Goal: Information Seeking & Learning: Learn about a topic

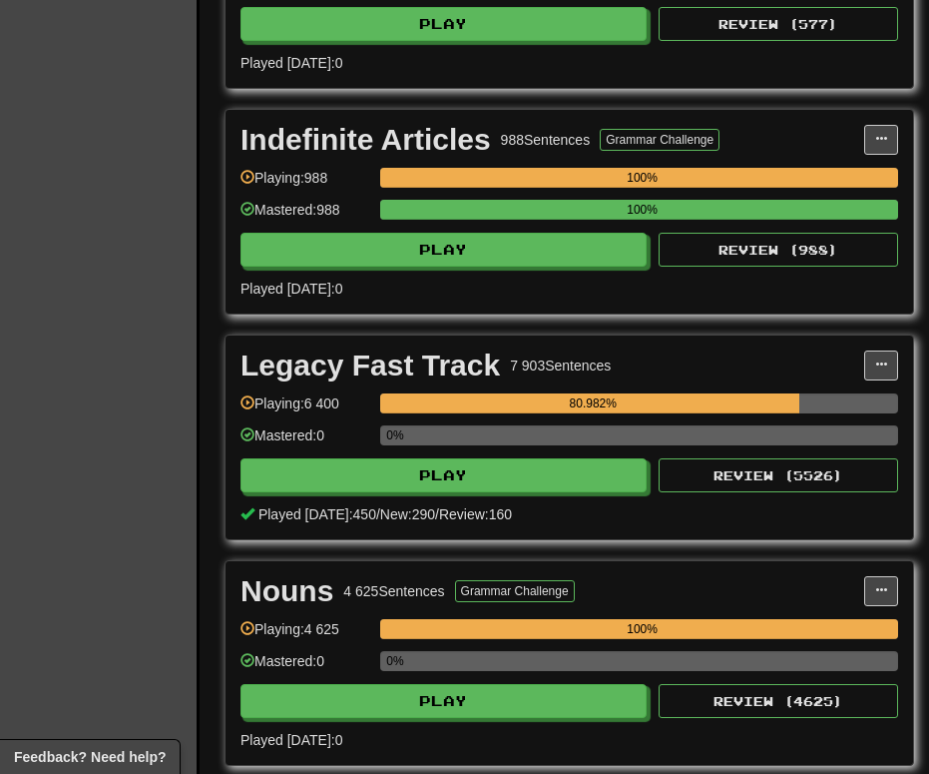
scroll to position [3090, 0]
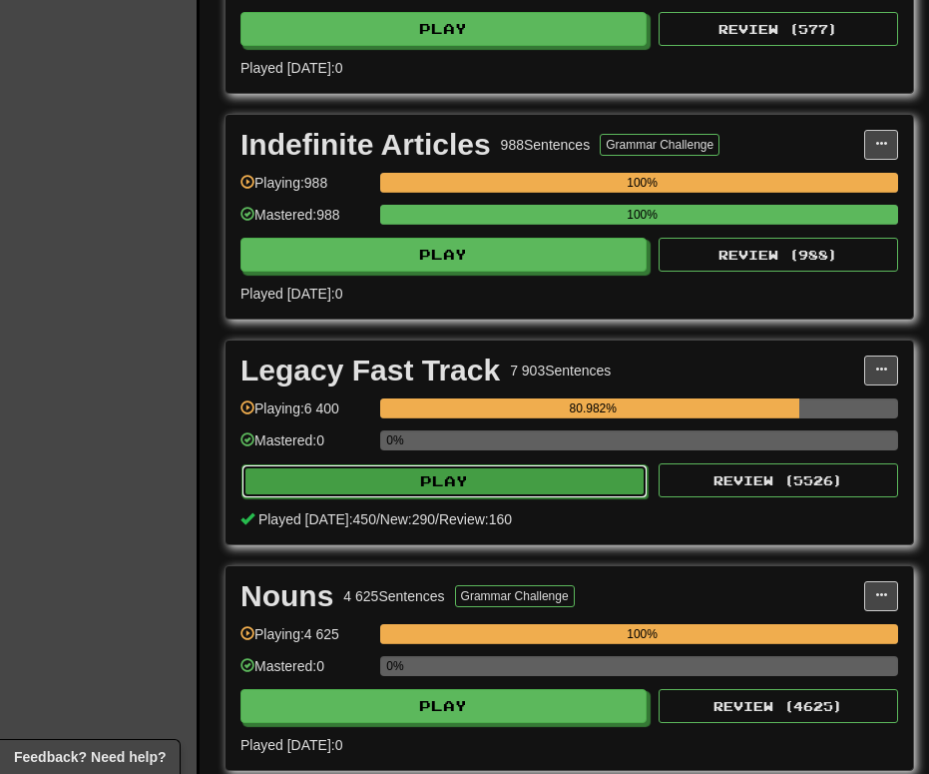
click at [520, 481] on button "Play" at bounding box center [445, 481] width 406 height 34
select select "********"
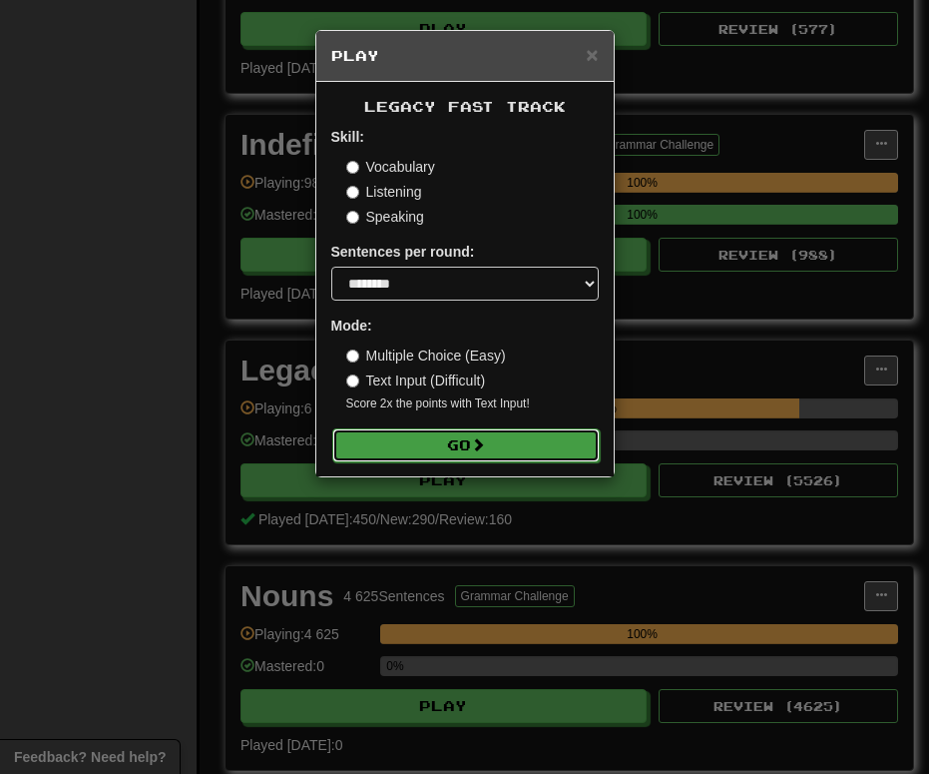
click at [438, 446] on button "Go" at bounding box center [466, 445] width 268 height 34
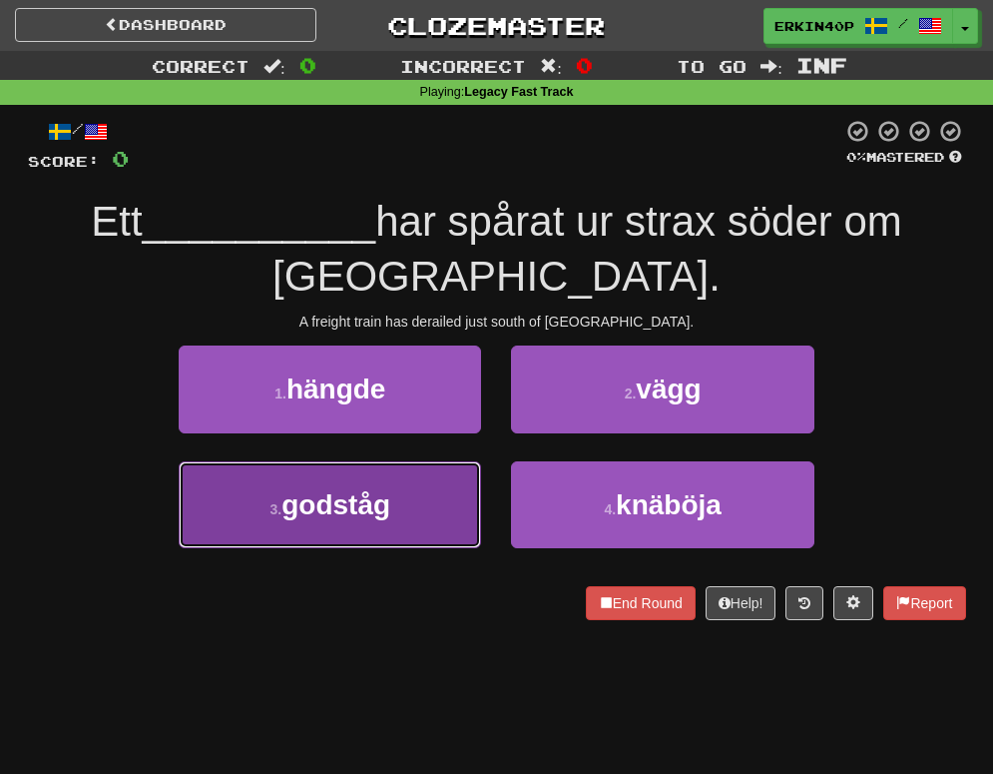
click at [373, 516] on span "godståg" at bounding box center [336, 504] width 109 height 31
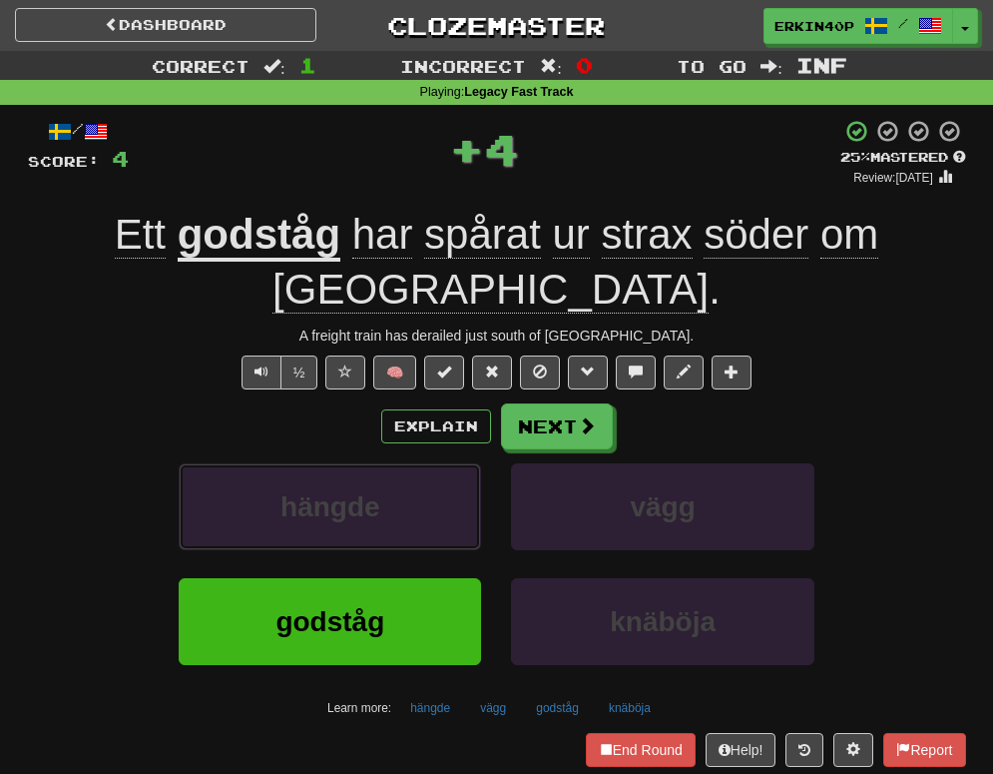
click at [373, 516] on span "hängde" at bounding box center [331, 506] width 100 height 31
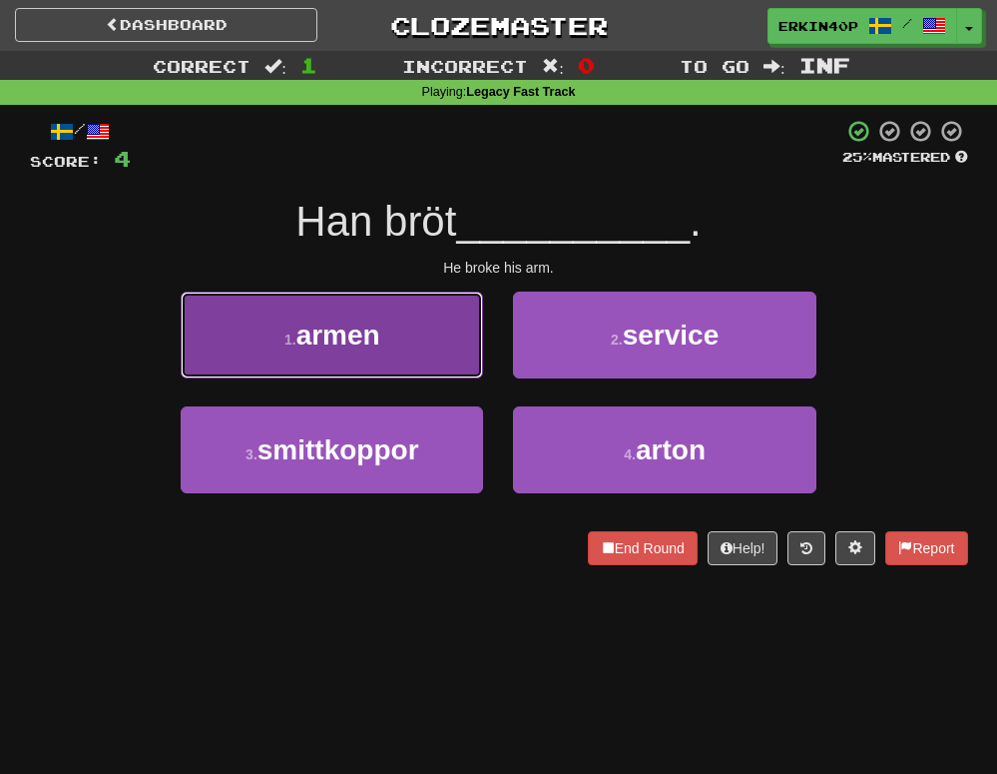
click at [377, 320] on span "armen" at bounding box center [338, 334] width 84 height 31
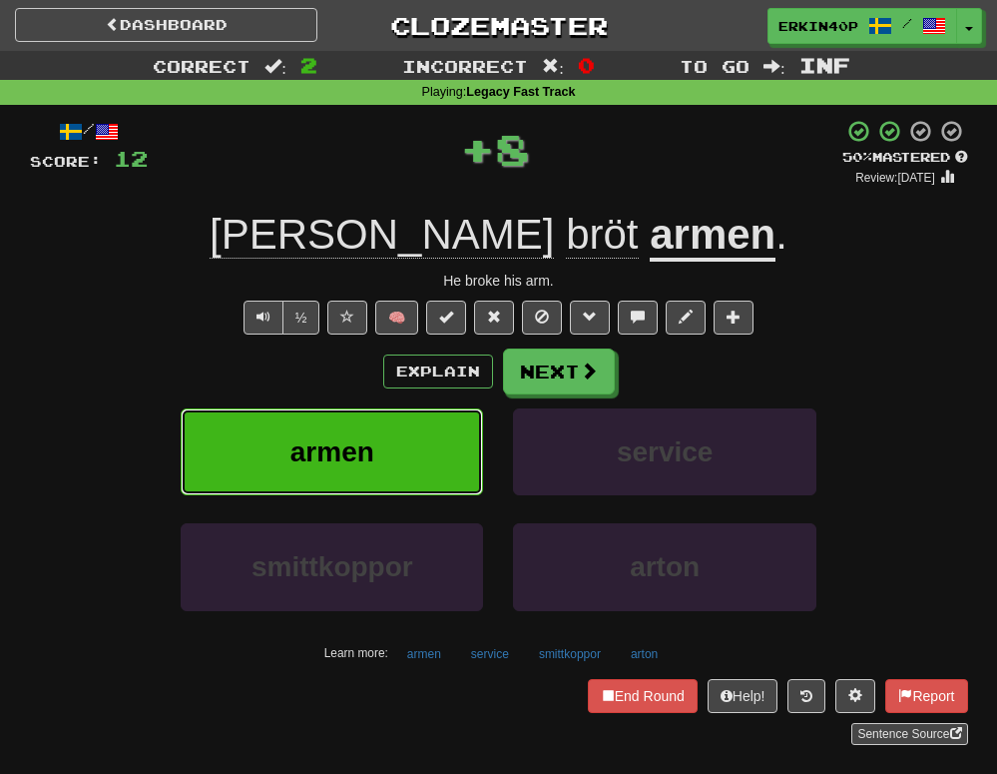
click at [384, 448] on button "armen" at bounding box center [332, 451] width 302 height 87
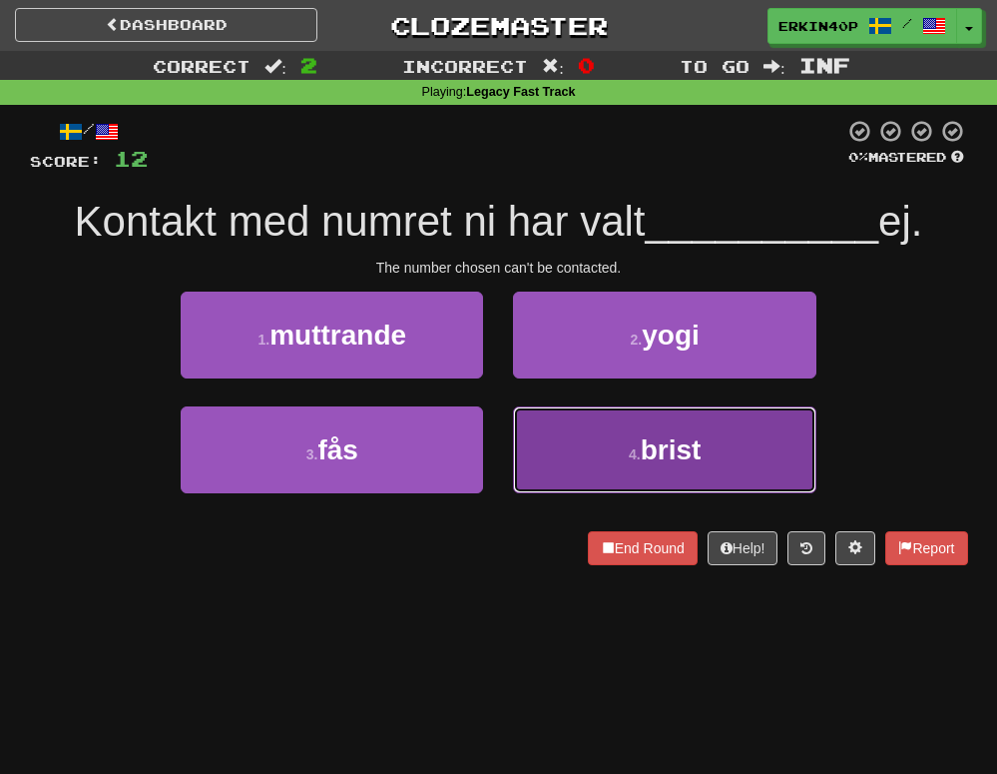
click at [597, 438] on button "4 . brist" at bounding box center [664, 449] width 302 height 87
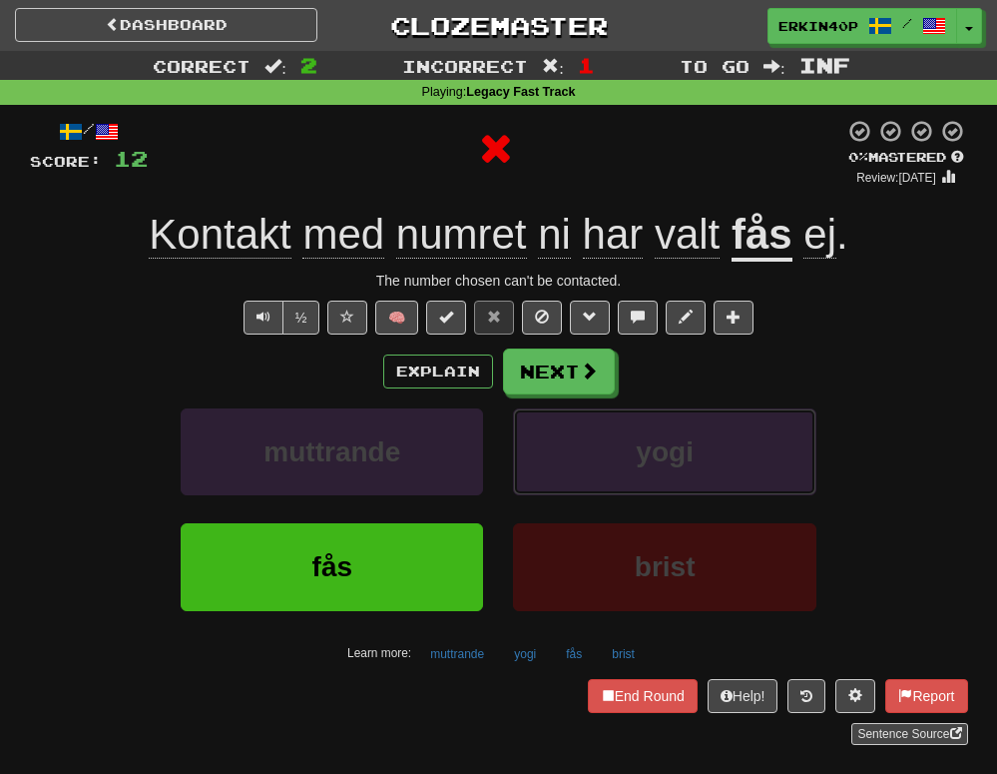
click at [597, 438] on button "yogi" at bounding box center [664, 451] width 302 height 87
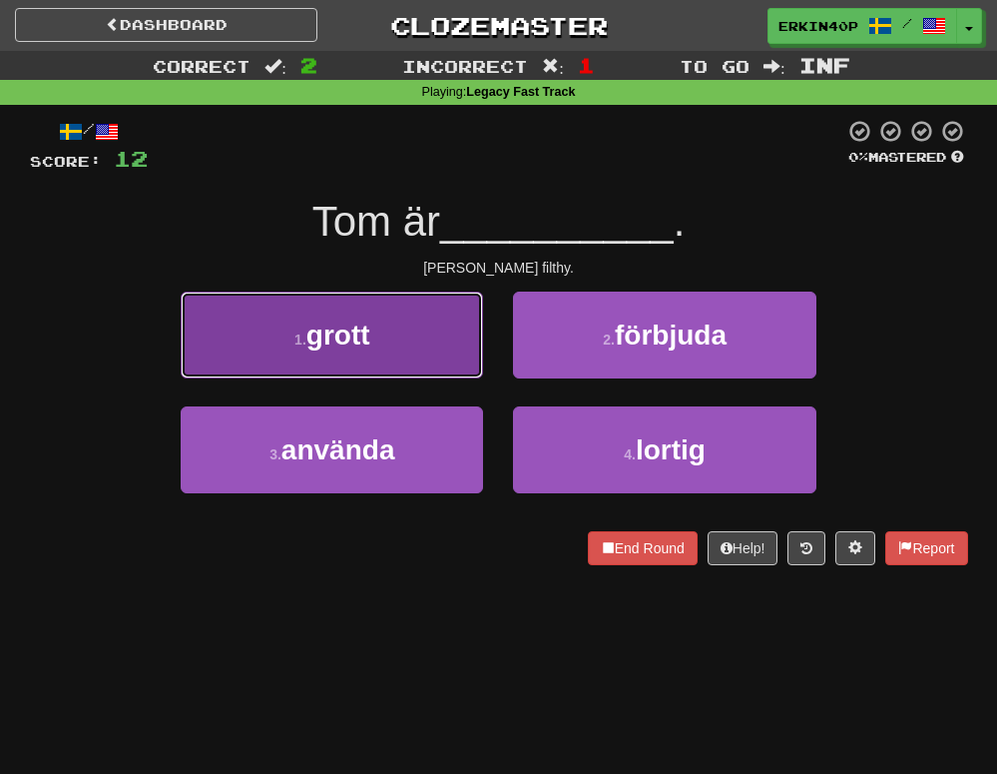
click at [389, 320] on button "1 . grott" at bounding box center [332, 334] width 302 height 87
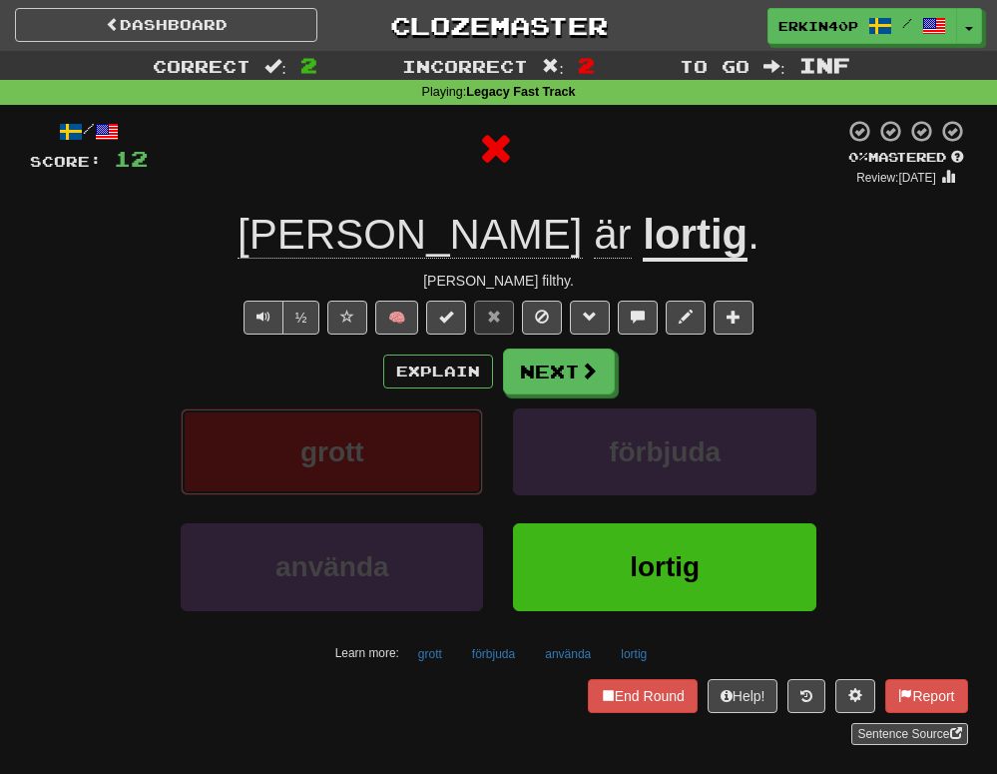
click at [407, 450] on button "grott" at bounding box center [332, 451] width 302 height 87
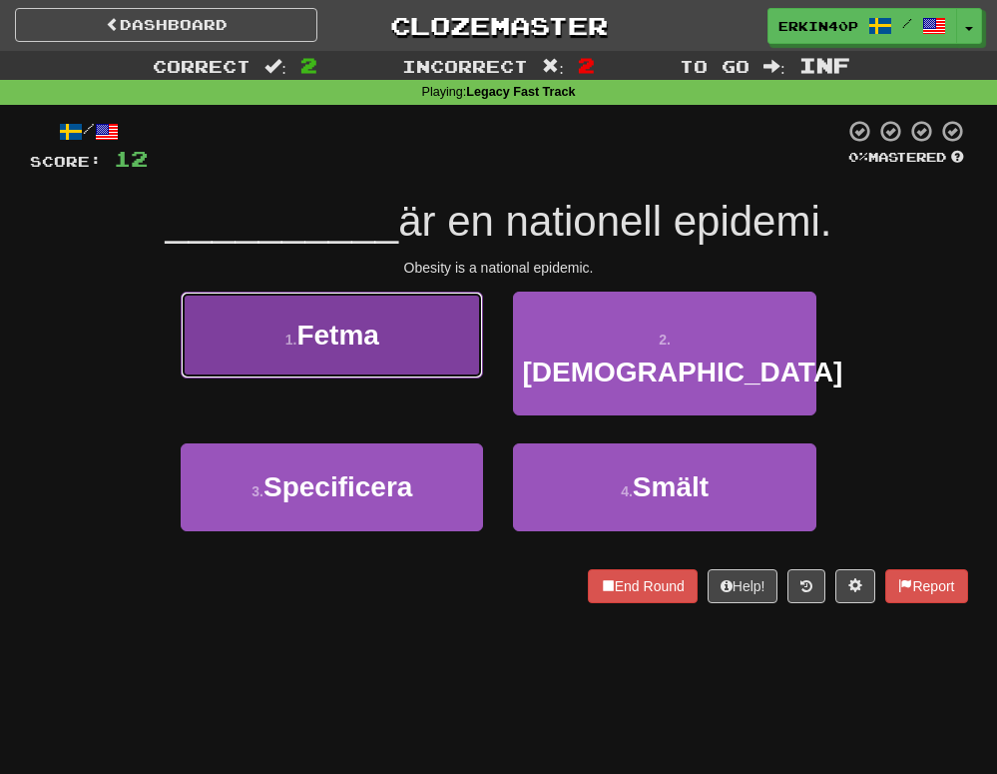
click at [321, 322] on span "Fetma" at bounding box center [337, 334] width 82 height 31
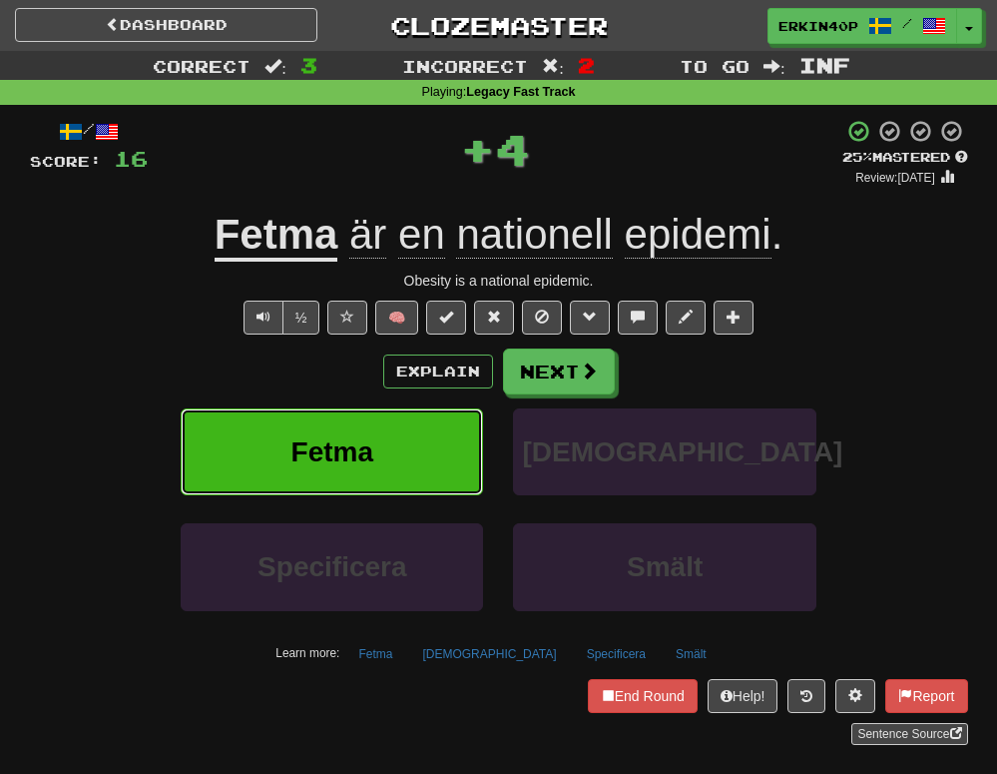
click at [350, 460] on span "Fetma" at bounding box center [332, 451] width 82 height 31
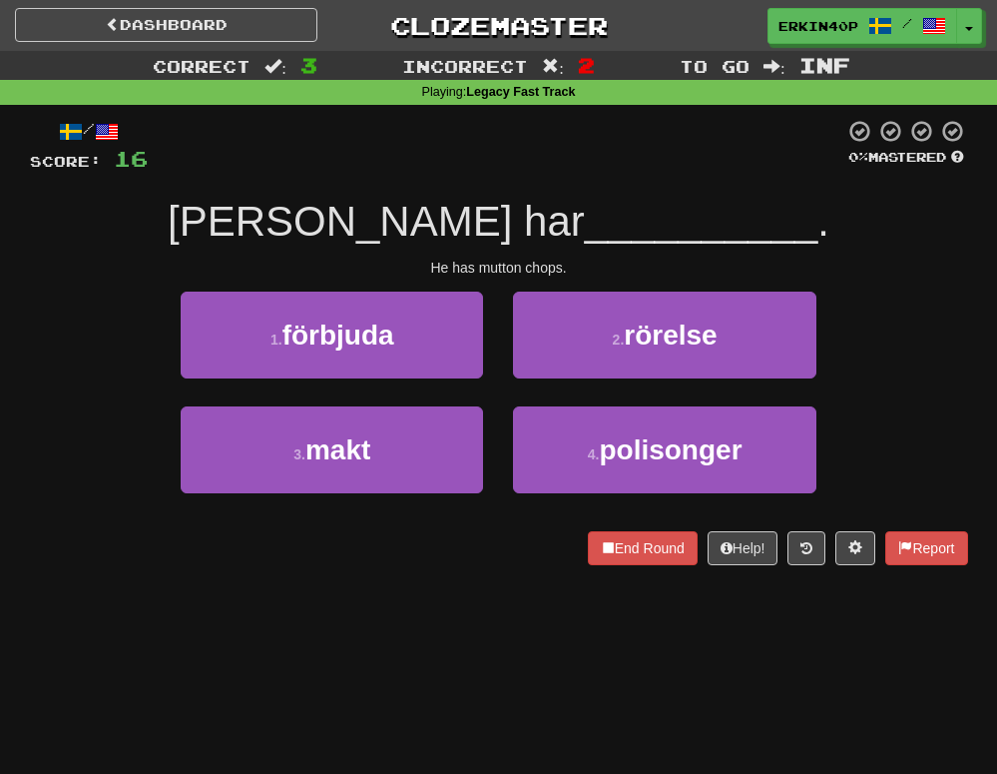
click at [502, 260] on div "He has mutton chops." at bounding box center [499, 268] width 938 height 20
click at [29, 564] on div at bounding box center [29, 564] width 0 height 0
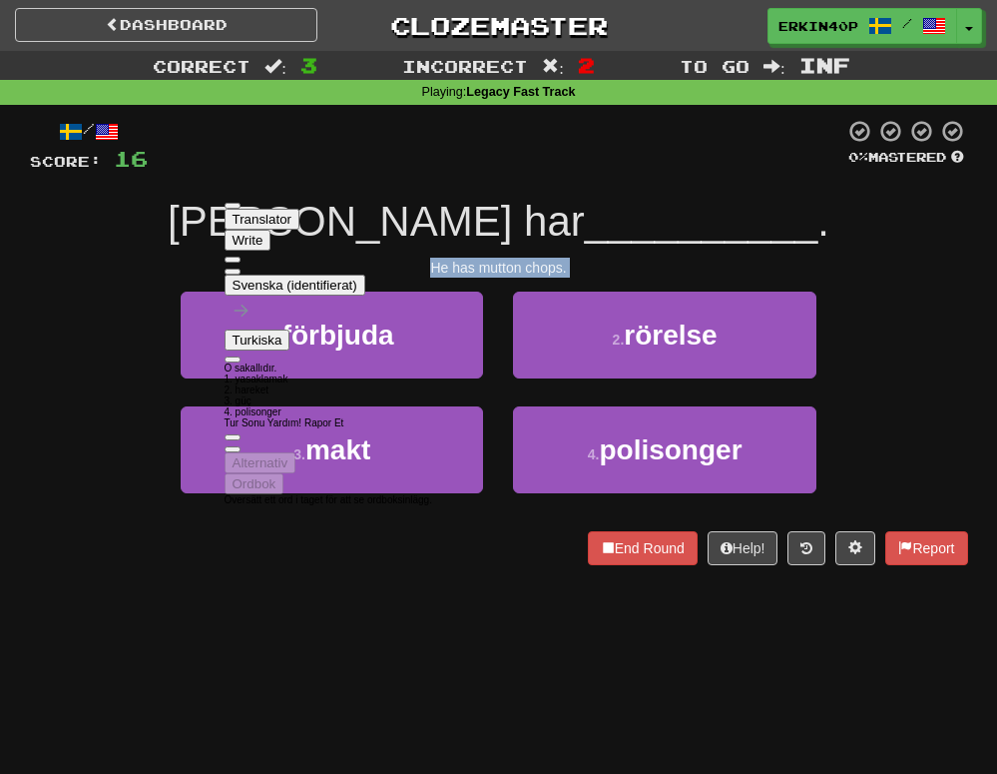
click at [168, 625] on div "Dashboard Clozemaster Erkin40p / Toggle Dropdown Dashboard Leaderboard Activity…" at bounding box center [498, 387] width 997 height 774
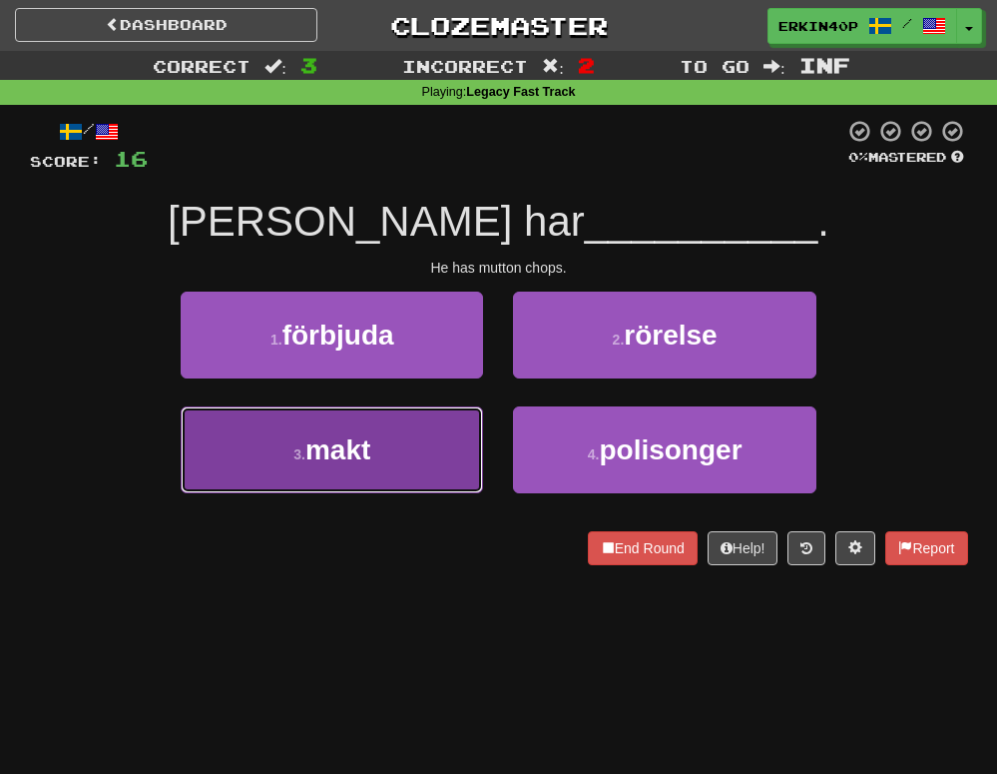
click at [330, 475] on button "3 . makt" at bounding box center [332, 449] width 302 height 87
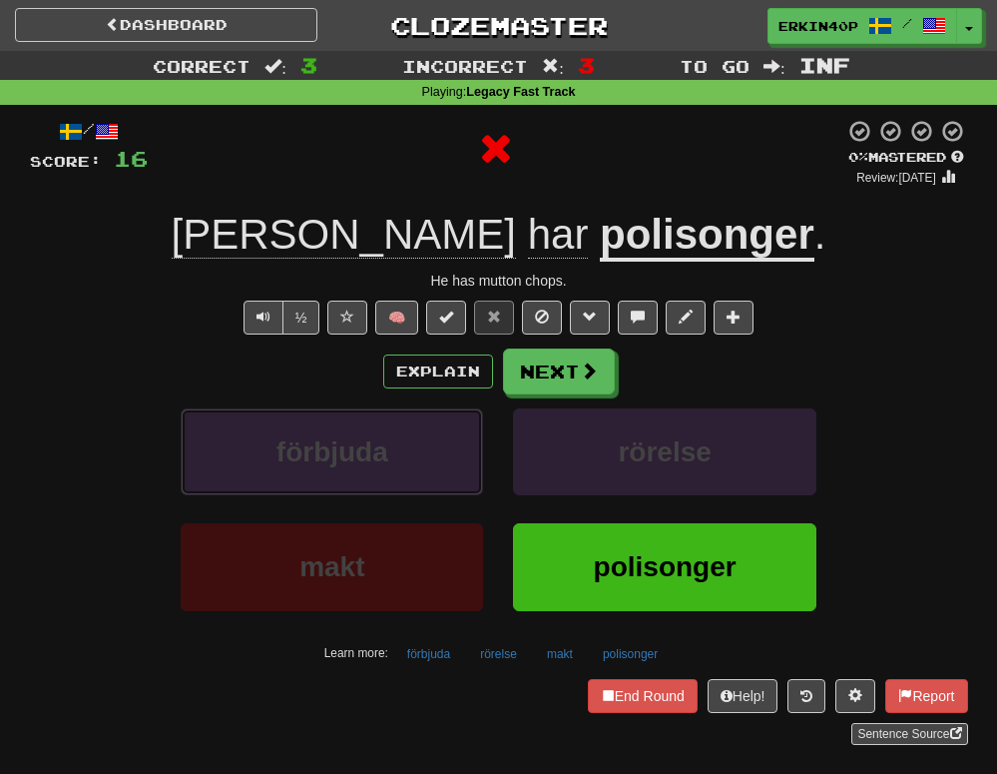
click at [330, 475] on button "förbjuda" at bounding box center [332, 451] width 302 height 87
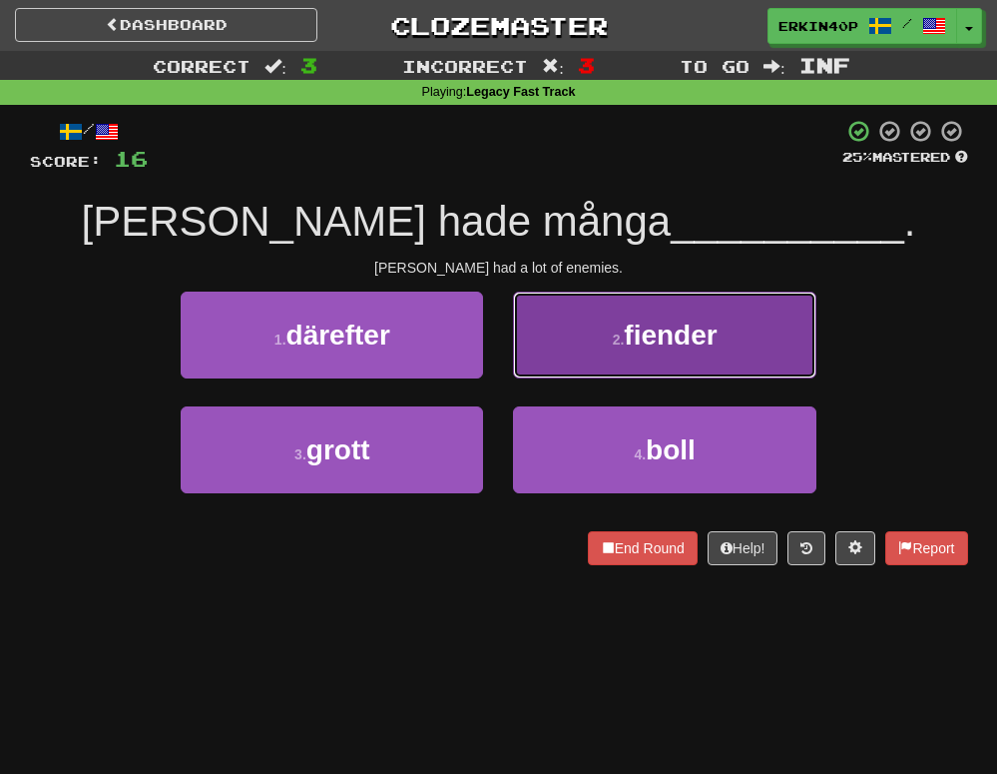
click at [652, 346] on span "fiender" at bounding box center [670, 334] width 93 height 31
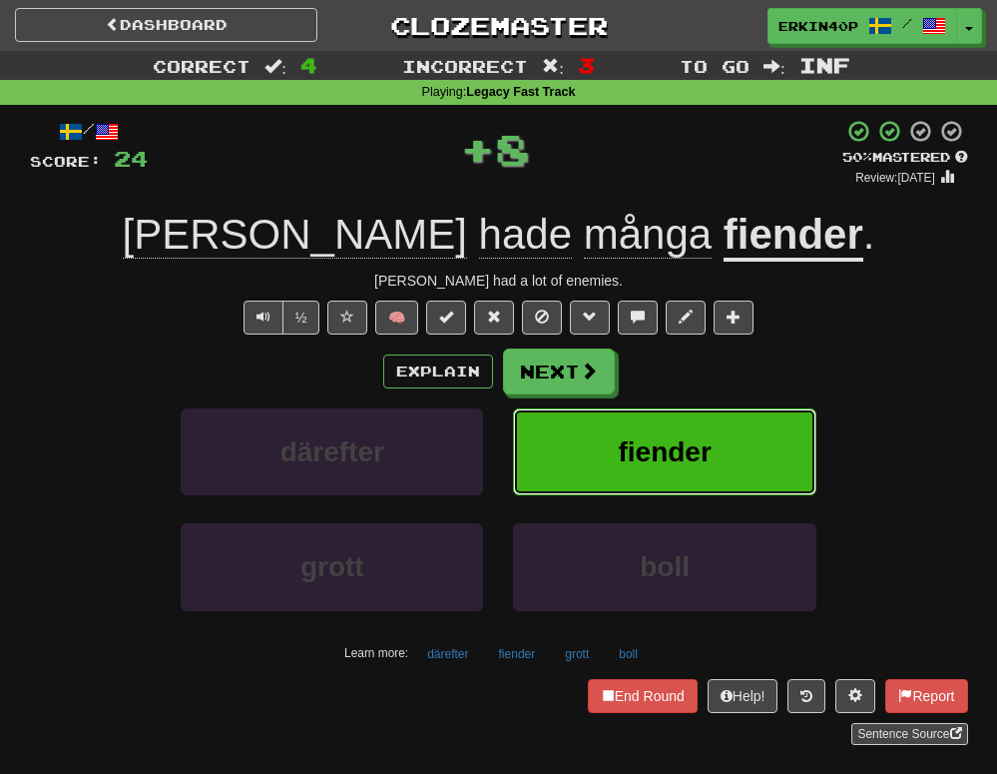
click at [640, 463] on span "fiender" at bounding box center [664, 451] width 93 height 31
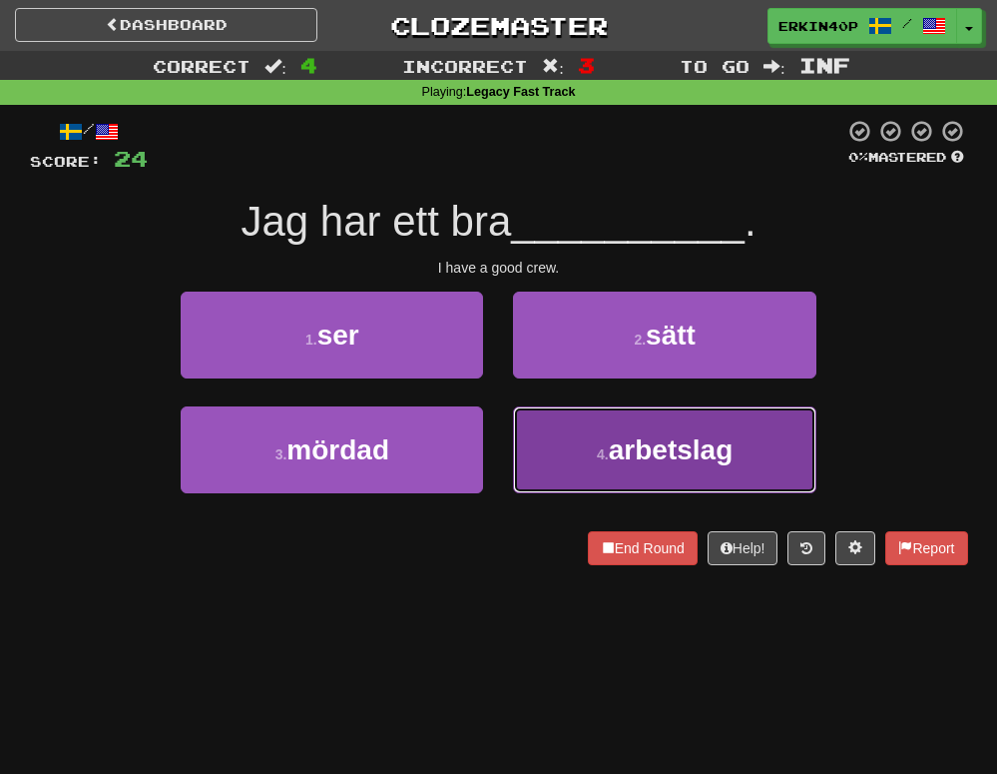
click at [639, 465] on span "arbetslag" at bounding box center [671, 449] width 125 height 31
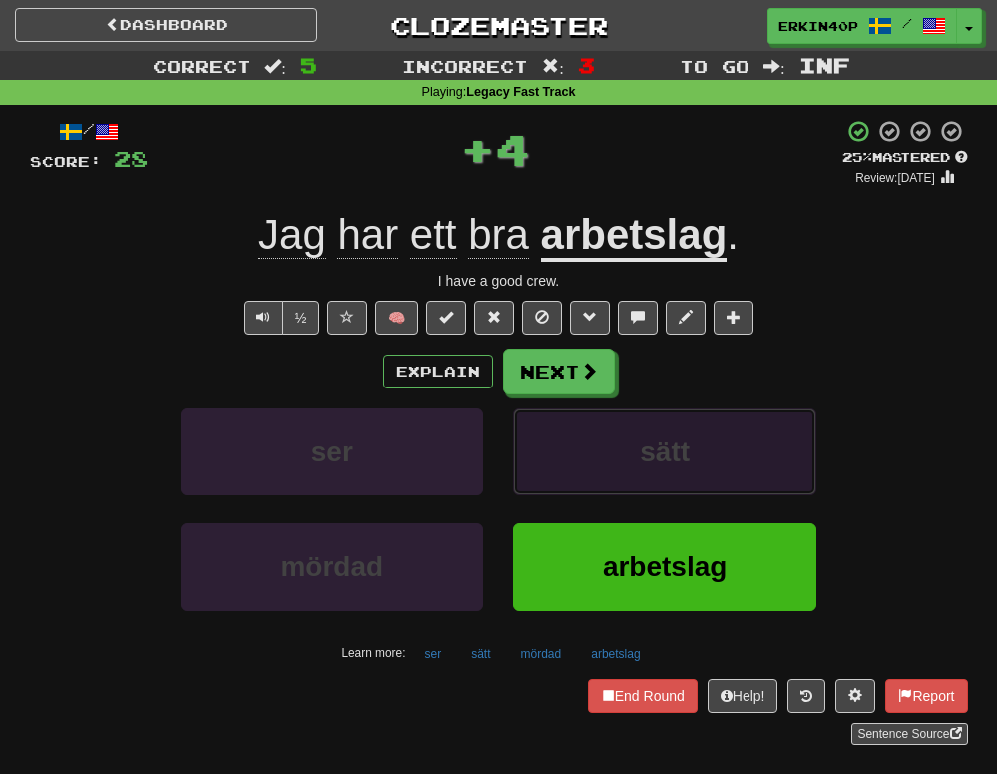
click at [640, 463] on span "sätt" at bounding box center [665, 451] width 50 height 31
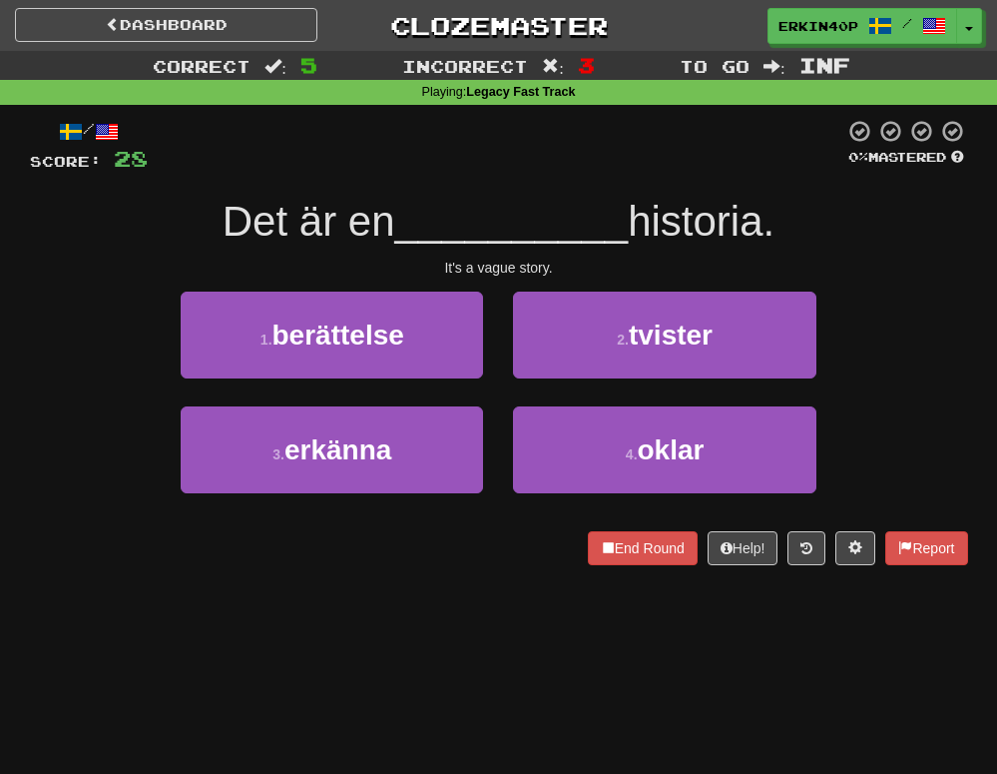
click at [493, 263] on div "It's a vague story." at bounding box center [499, 268] width 938 height 20
click at [29, 564] on div at bounding box center [29, 564] width 0 height 0
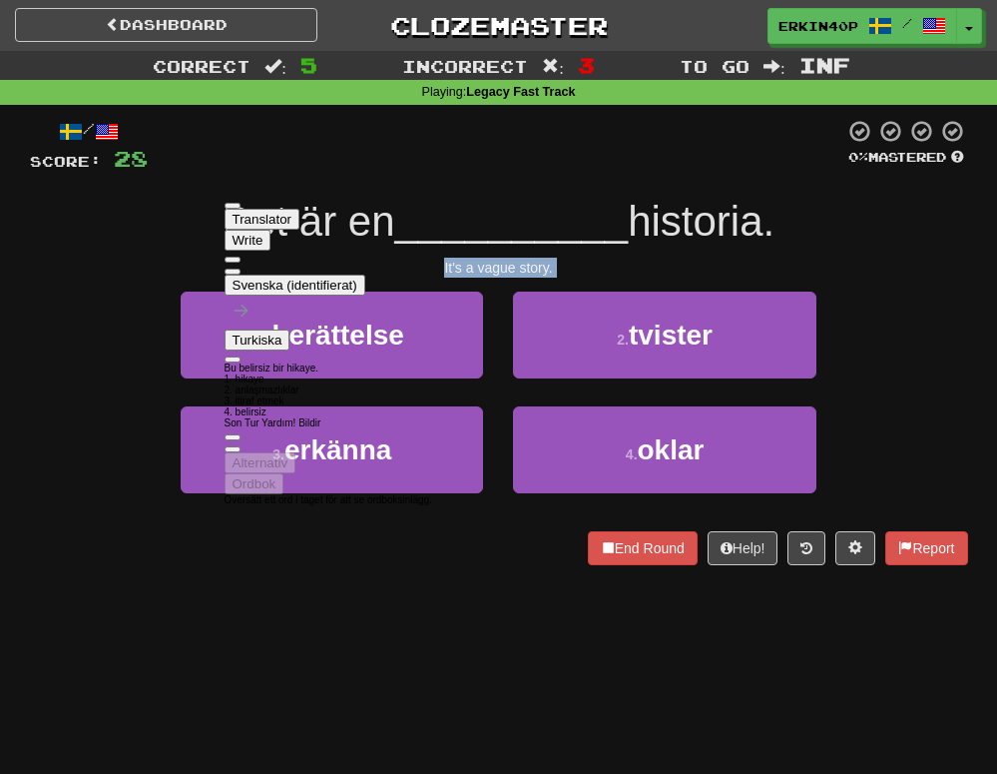
click at [105, 474] on div "3 . erkänna 4 . oklar" at bounding box center [499, 463] width 998 height 115
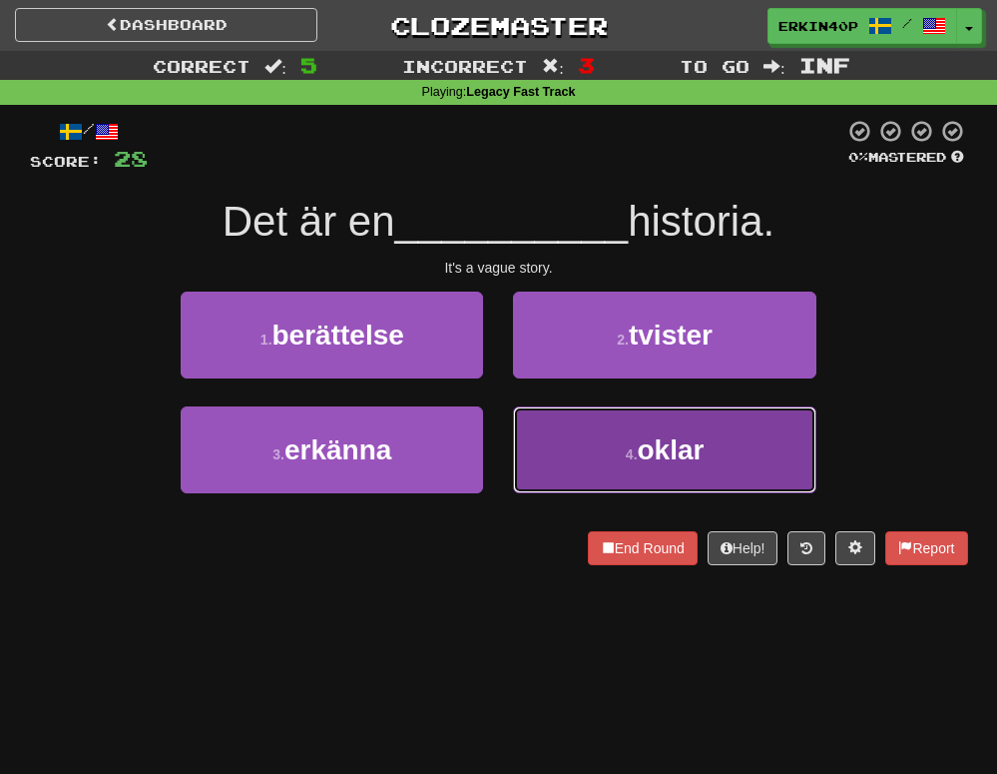
click at [576, 456] on button "4 . oklar" at bounding box center [664, 449] width 302 height 87
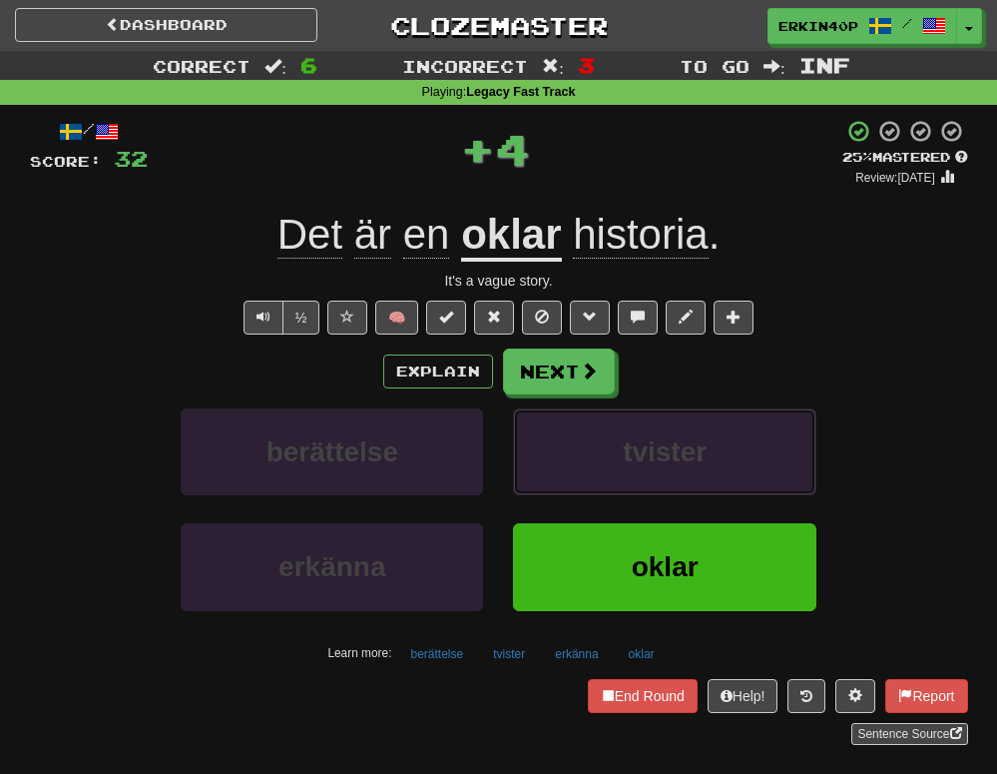
click at [576, 456] on button "tvister" at bounding box center [664, 451] width 302 height 87
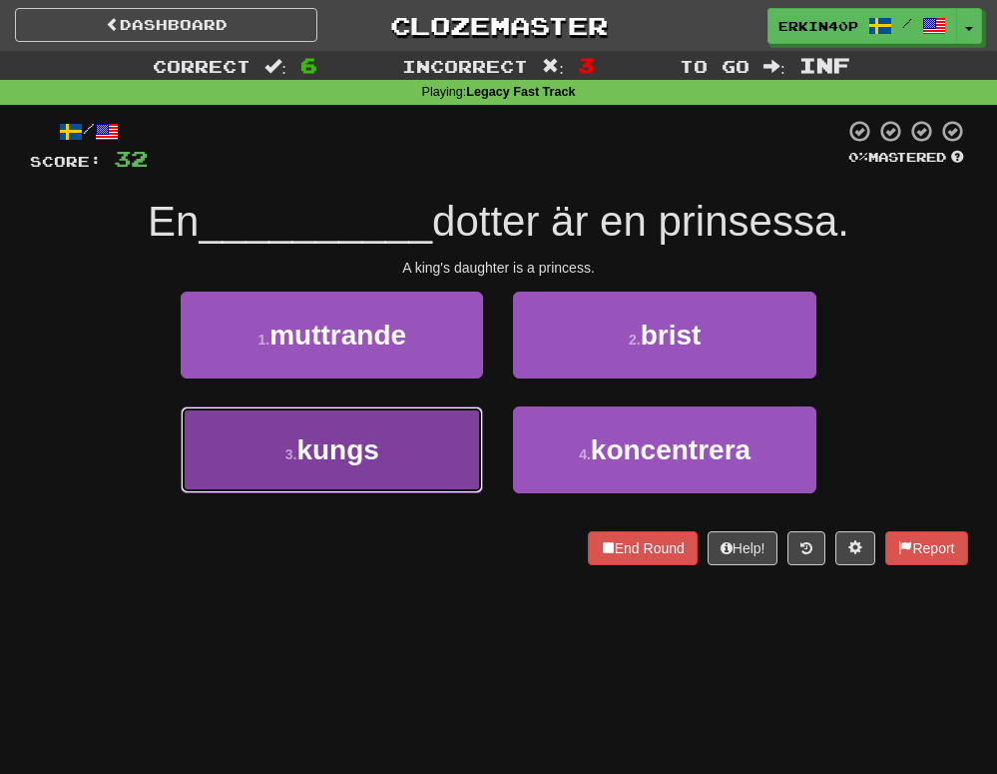
click at [404, 452] on button "3 . kungs" at bounding box center [332, 449] width 302 height 87
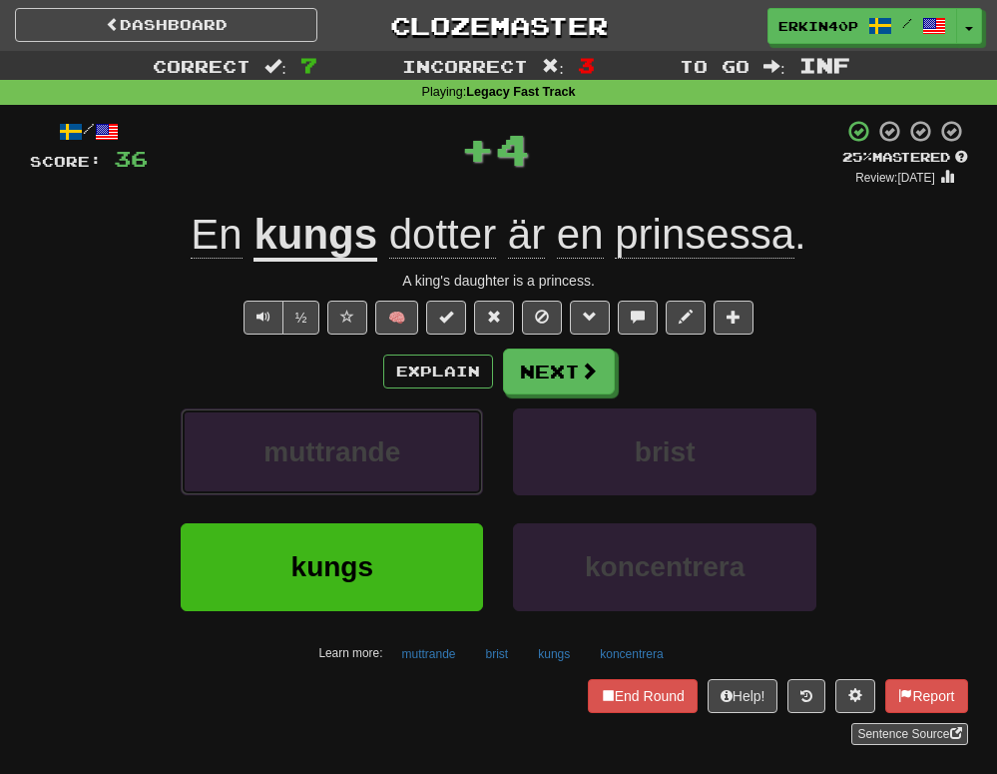
click at [404, 452] on button "muttrande" at bounding box center [332, 451] width 302 height 87
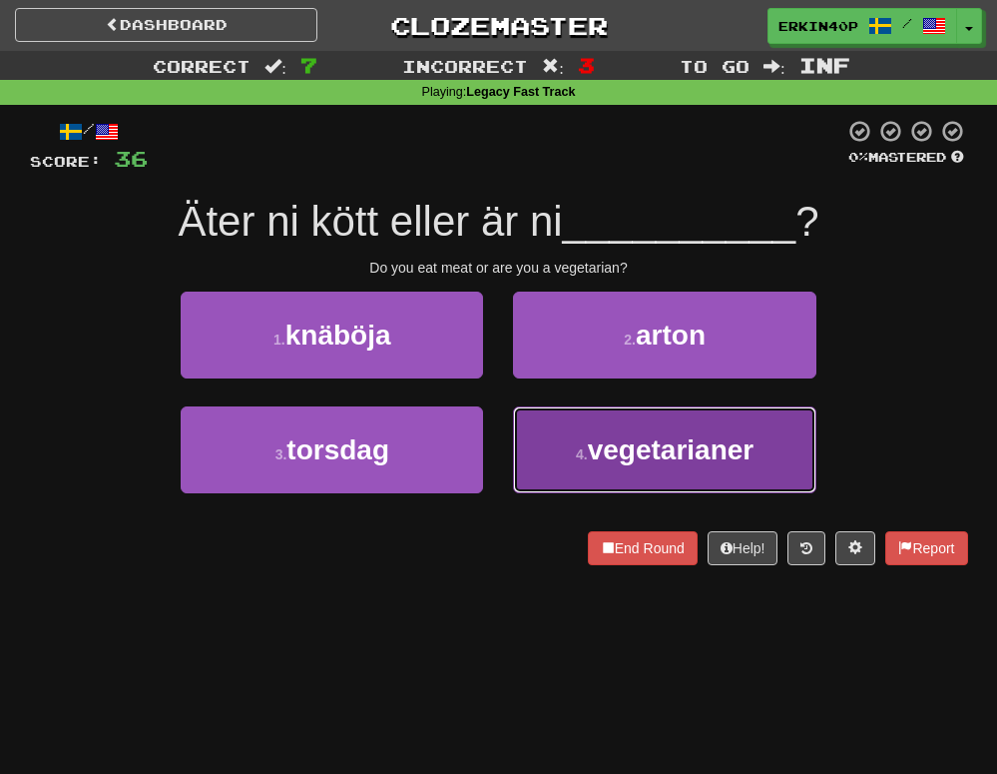
click at [611, 463] on span "vegetarianer" at bounding box center [671, 449] width 167 height 31
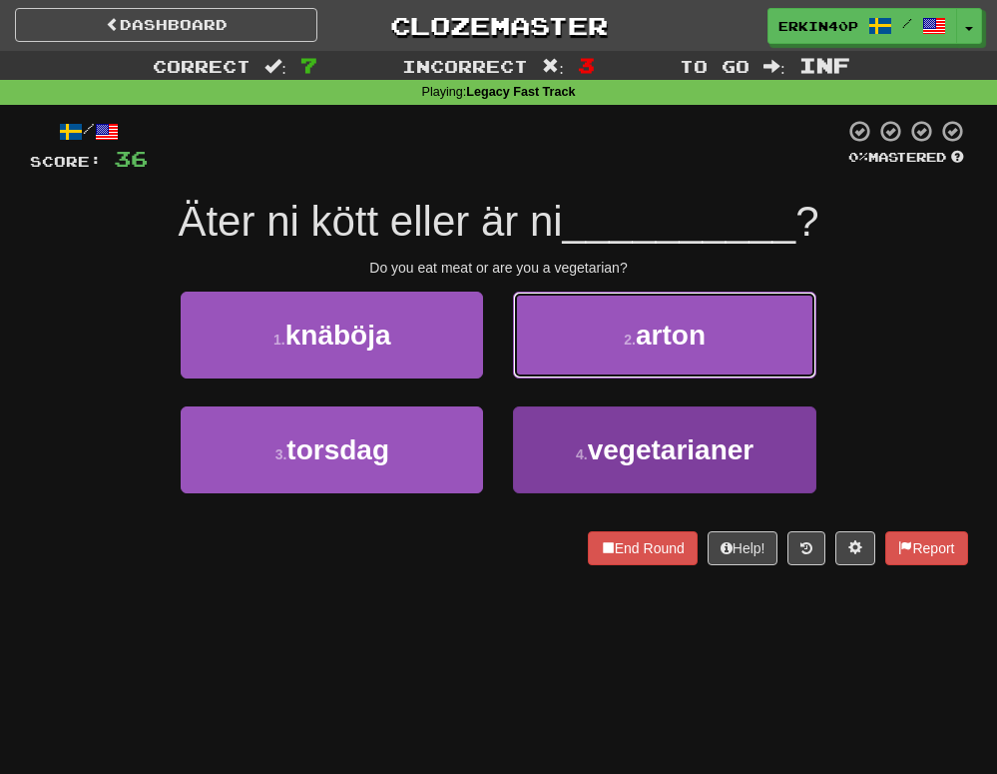
click at [611, 378] on button "2 . arton" at bounding box center [664, 334] width 302 height 87
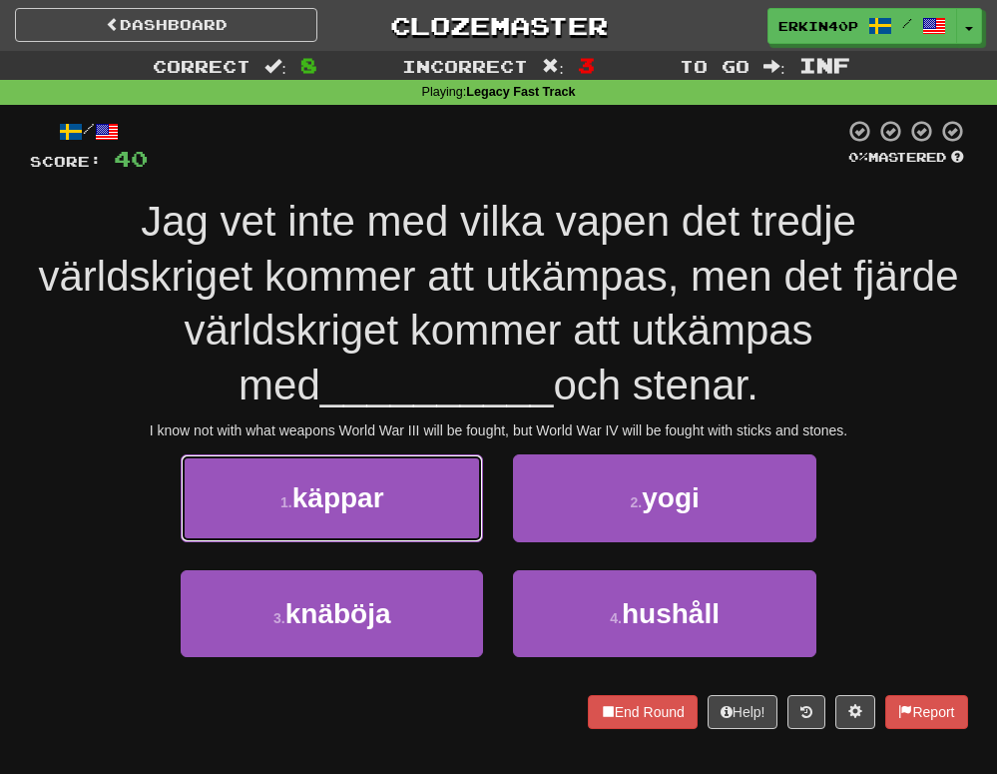
click at [412, 511] on button "1 . käppar" at bounding box center [332, 497] width 302 height 87
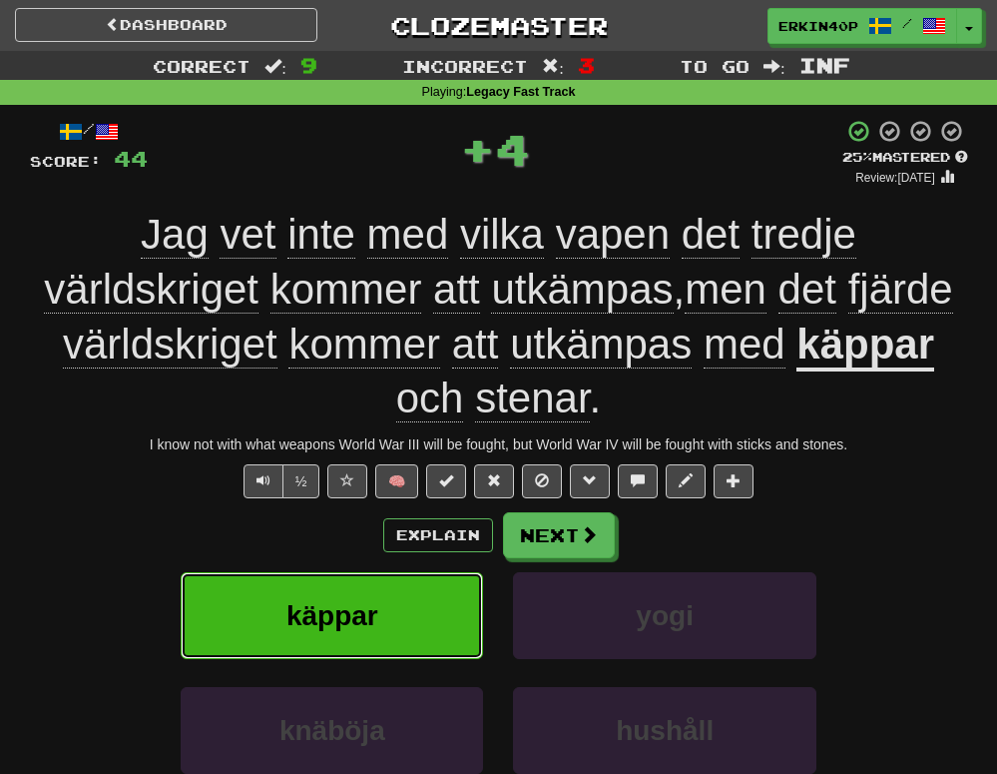
click at [442, 632] on button "käppar" at bounding box center [332, 615] width 302 height 87
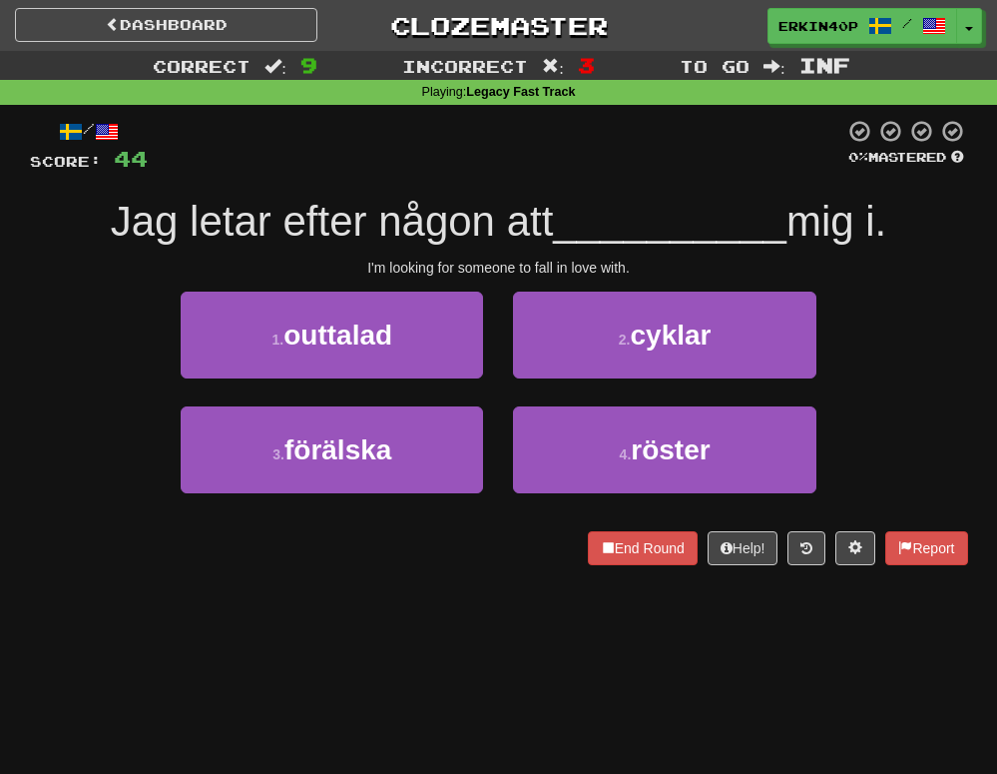
click at [286, 498] on div "3 . förälska" at bounding box center [332, 463] width 332 height 115
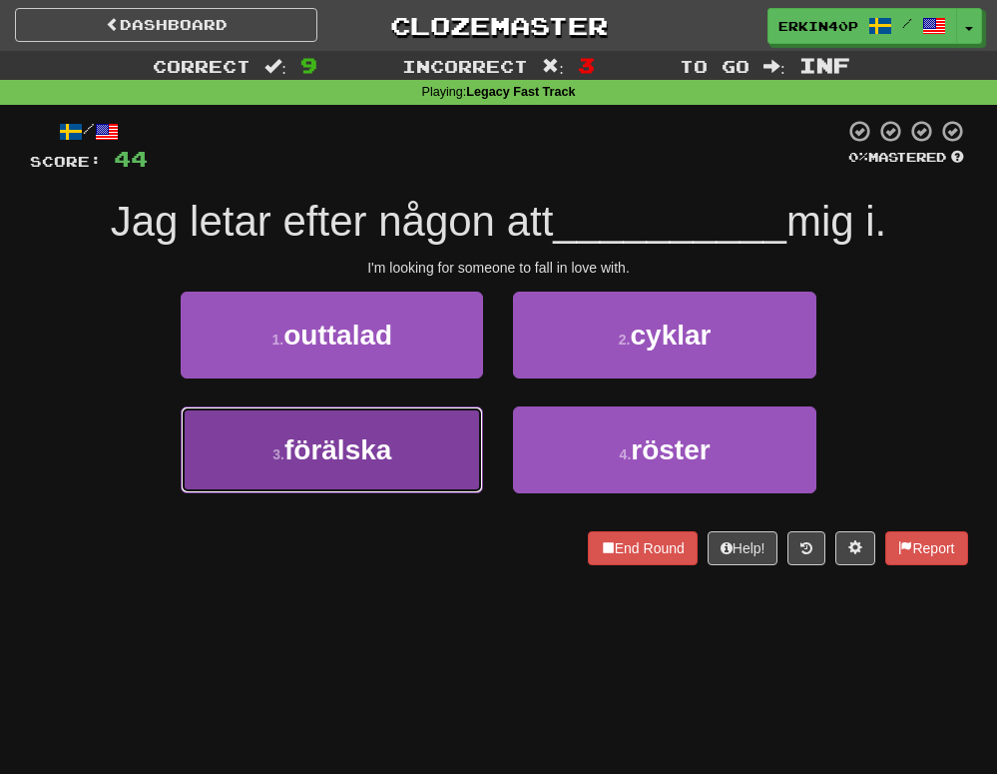
click at [295, 469] on button "3 . förälska" at bounding box center [332, 449] width 302 height 87
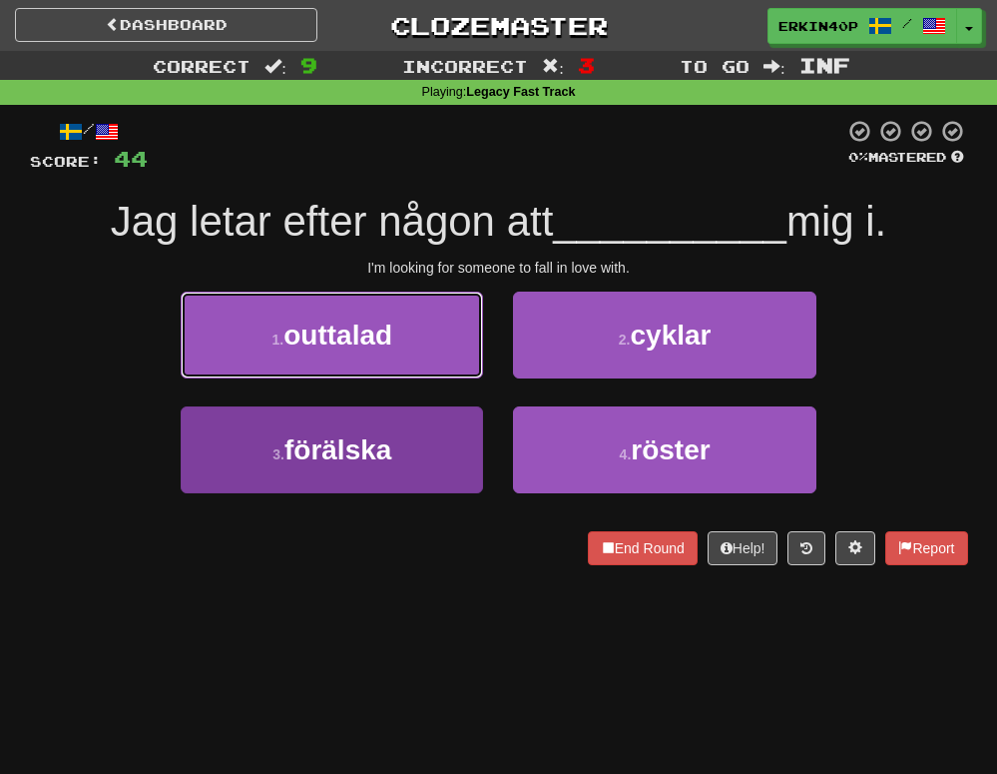
click at [295, 378] on button "1 . outtalad" at bounding box center [332, 334] width 302 height 87
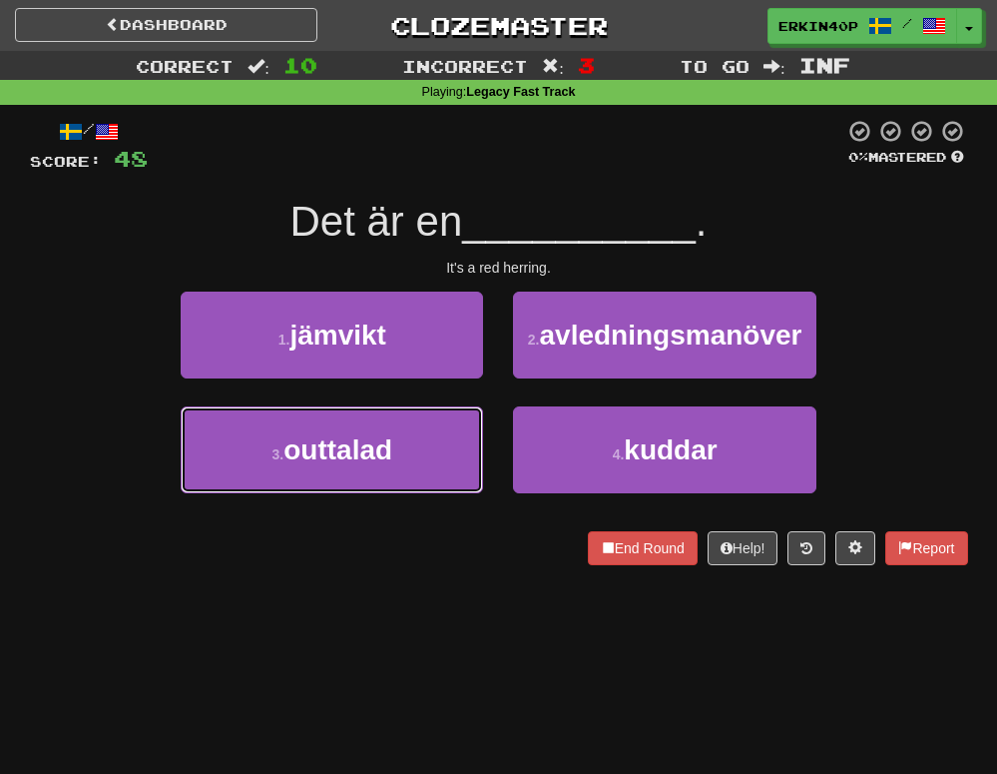
click at [295, 468] on button "3 . outtalad" at bounding box center [332, 449] width 302 height 87
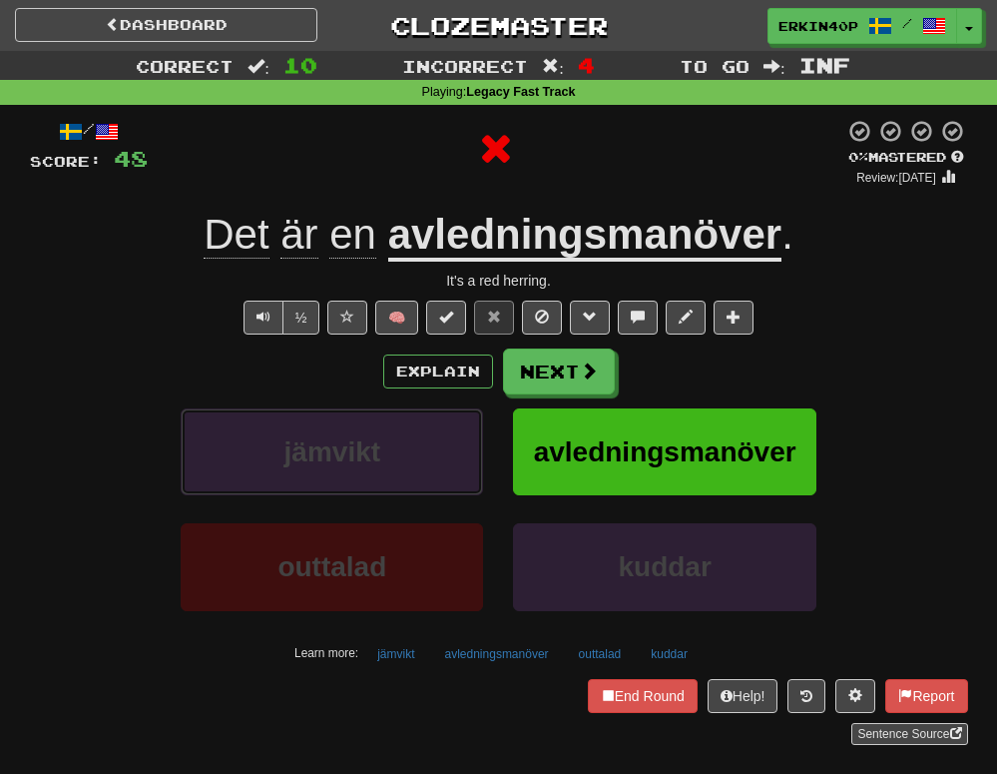
click at [295, 468] on button "jämvikt" at bounding box center [332, 451] width 302 height 87
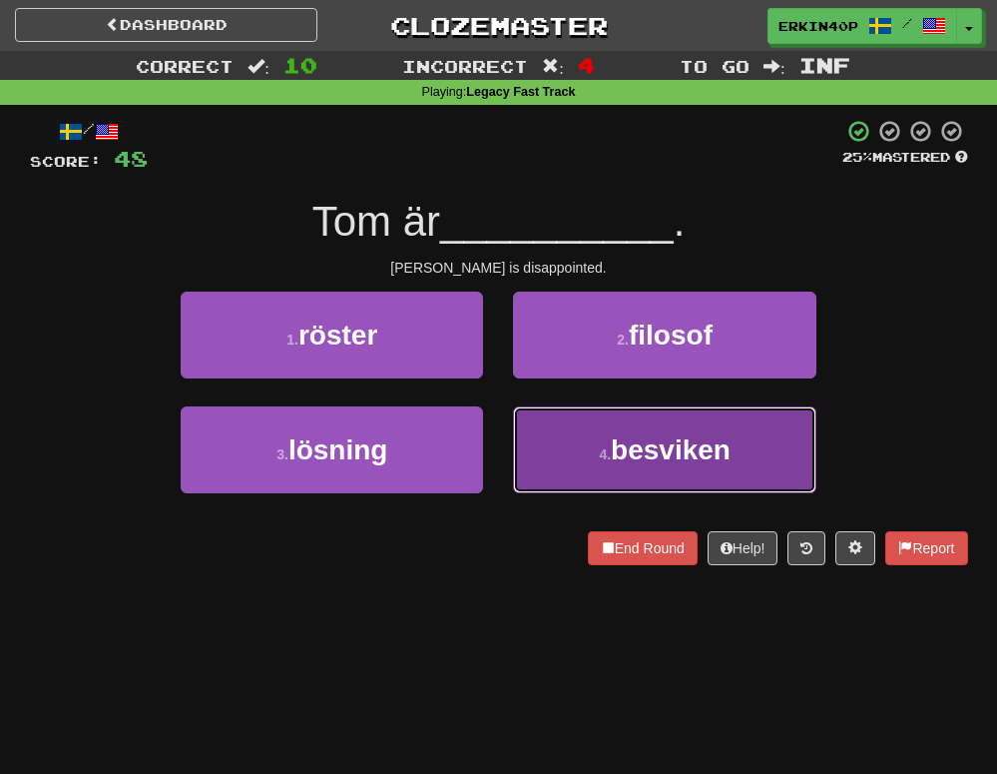
click at [655, 476] on button "4 . besviken" at bounding box center [664, 449] width 302 height 87
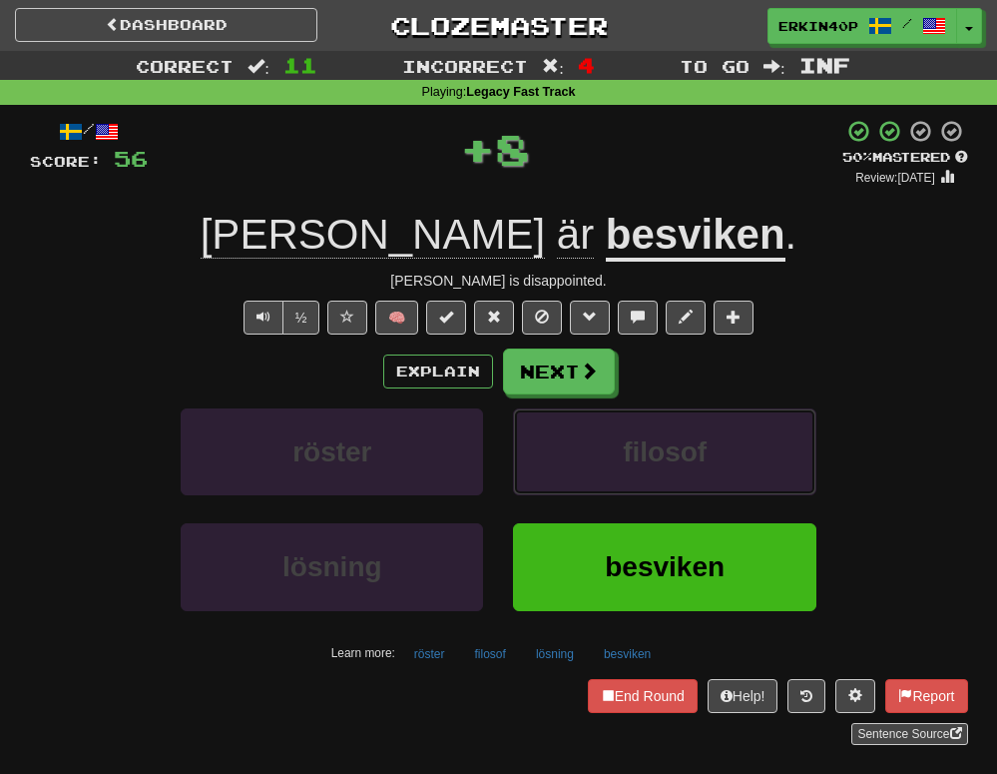
click at [655, 476] on button "filosof" at bounding box center [664, 451] width 302 height 87
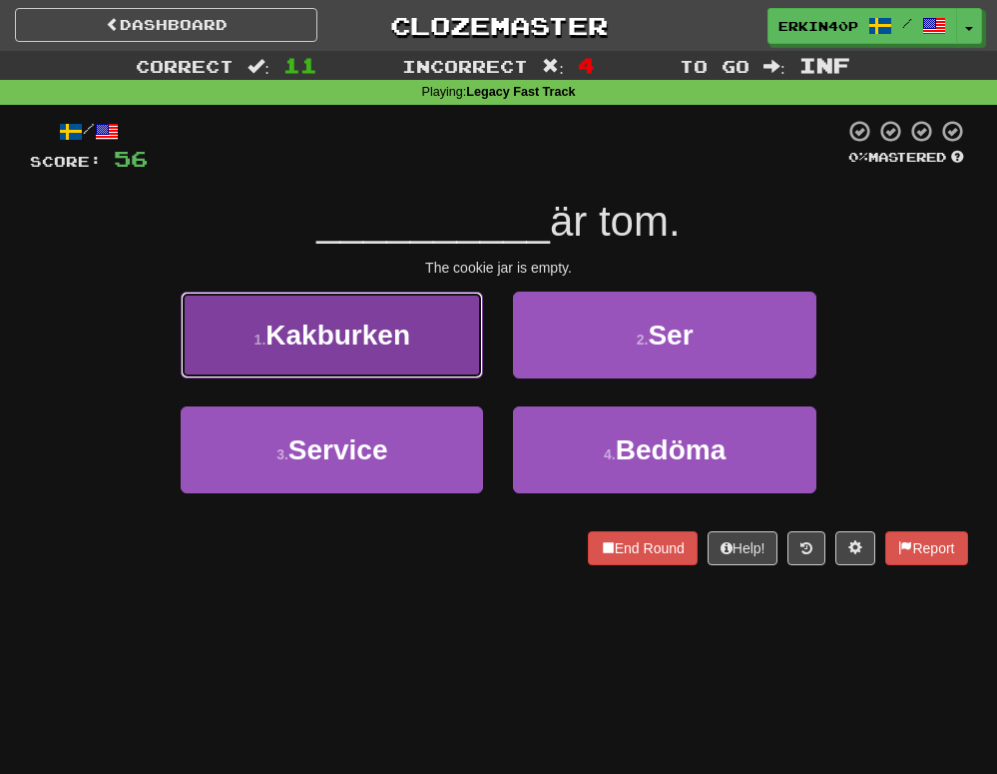
click at [449, 364] on button "1 . Kakburken" at bounding box center [332, 334] width 302 height 87
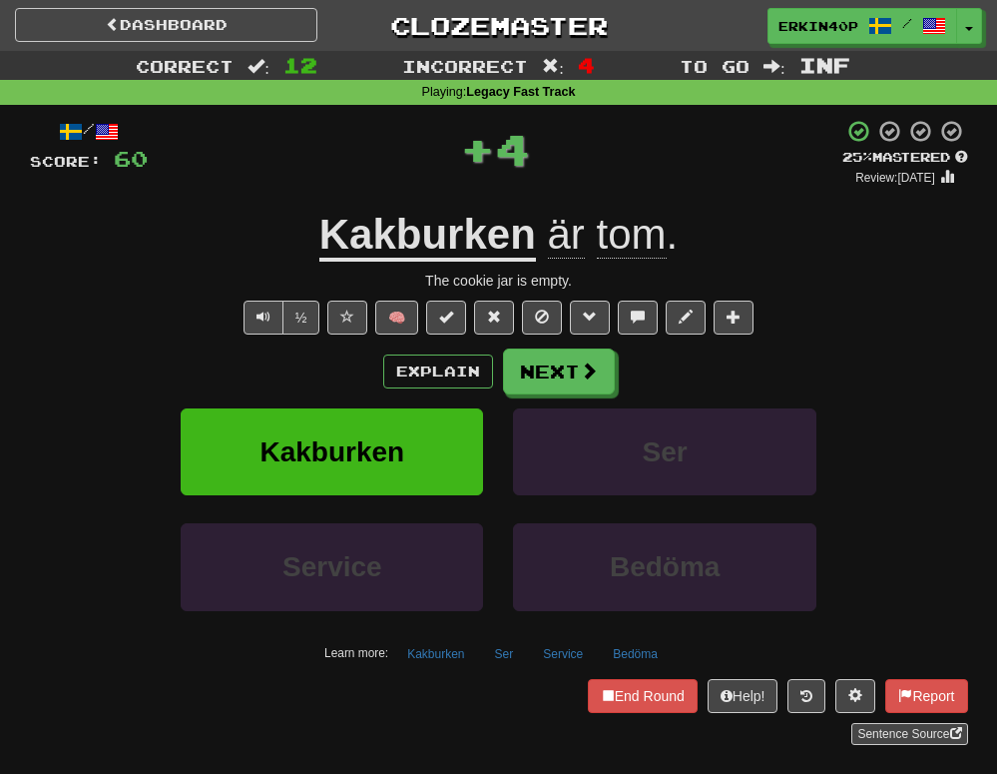
click at [464, 502] on div "Kakburken" at bounding box center [332, 465] width 332 height 115
click at [461, 489] on button "Kakburken" at bounding box center [332, 451] width 302 height 87
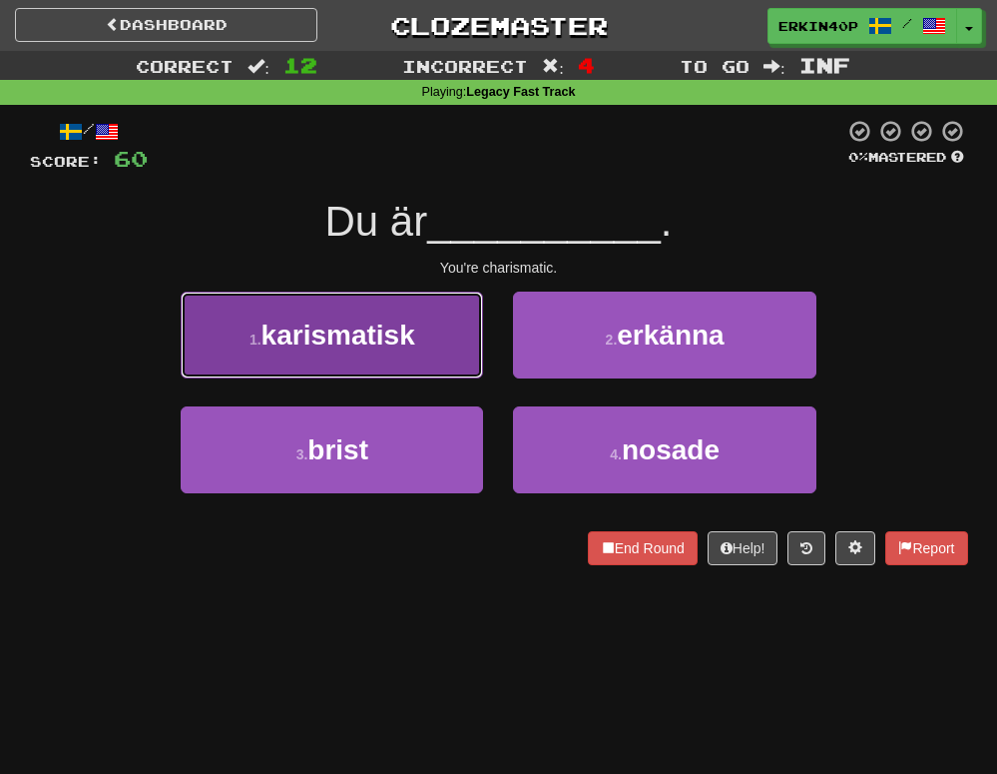
click at [400, 339] on span "karismatisk" at bounding box center [339, 334] width 154 height 31
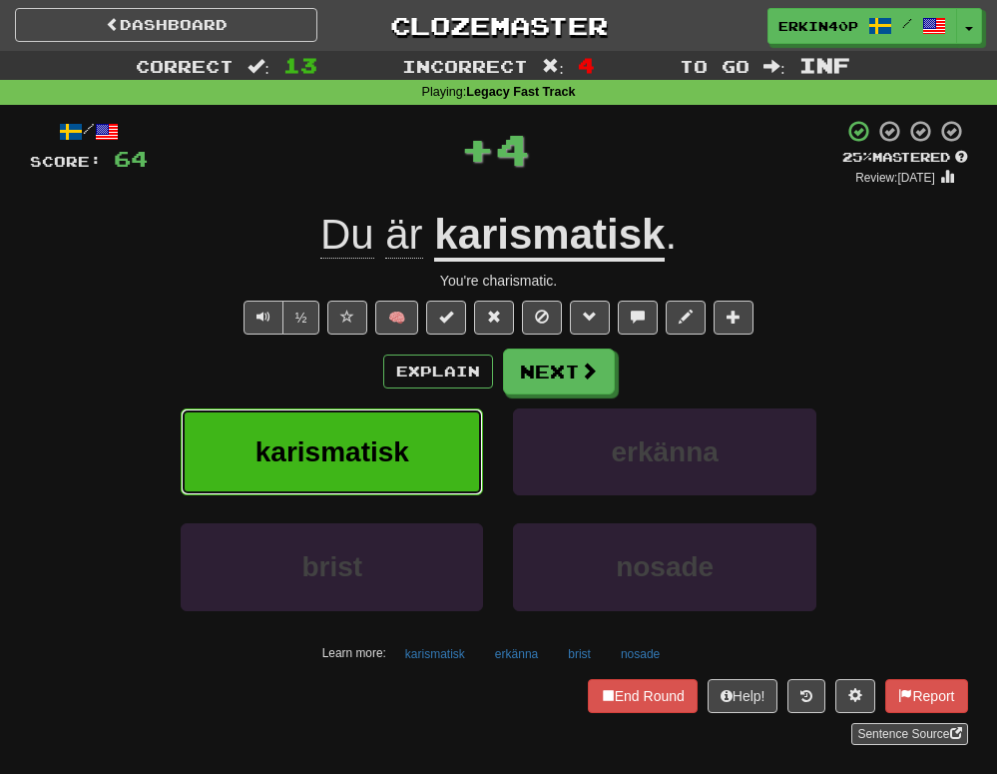
click at [426, 464] on button "karismatisk" at bounding box center [332, 451] width 302 height 87
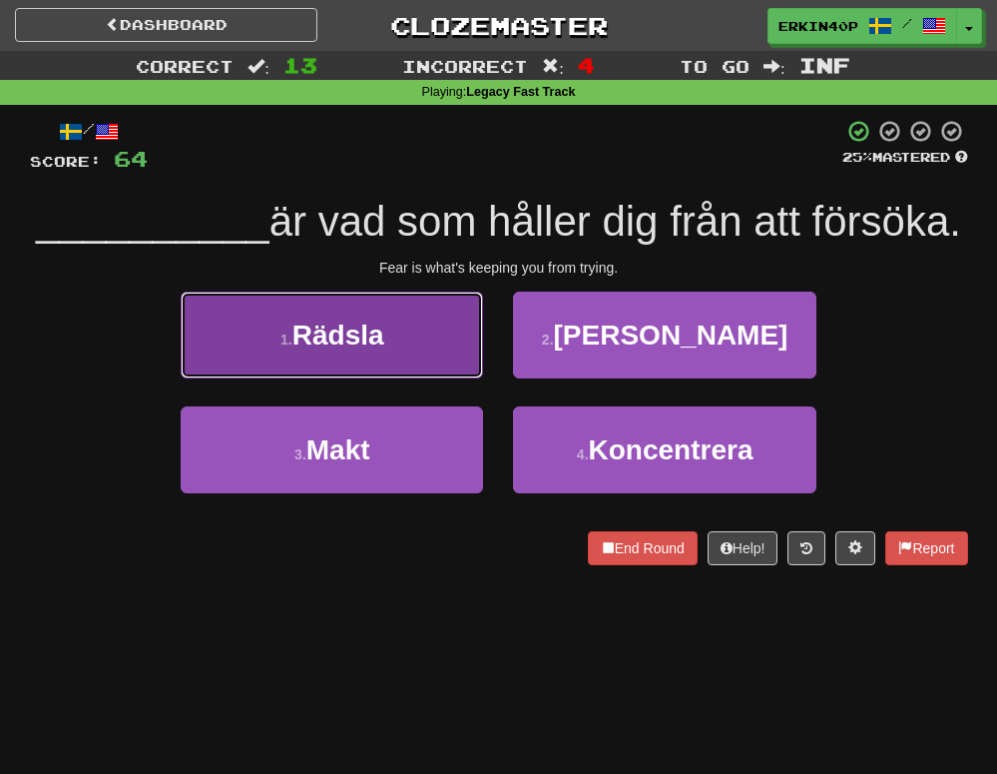
click at [423, 340] on button "1 . Rädsla" at bounding box center [332, 334] width 302 height 87
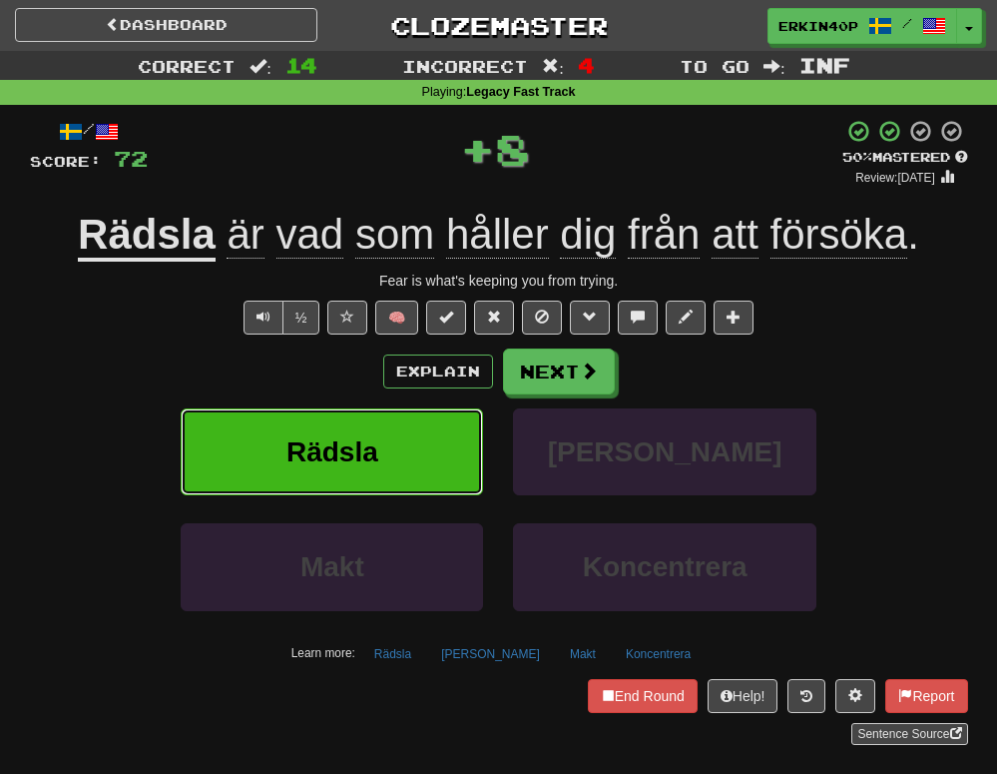
click at [435, 454] on button "Rädsla" at bounding box center [332, 451] width 302 height 87
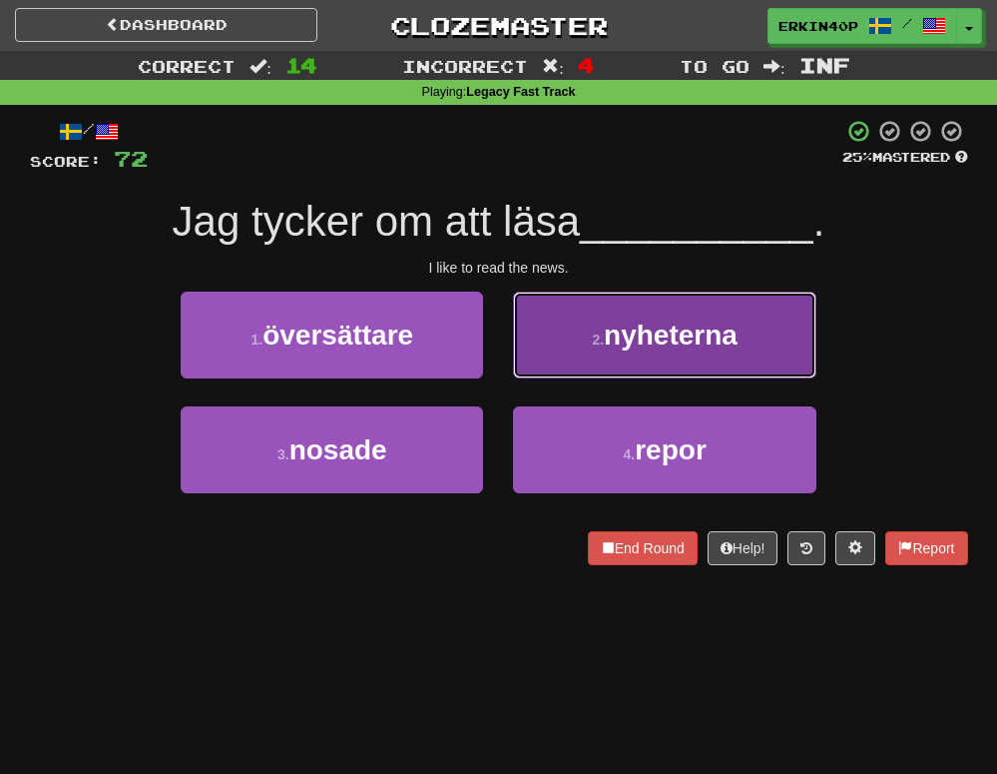
click at [580, 324] on button "2 . nyheterna" at bounding box center [664, 334] width 302 height 87
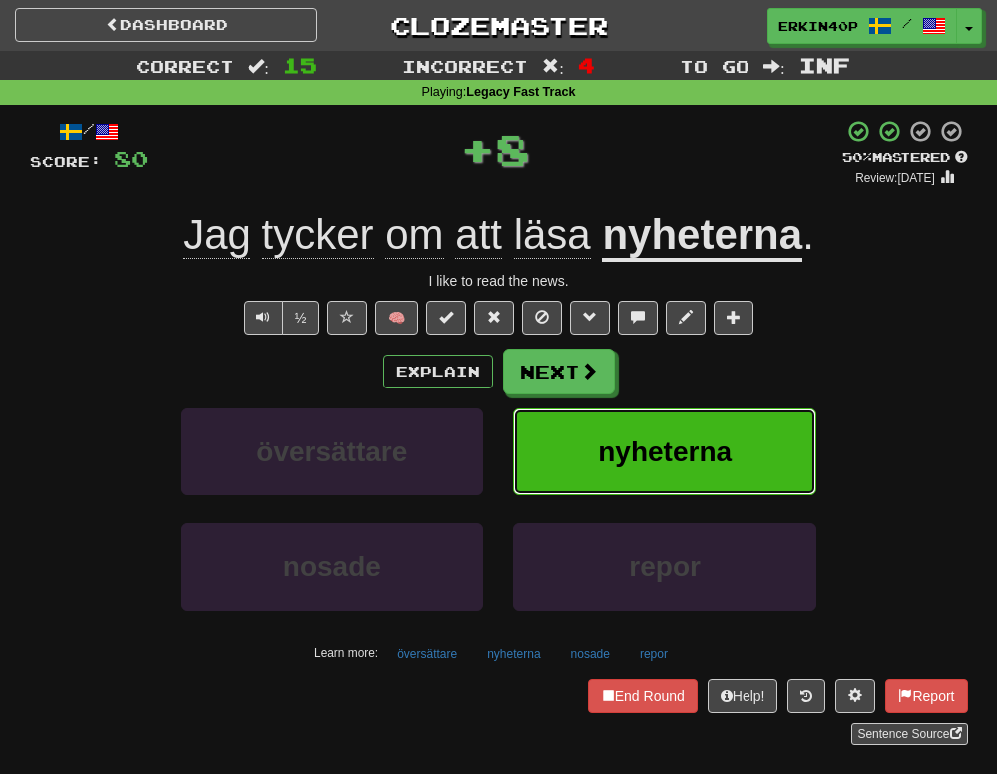
click at [587, 438] on button "nyheterna" at bounding box center [664, 451] width 302 height 87
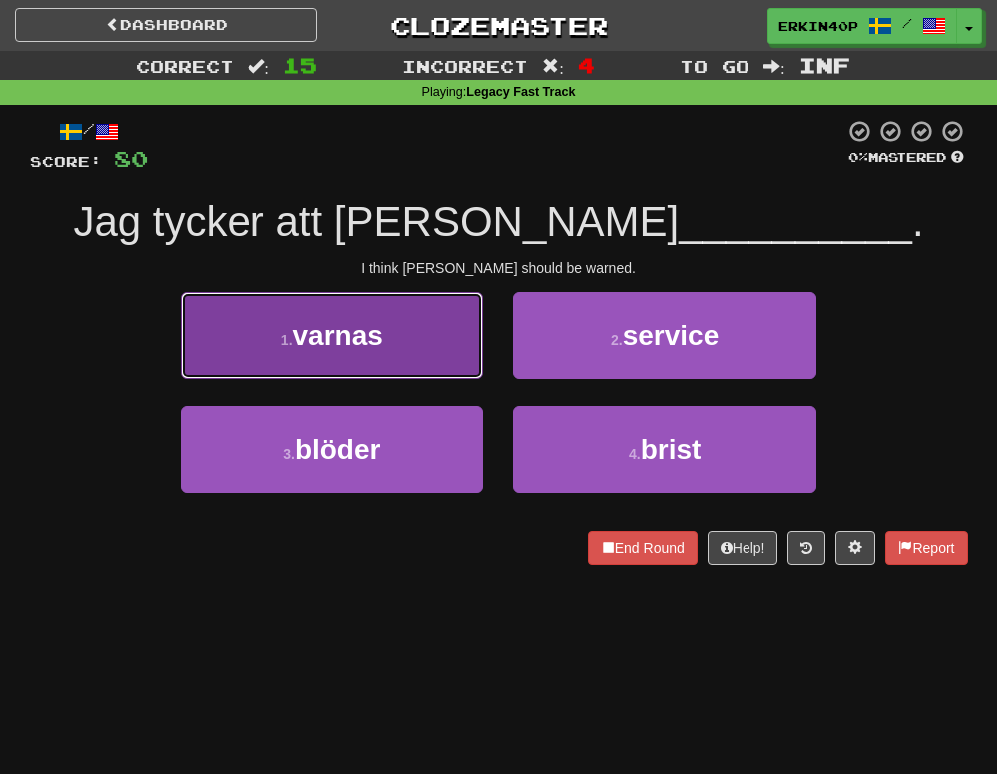
click at [364, 322] on span "varnas" at bounding box center [338, 334] width 90 height 31
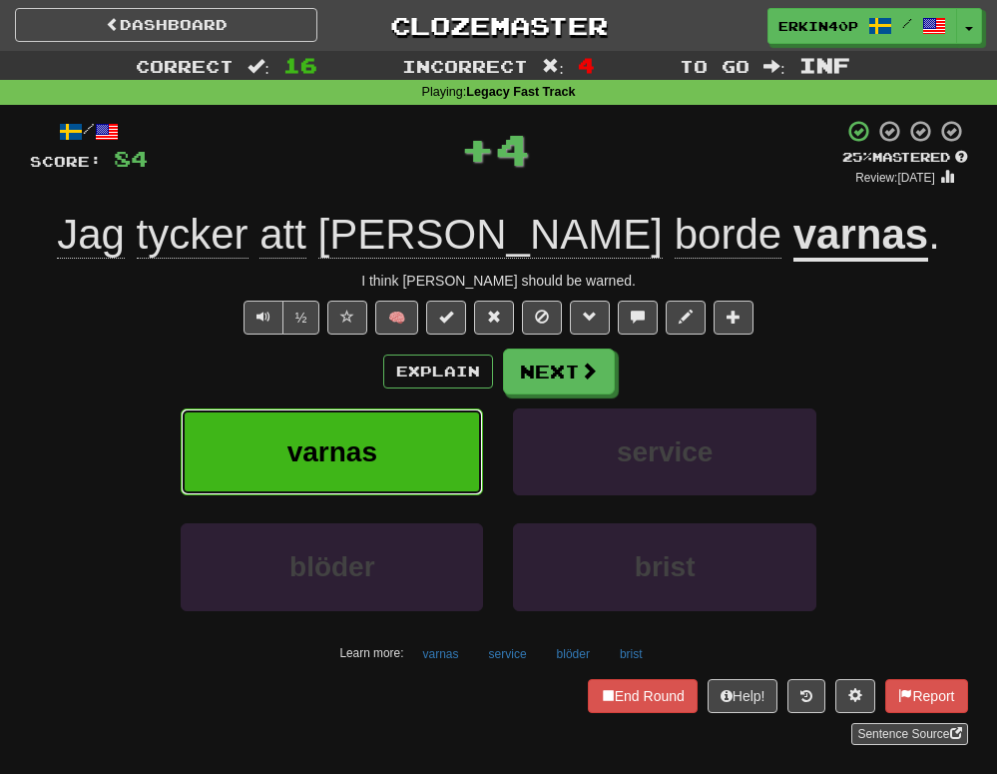
click at [387, 445] on button "varnas" at bounding box center [332, 451] width 302 height 87
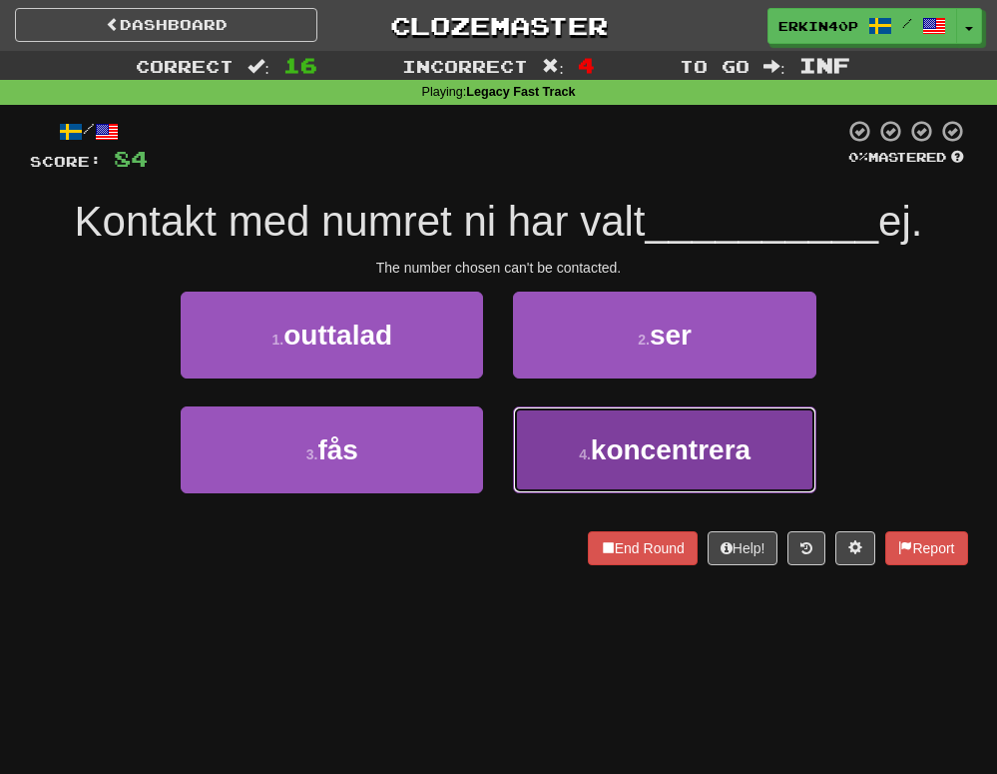
click at [579, 458] on small "4 ." at bounding box center [585, 454] width 12 height 16
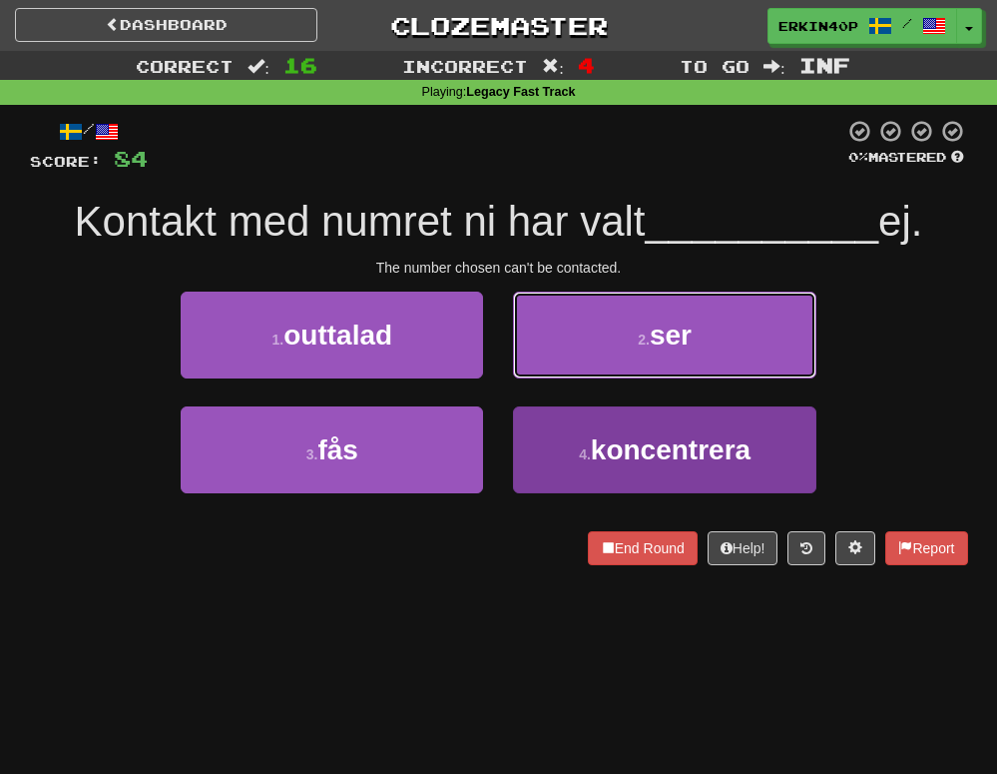
click at [577, 378] on button "2 . ser" at bounding box center [664, 334] width 302 height 87
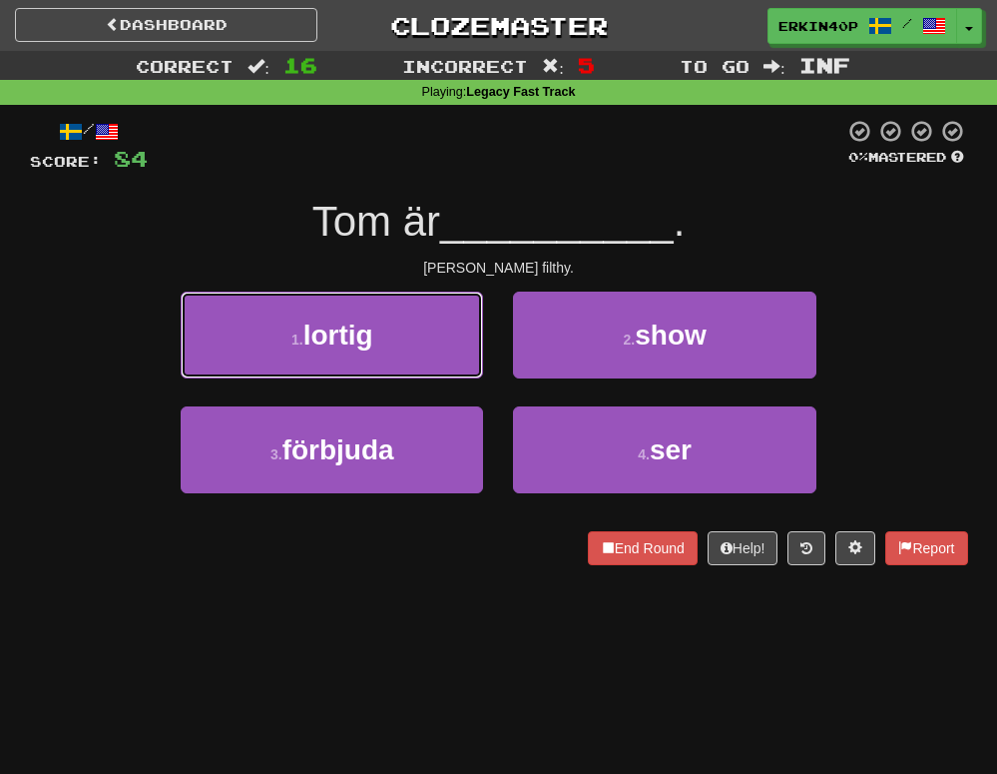
click at [388, 342] on button "1 . lortig" at bounding box center [332, 334] width 302 height 87
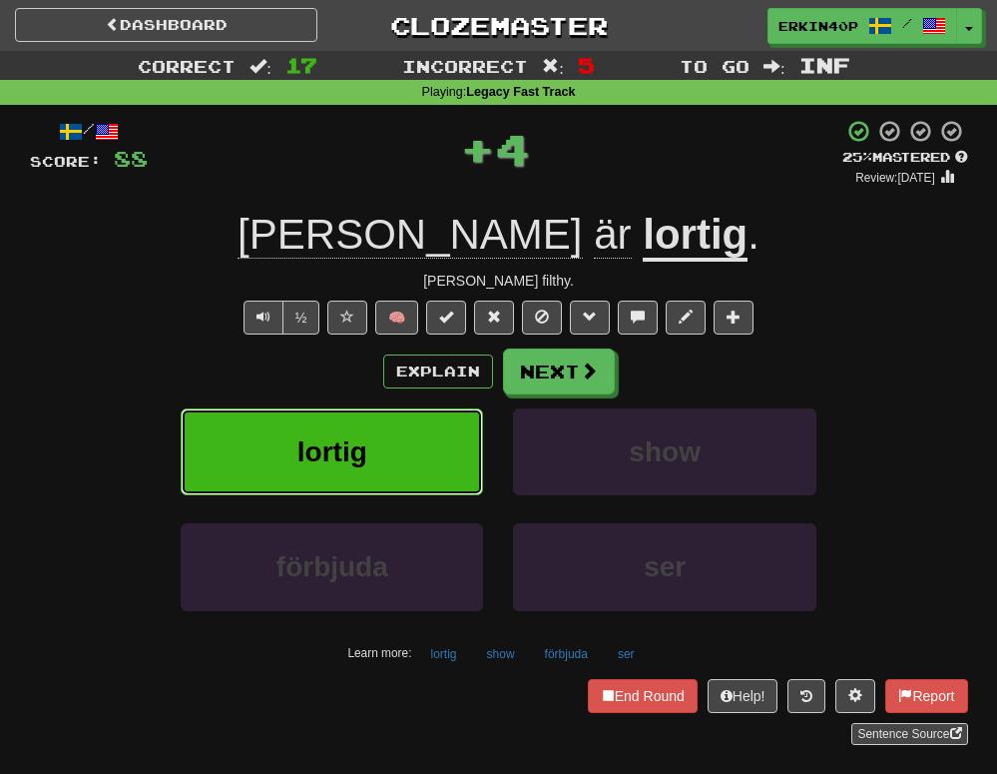
click at [404, 451] on button "lortig" at bounding box center [332, 451] width 302 height 87
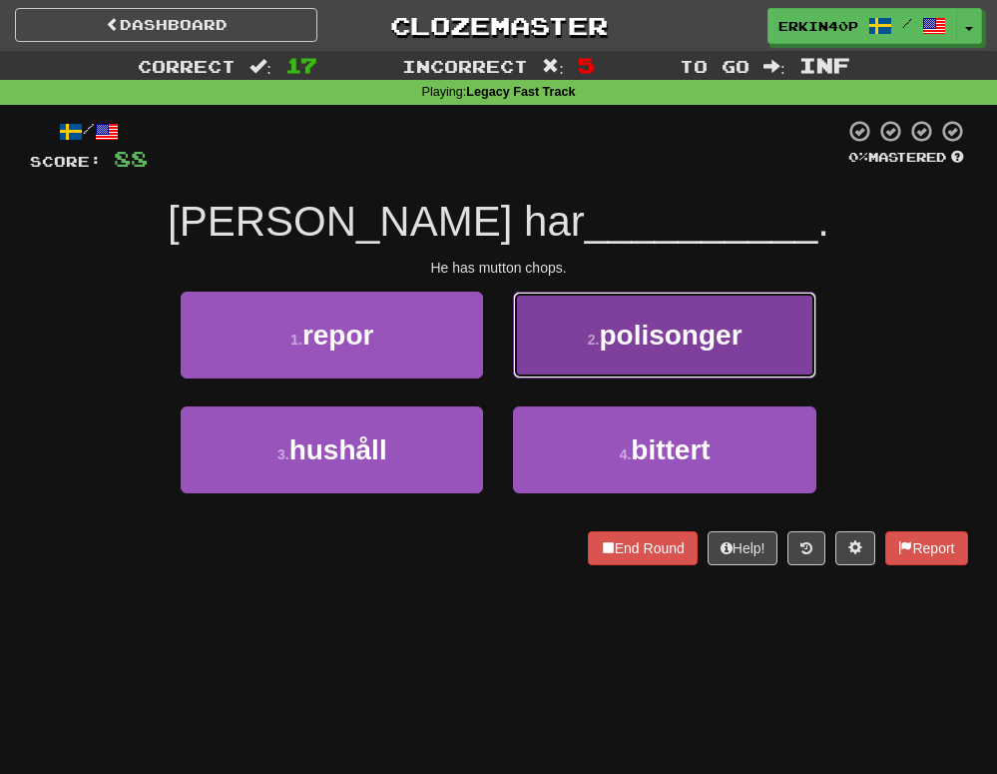
click at [562, 355] on button "2 . polisonger" at bounding box center [664, 334] width 302 height 87
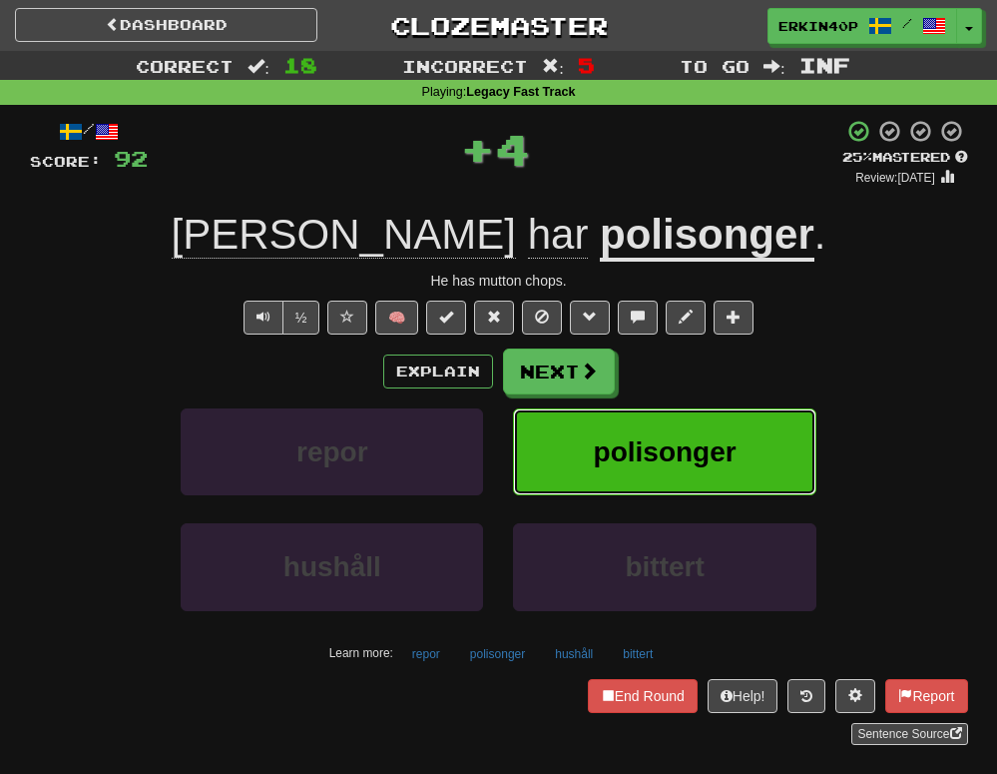
click at [583, 452] on button "polisonger" at bounding box center [664, 451] width 302 height 87
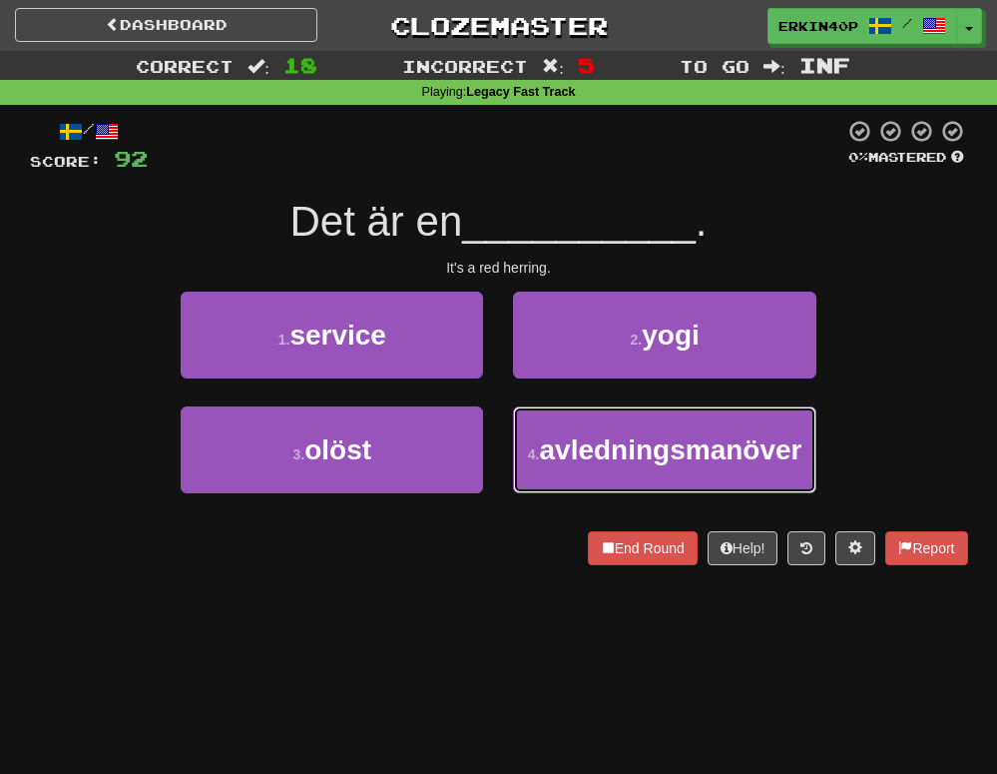
click at [583, 452] on span "avledningsmanöver" at bounding box center [671, 449] width 263 height 31
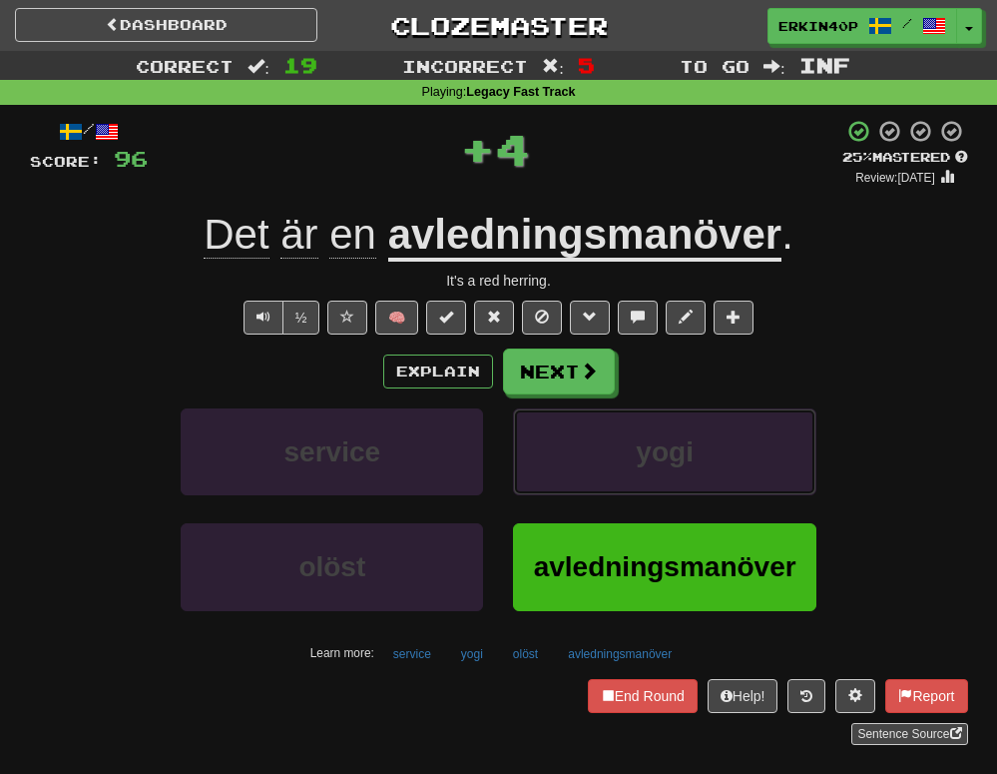
click at [583, 452] on button "yogi" at bounding box center [664, 451] width 302 height 87
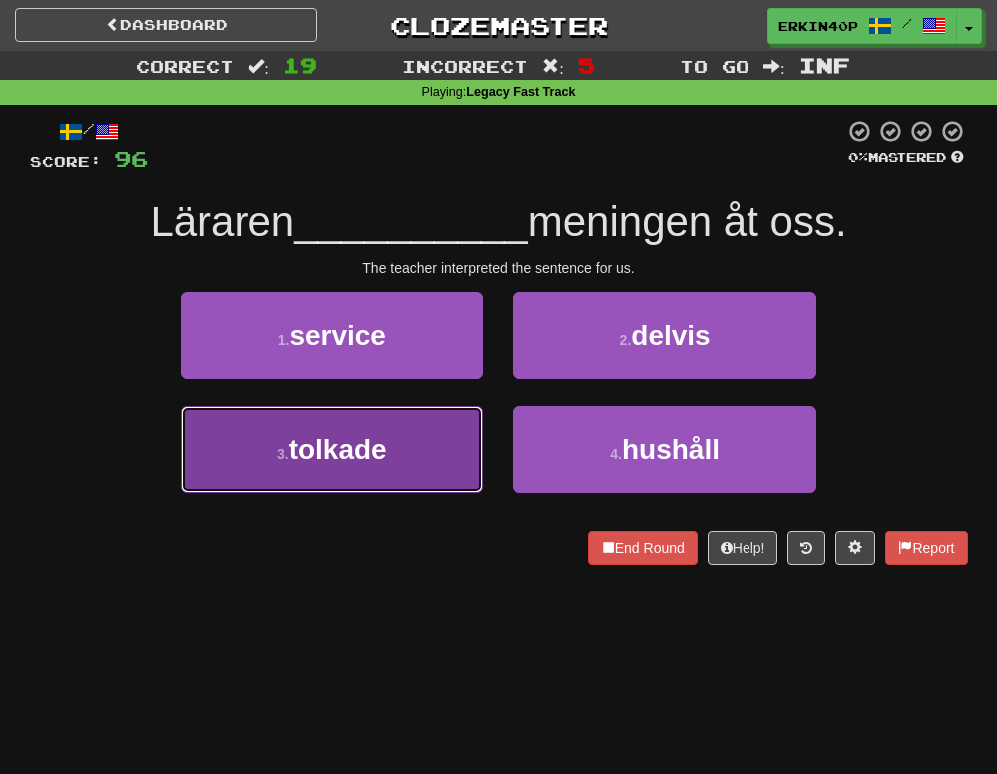
click at [443, 442] on button "3 . tolkade" at bounding box center [332, 449] width 302 height 87
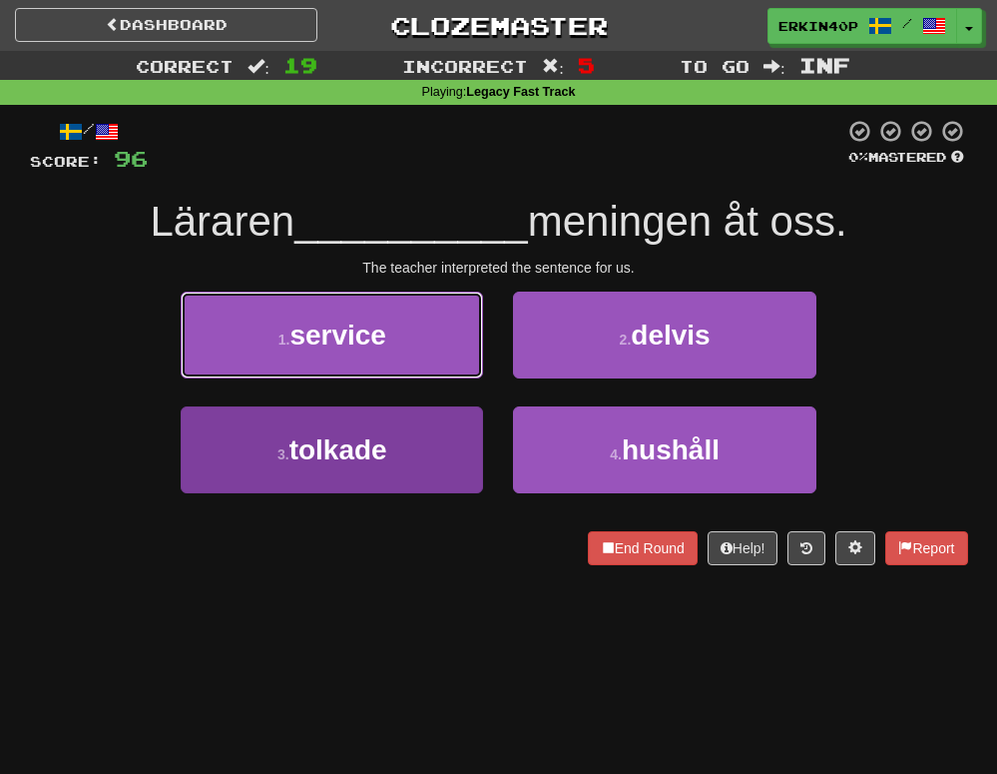
click at [443, 378] on button "1 . service" at bounding box center [332, 334] width 302 height 87
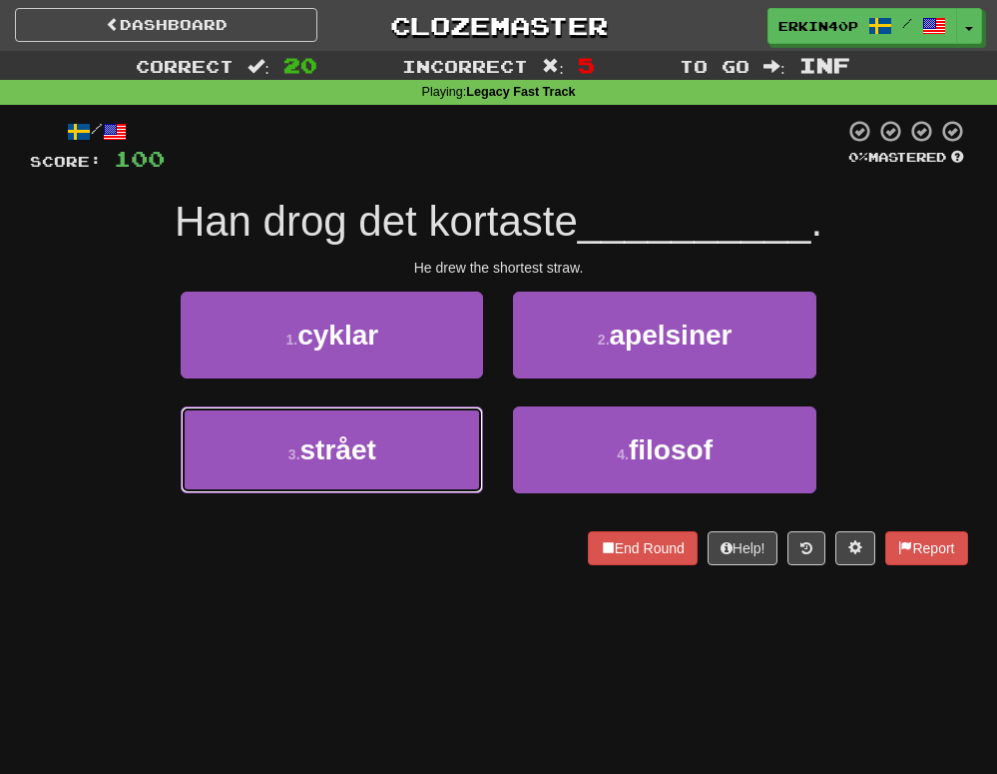
click at [443, 442] on button "3 . strået" at bounding box center [332, 449] width 302 height 87
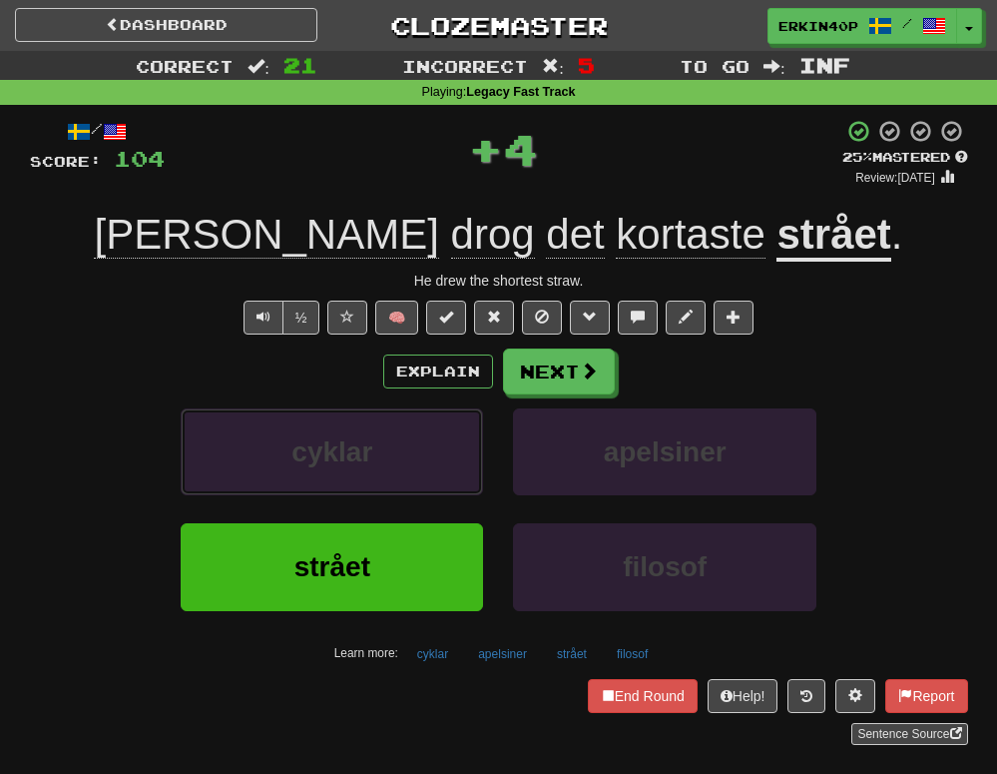
click at [443, 442] on button "cyklar" at bounding box center [332, 451] width 302 height 87
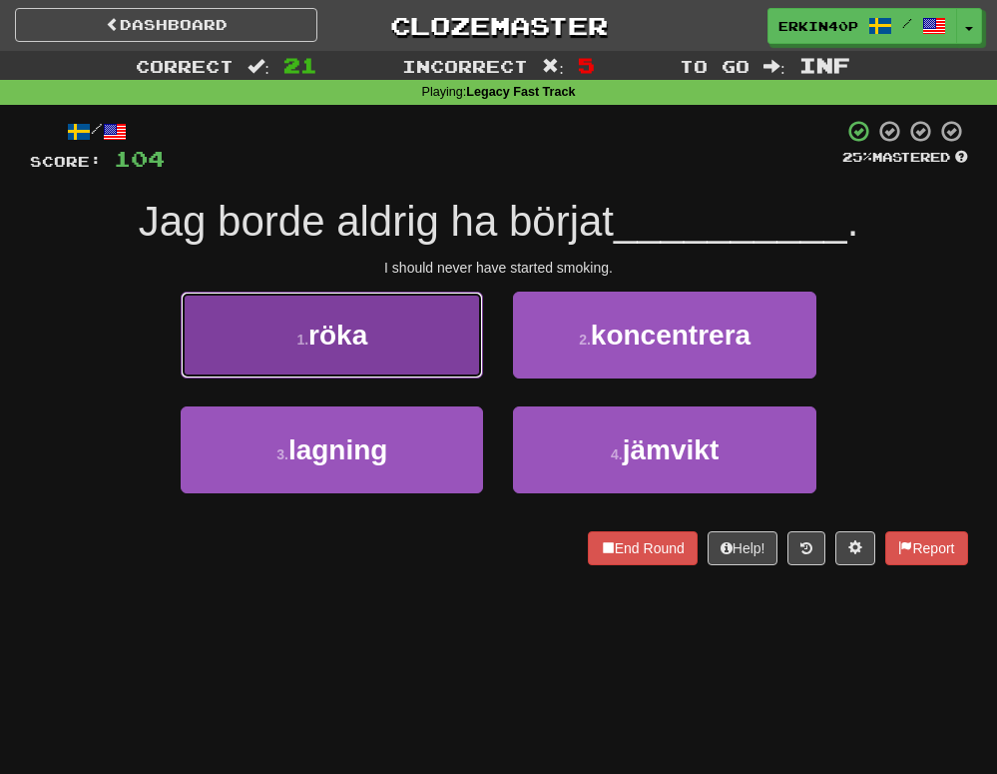
click at [428, 357] on button "1 . röka" at bounding box center [332, 334] width 302 height 87
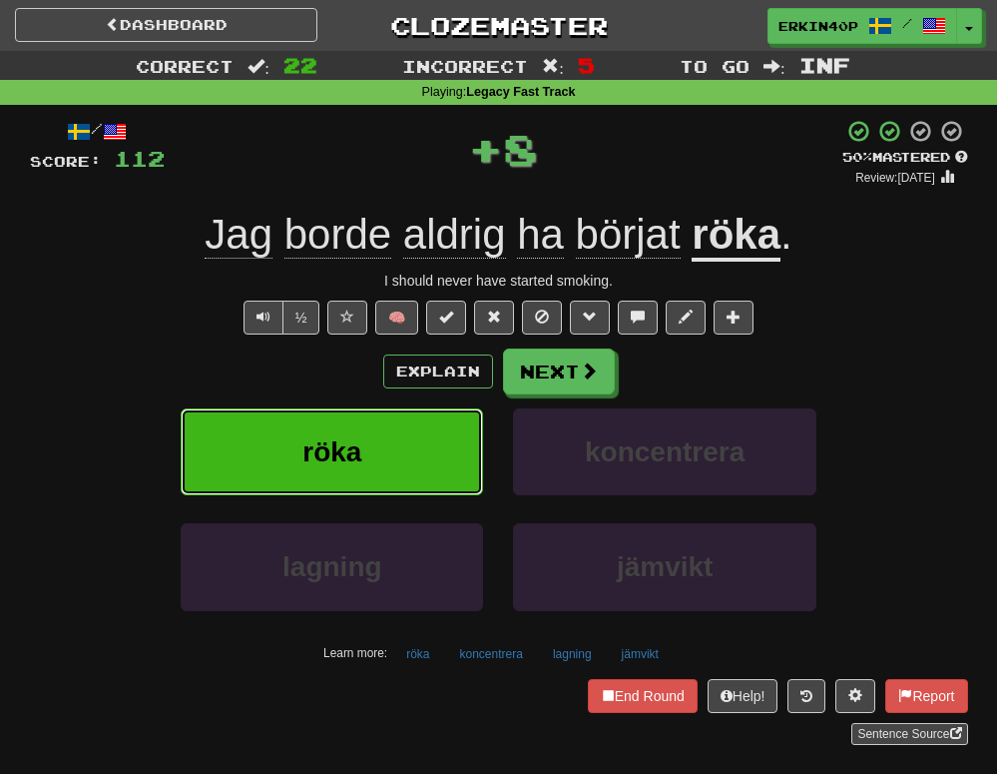
click at [419, 447] on button "röka" at bounding box center [332, 451] width 302 height 87
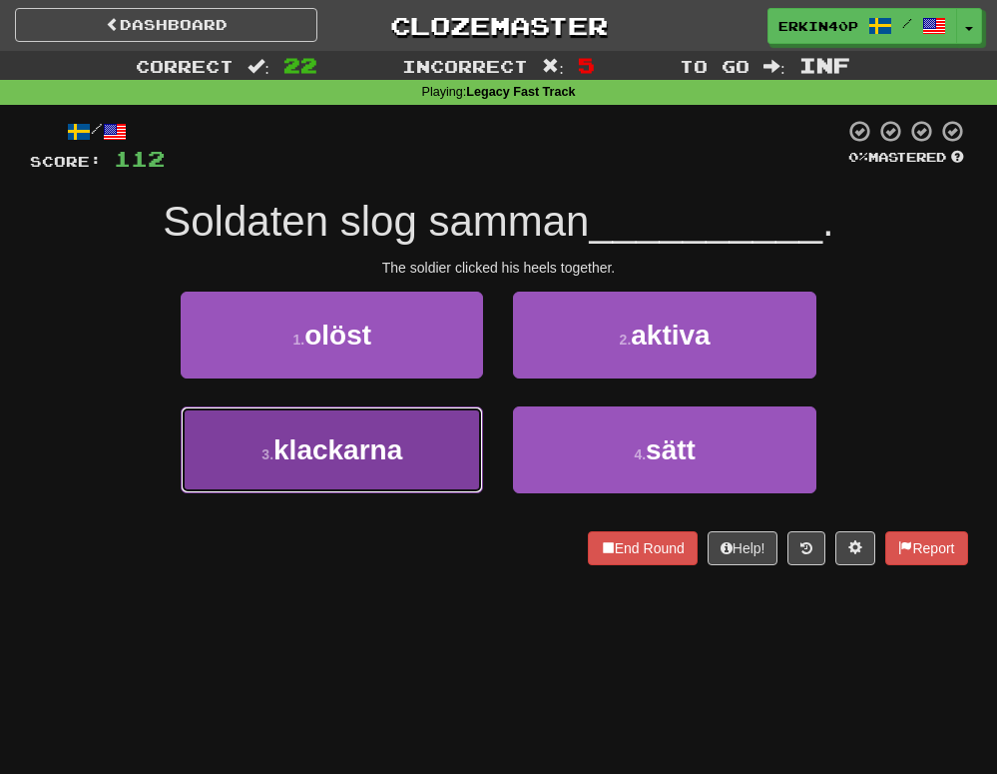
click at [367, 463] on span "klackarna" at bounding box center [338, 449] width 129 height 31
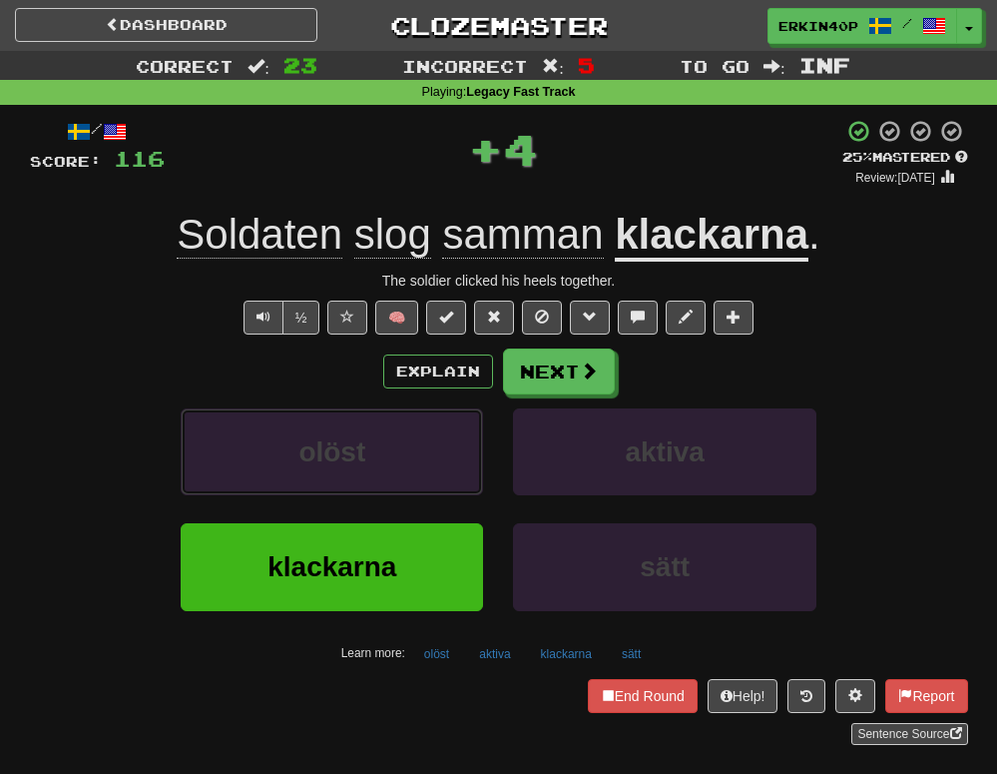
click at [367, 463] on button "olöst" at bounding box center [332, 451] width 302 height 87
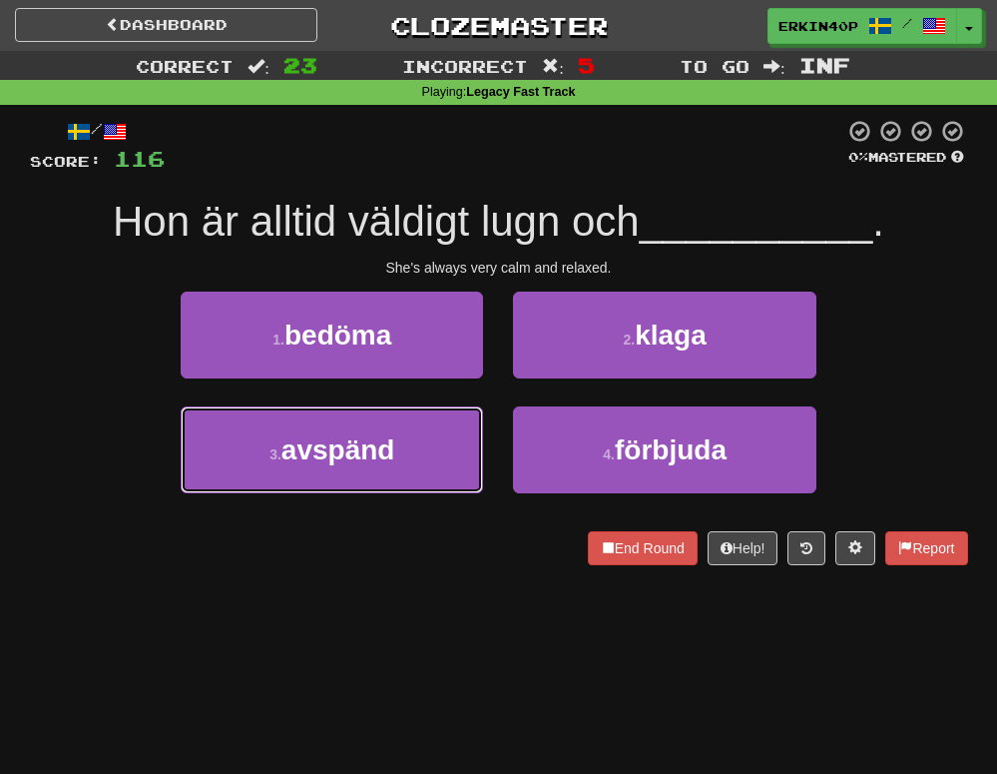
click at [367, 463] on span "avspänd" at bounding box center [339, 449] width 114 height 31
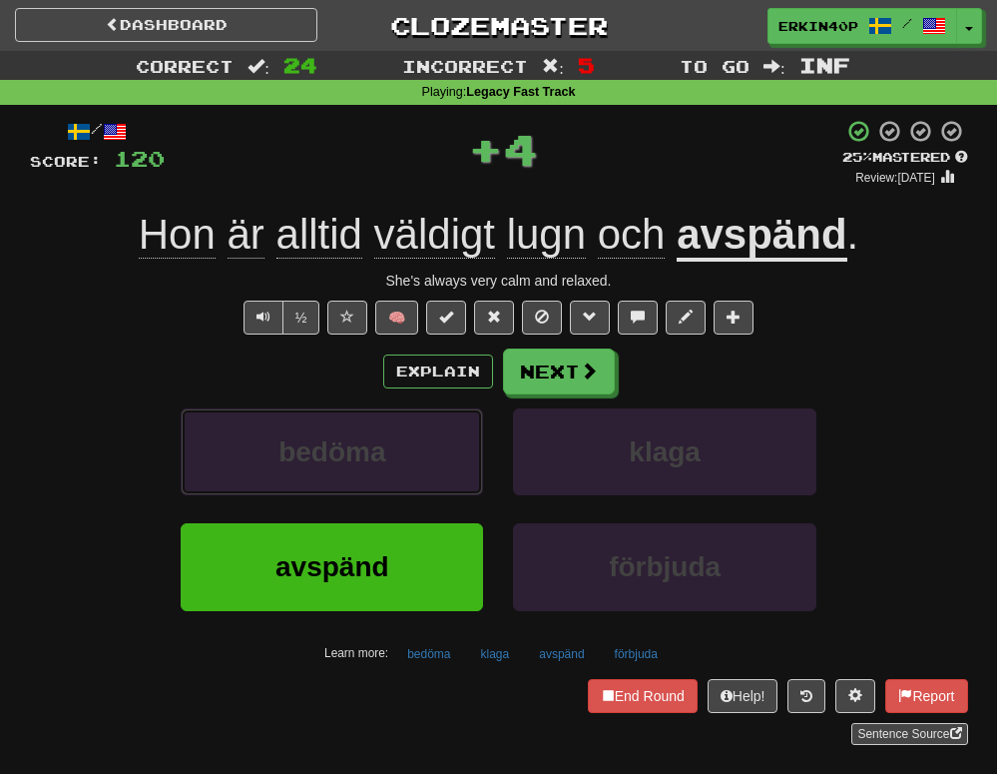
click at [367, 463] on span "bedöma" at bounding box center [332, 451] width 107 height 31
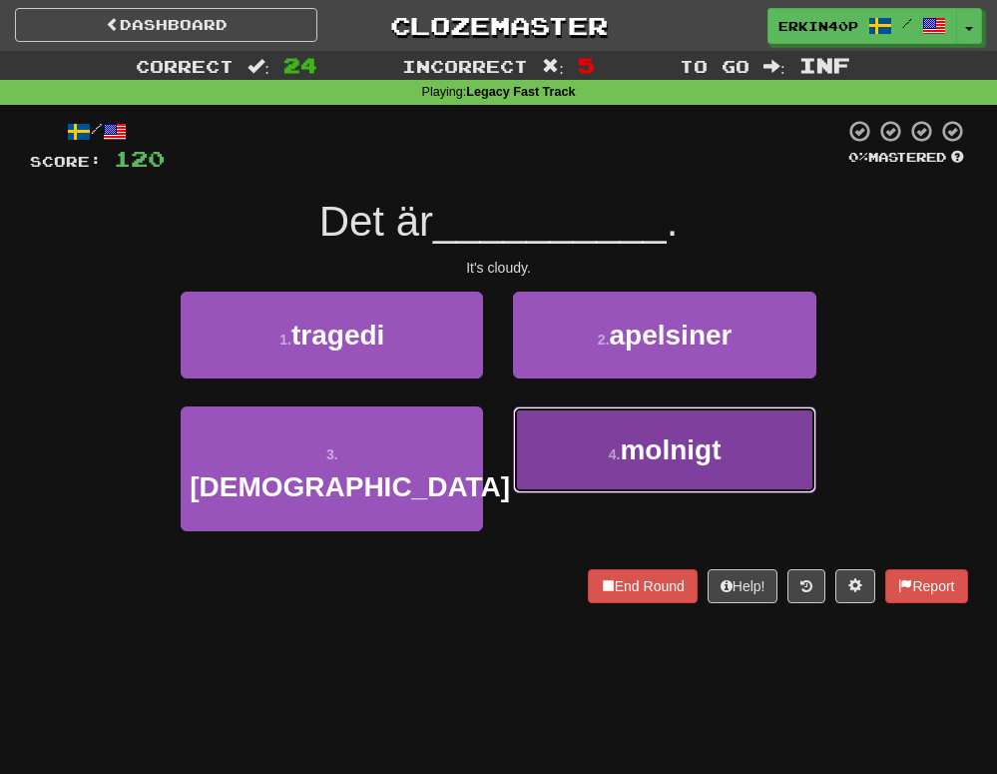
click at [649, 441] on span "molnigt" at bounding box center [670, 449] width 101 height 31
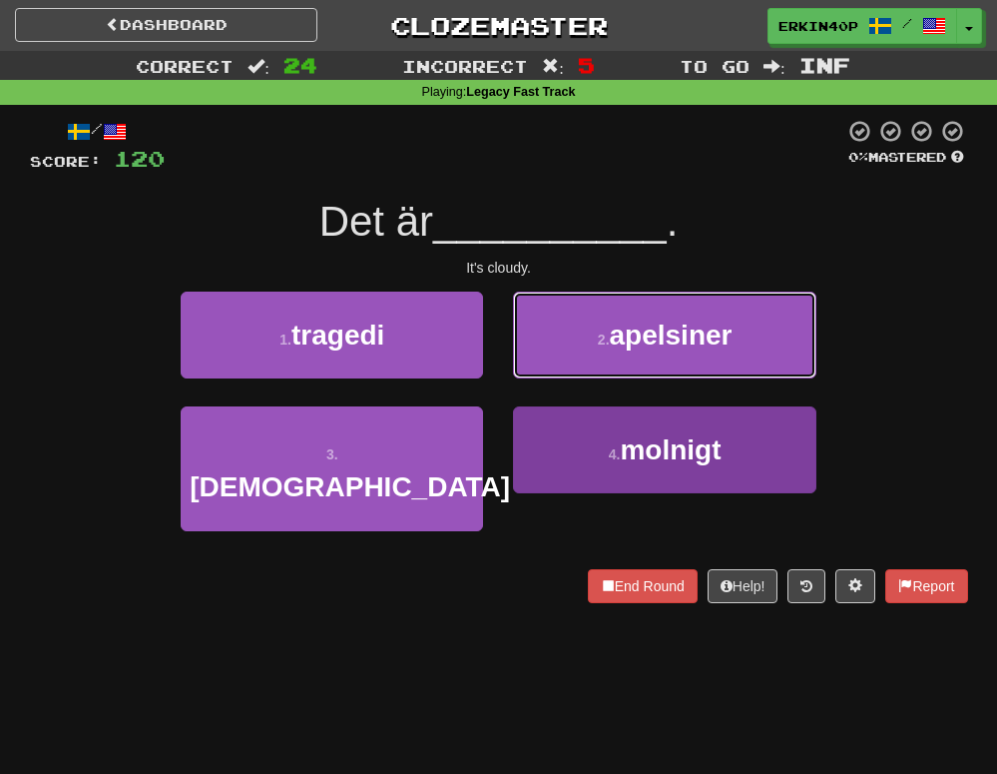
click at [649, 350] on span "apelsiner" at bounding box center [671, 334] width 123 height 31
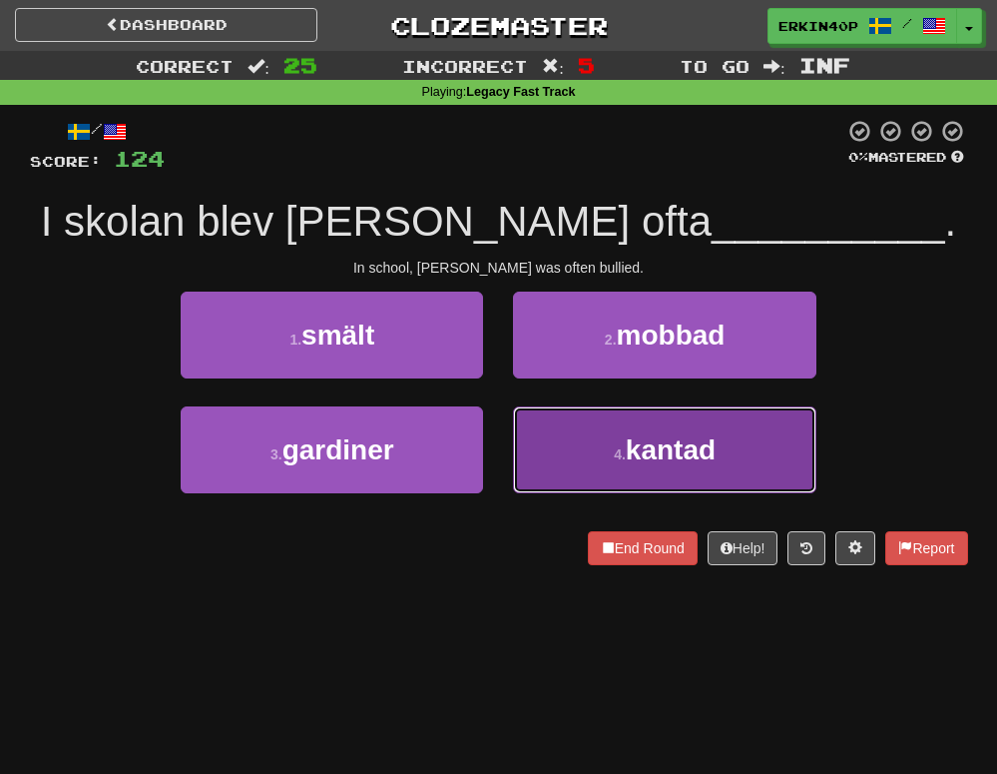
click at [732, 470] on button "4 . kantad" at bounding box center [664, 449] width 302 height 87
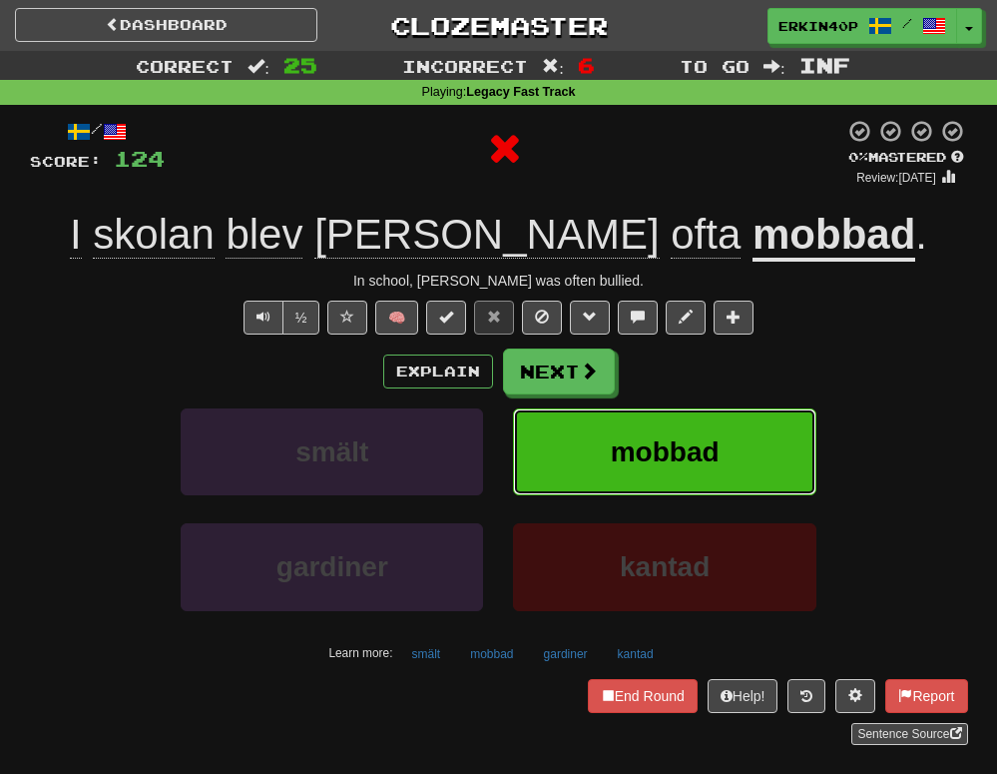
click at [732, 470] on button "mobbad" at bounding box center [664, 451] width 302 height 87
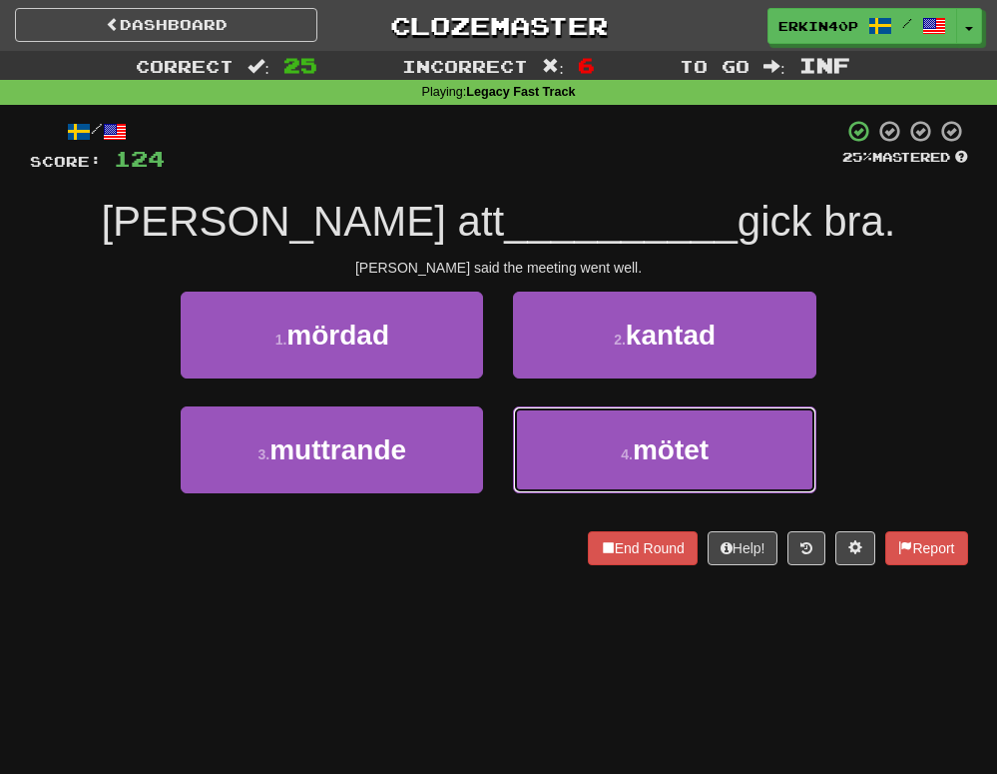
click at [732, 470] on button "4 . mötet" at bounding box center [664, 449] width 302 height 87
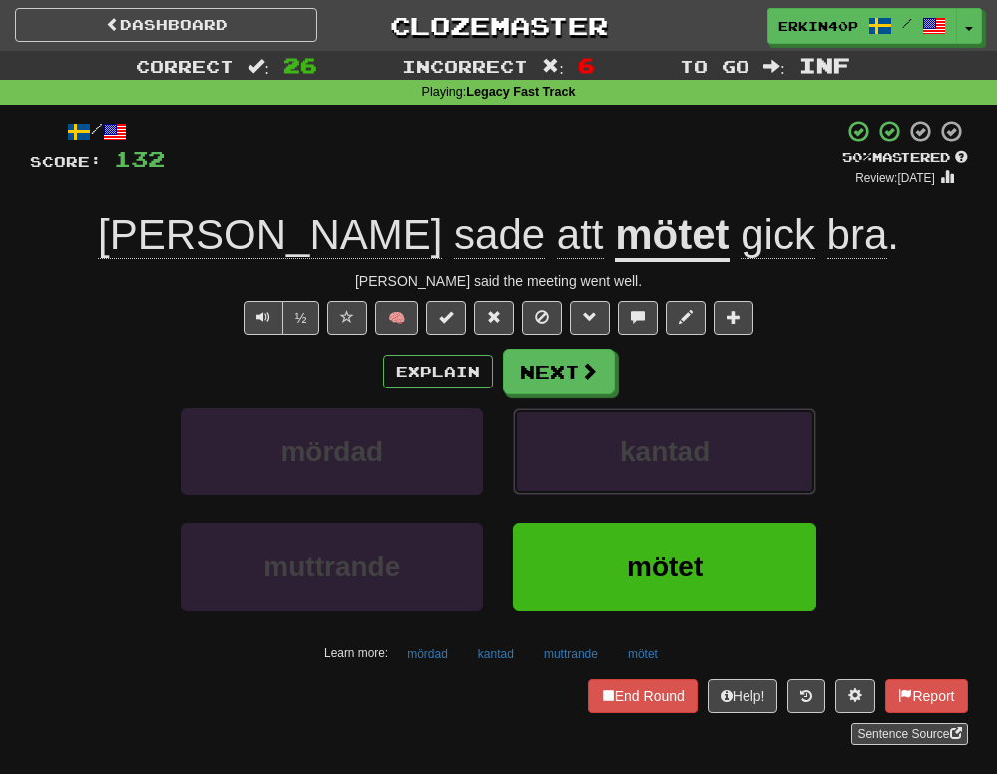
click at [732, 470] on button "kantad" at bounding box center [664, 451] width 302 height 87
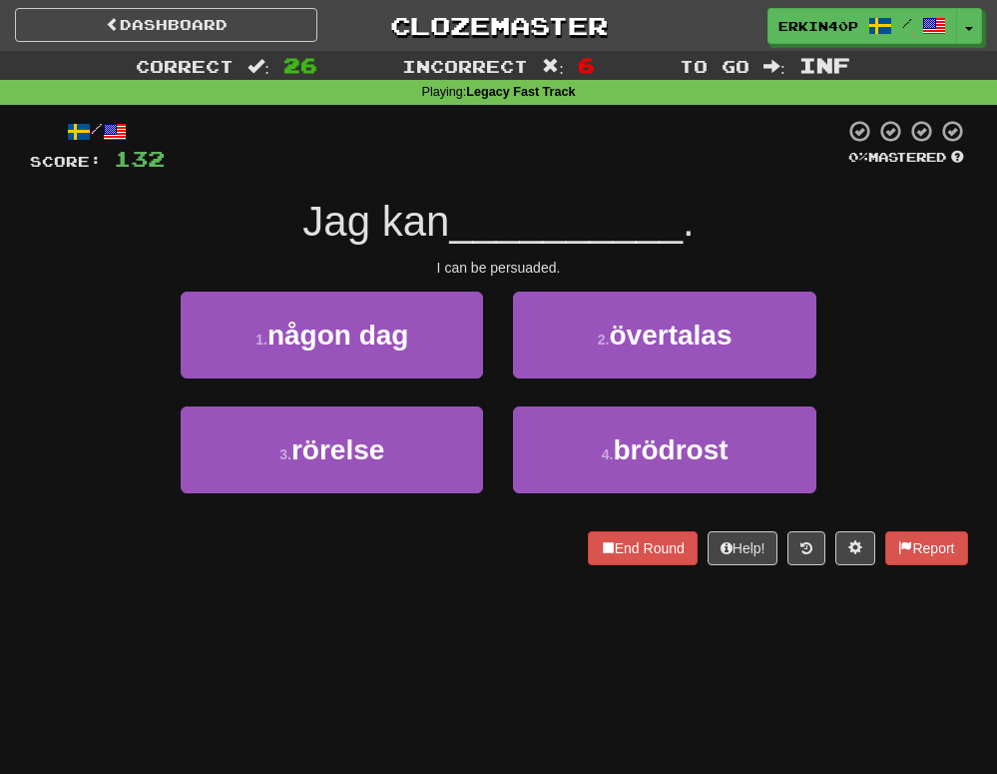
click at [518, 266] on div "I can be persuaded." at bounding box center [499, 268] width 938 height 20
click at [29, 564] on div at bounding box center [29, 564] width 0 height 0
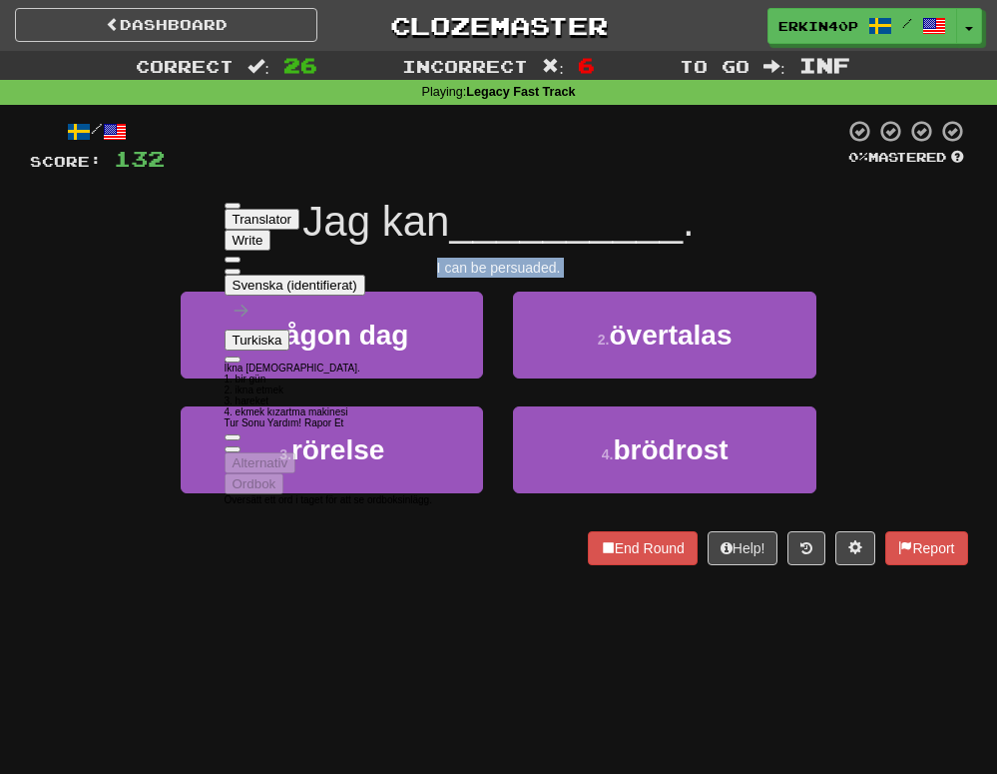
click at [75, 514] on div "3 . rörelse 4 . brödrost" at bounding box center [499, 463] width 998 height 115
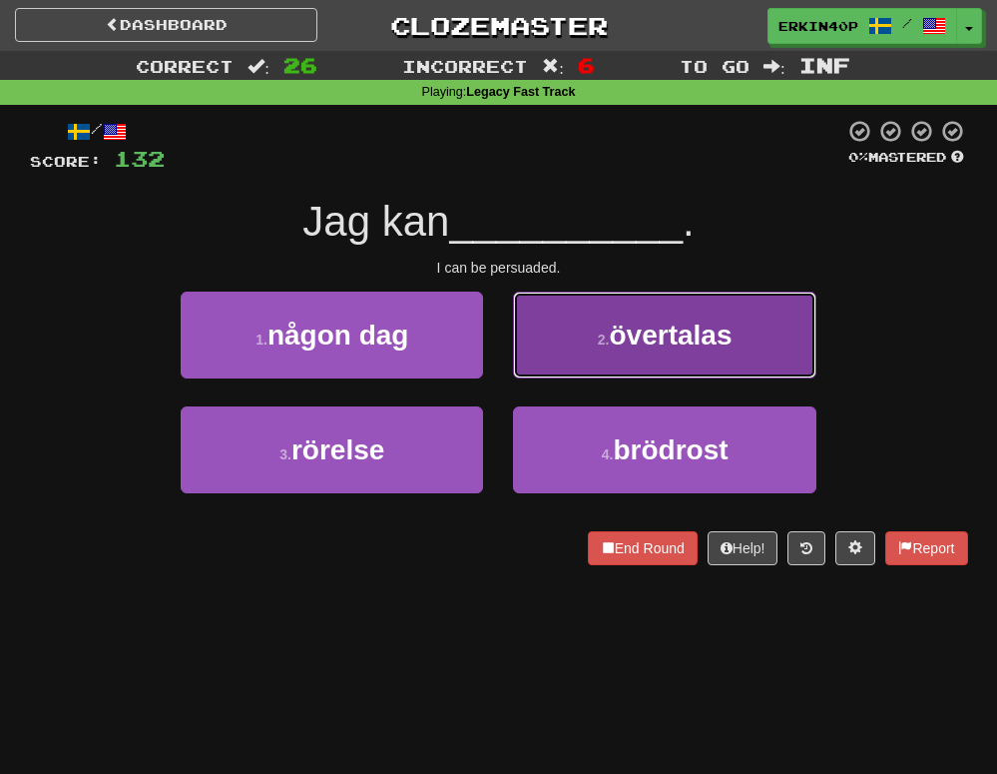
click at [666, 351] on button "2 . övertalas" at bounding box center [664, 334] width 302 height 87
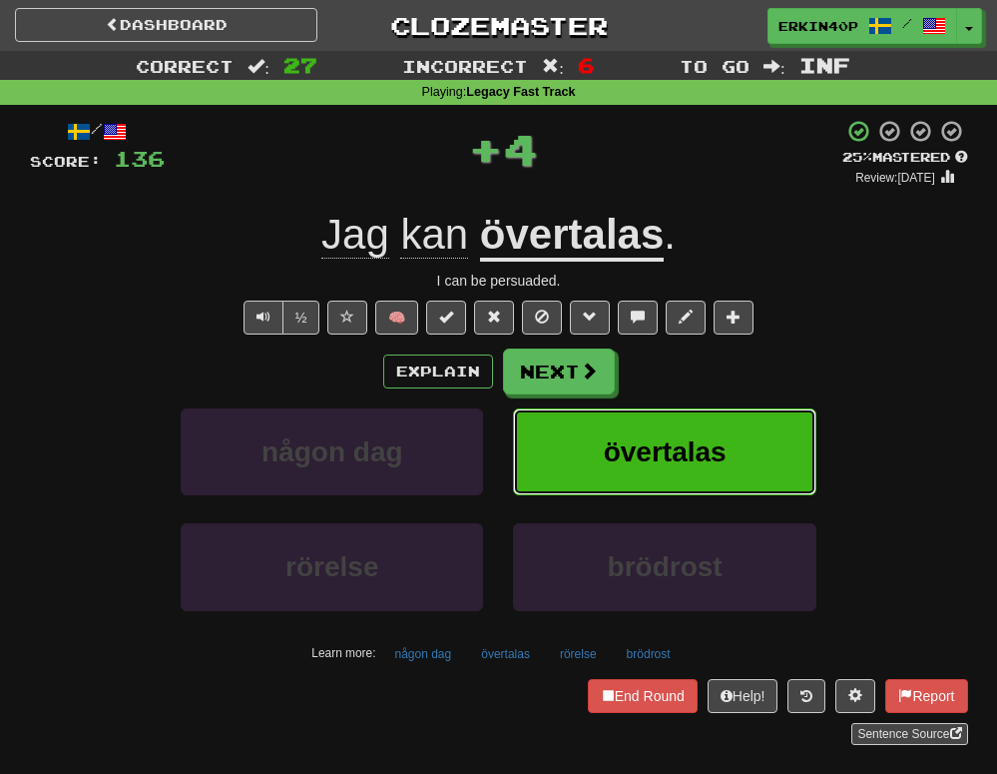
click at [660, 449] on span "övertalas" at bounding box center [665, 451] width 123 height 31
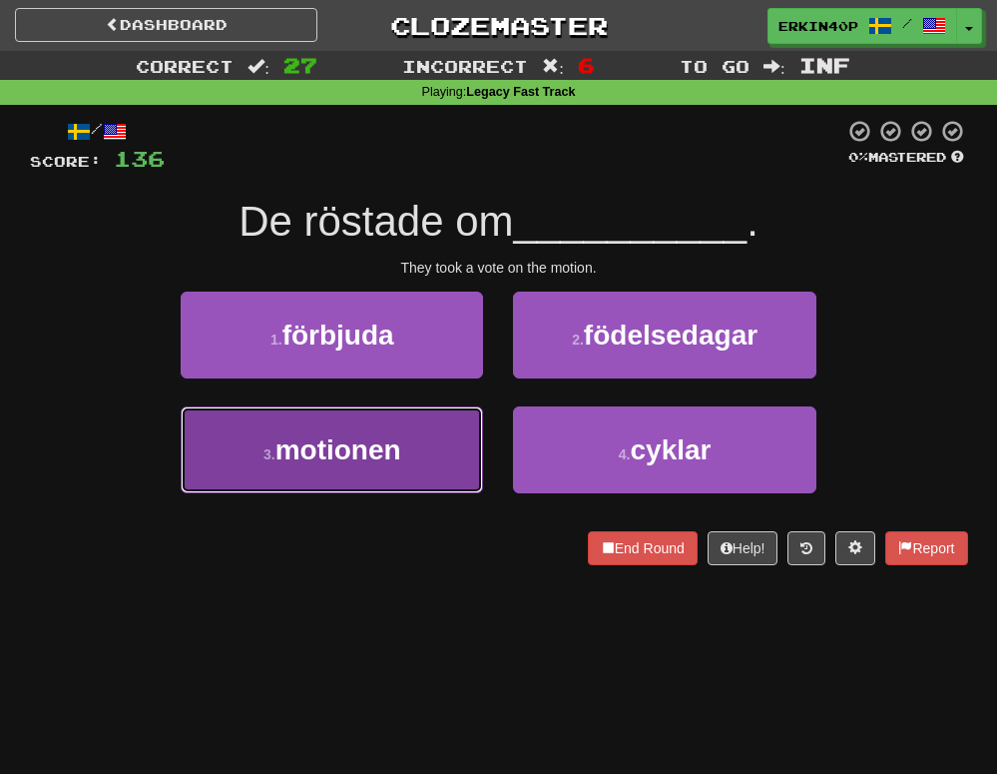
click at [355, 461] on span "motionen" at bounding box center [339, 449] width 126 height 31
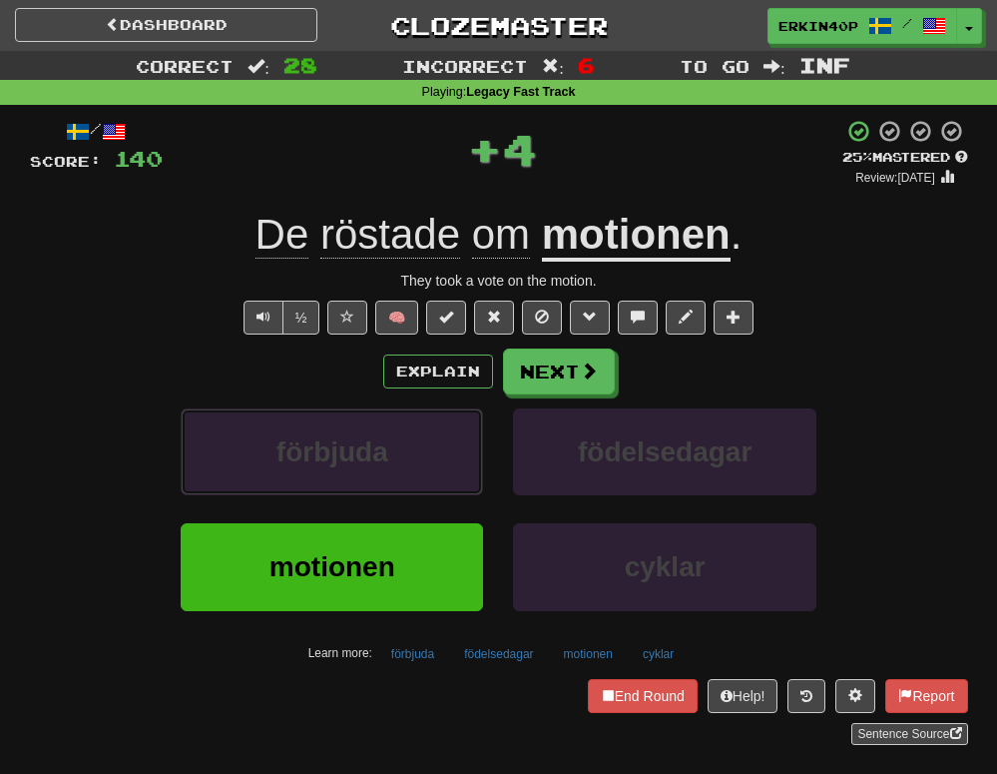
click at [355, 461] on span "förbjuda" at bounding box center [333, 451] width 112 height 31
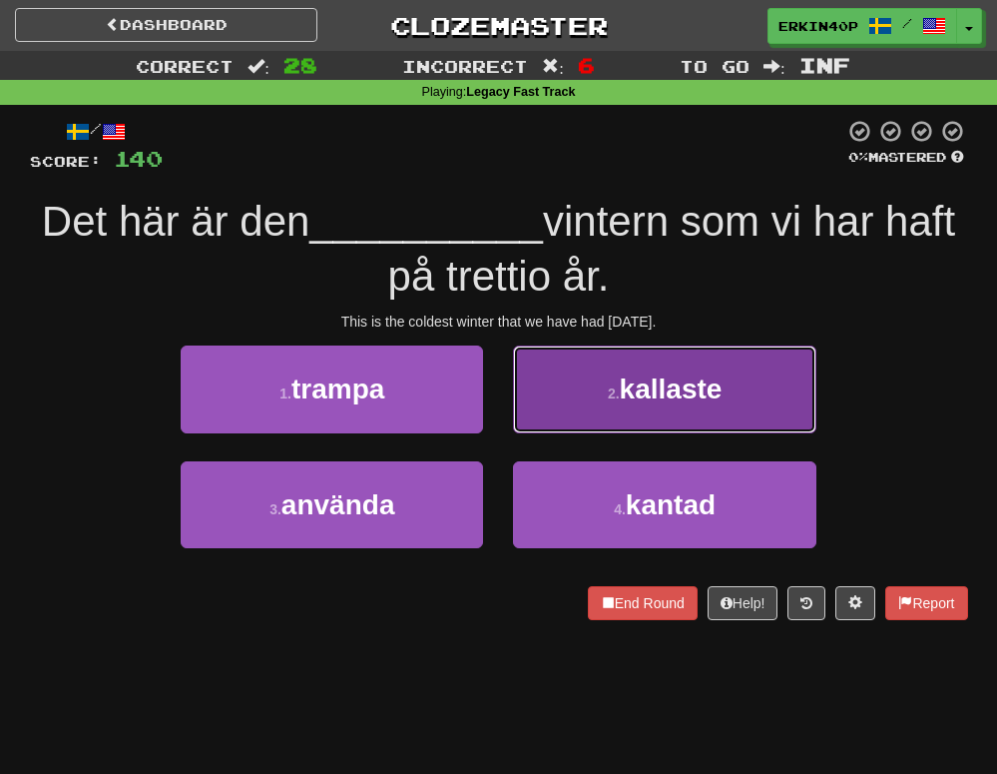
click at [590, 393] on button "2 . kallaste" at bounding box center [664, 388] width 302 height 87
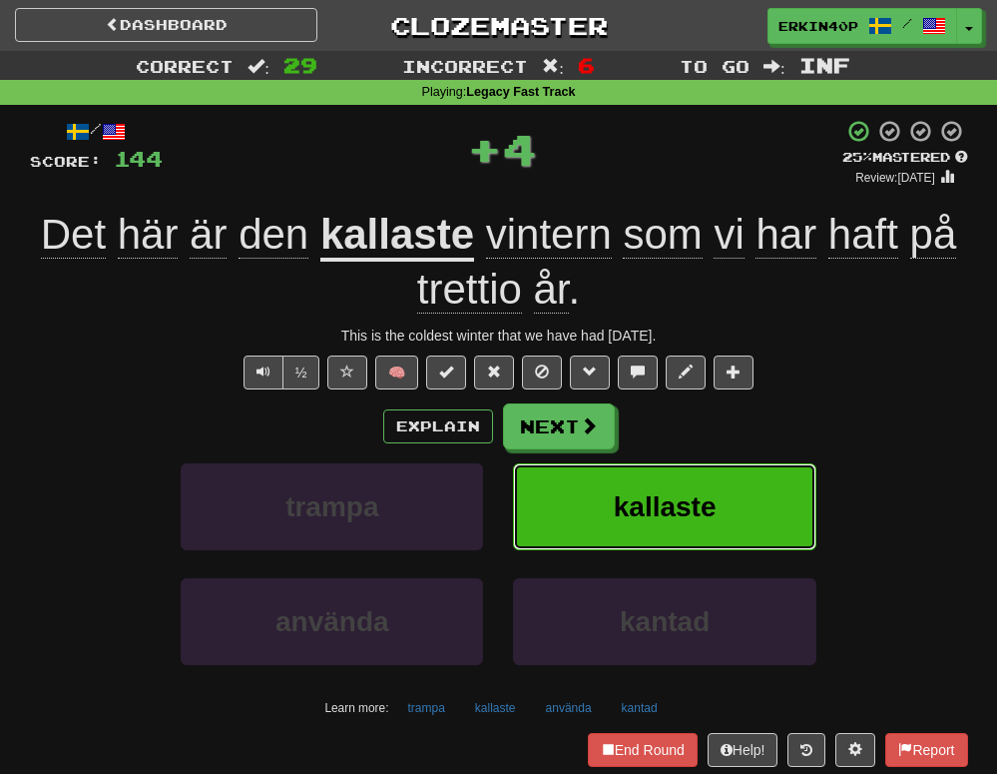
click at [625, 509] on span "kallaste" at bounding box center [665, 506] width 103 height 31
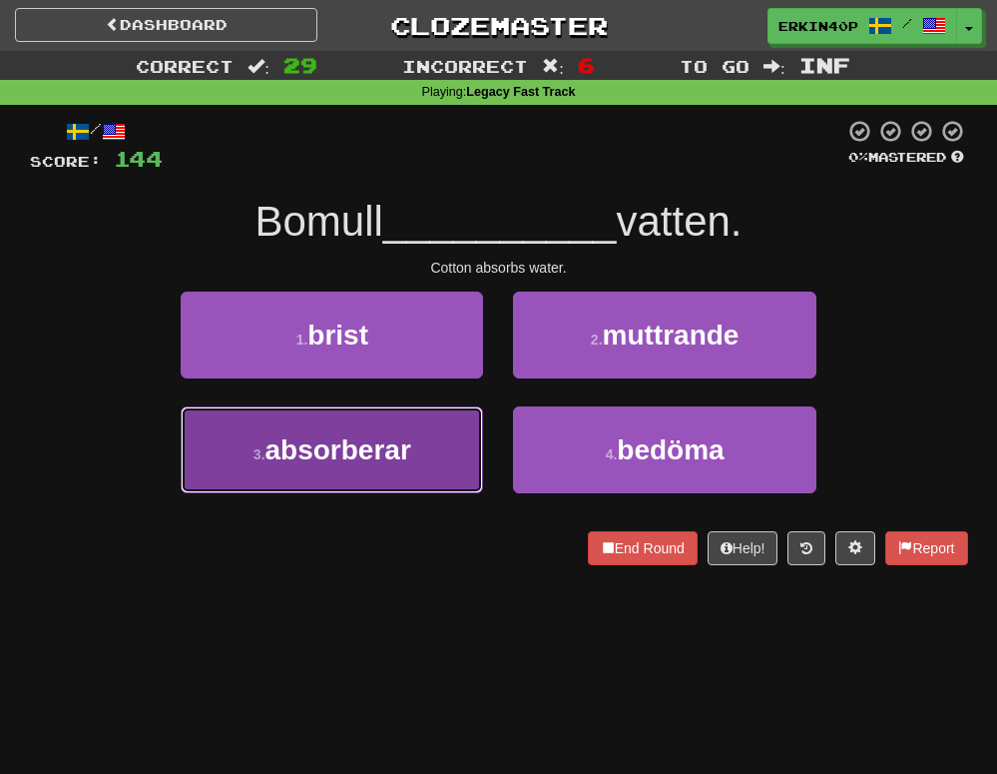
click at [402, 471] on button "3 . absorberar" at bounding box center [332, 449] width 302 height 87
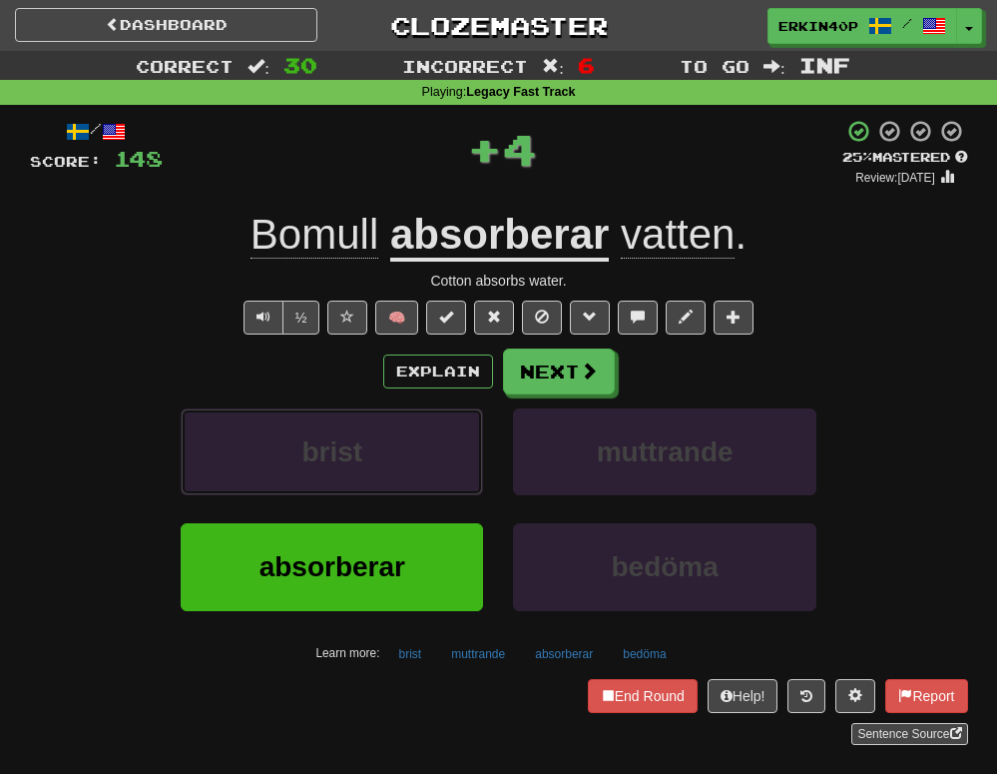
click at [402, 471] on button "brist" at bounding box center [332, 451] width 302 height 87
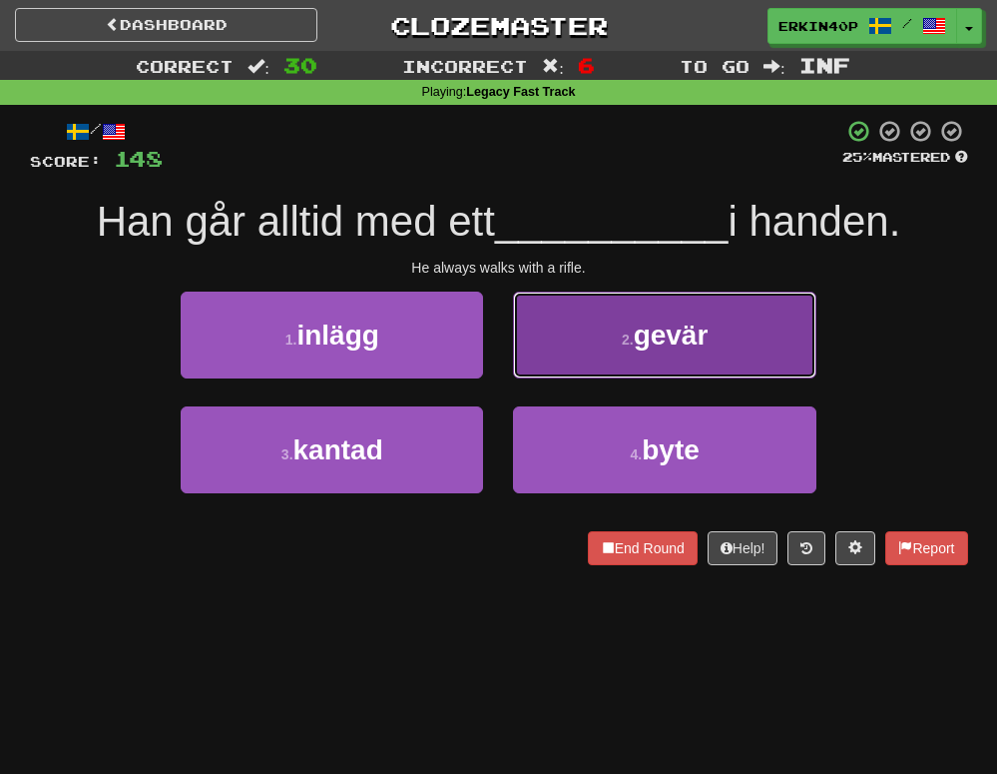
click at [615, 343] on button "2 . gevär" at bounding box center [664, 334] width 302 height 87
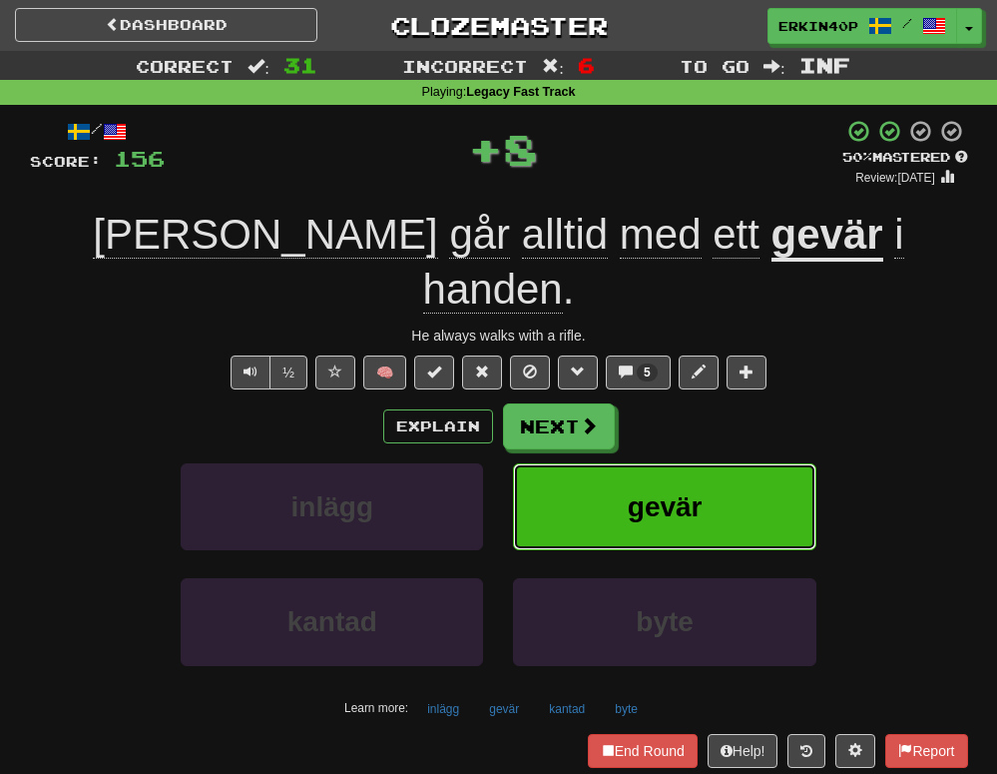
click at [659, 491] on span "gevär" at bounding box center [665, 506] width 75 height 31
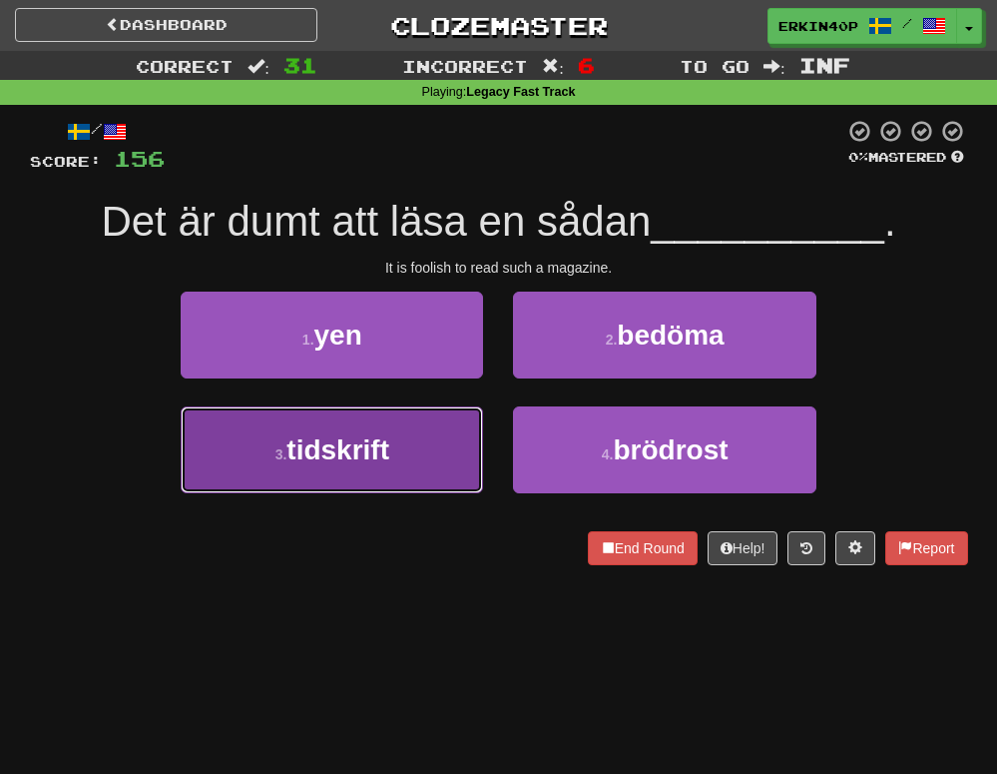
click at [434, 466] on button "3 . tidskrift" at bounding box center [332, 449] width 302 height 87
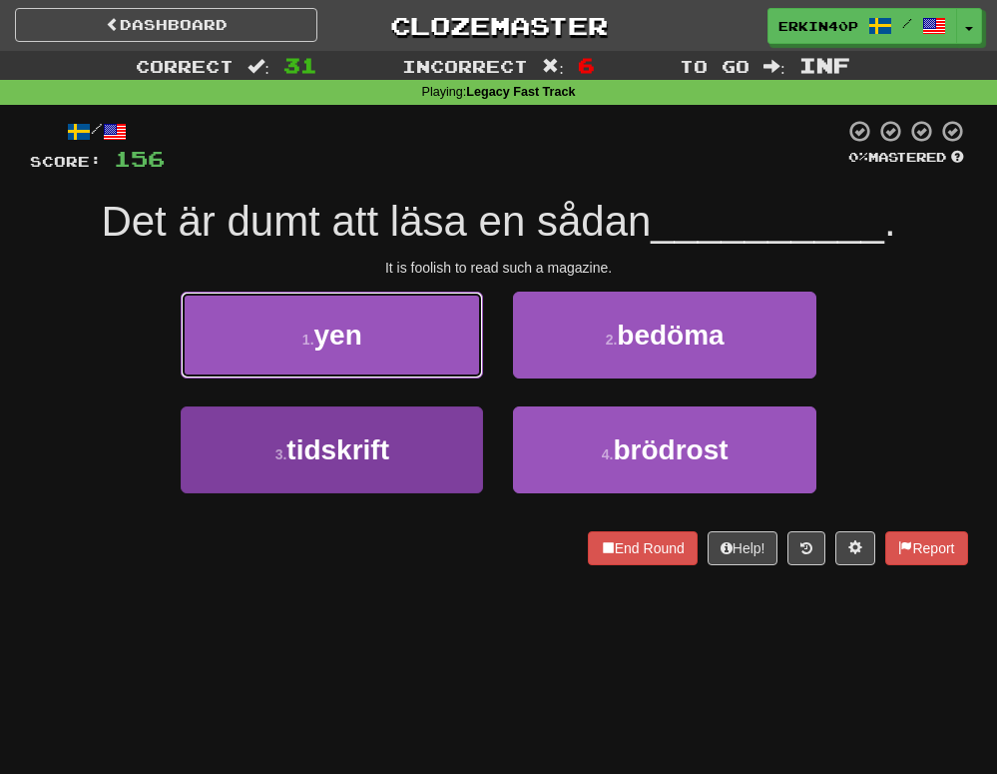
click at [434, 378] on button "1 . yen" at bounding box center [332, 334] width 302 height 87
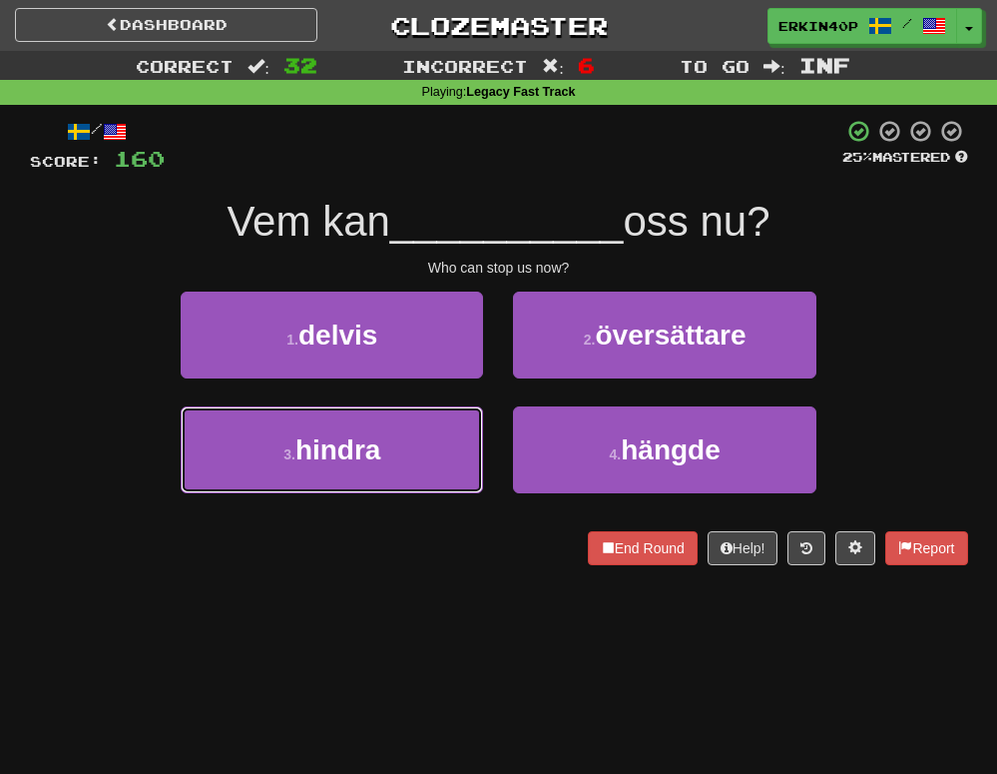
click at [434, 466] on button "3 . hindra" at bounding box center [332, 449] width 302 height 87
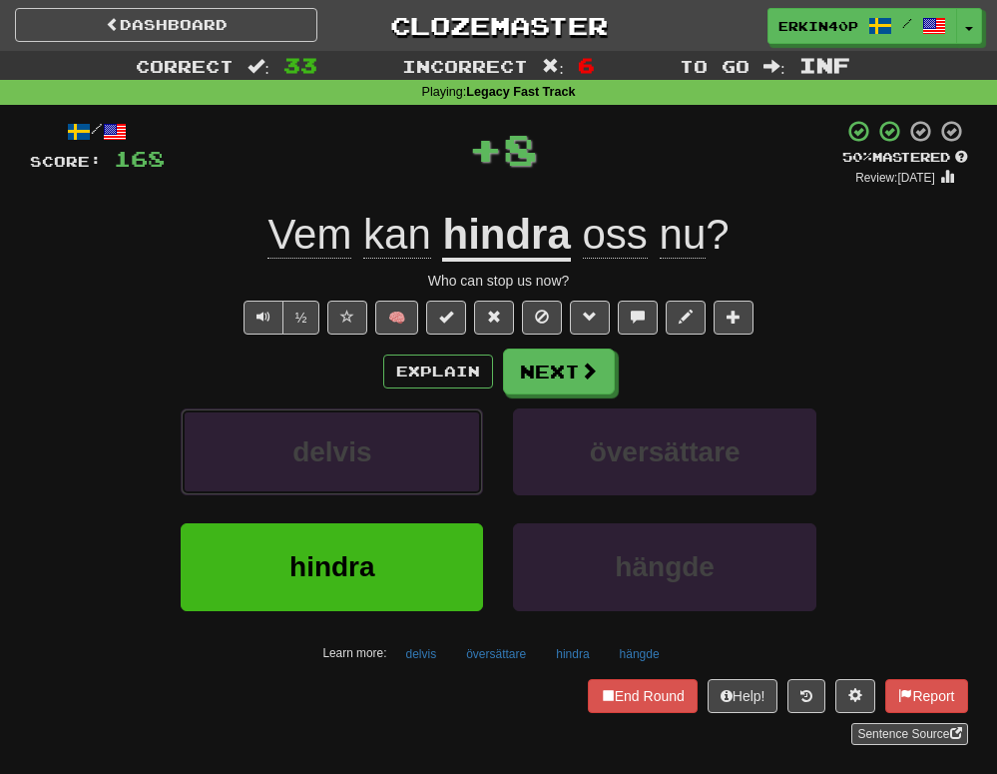
click at [434, 466] on button "delvis" at bounding box center [332, 451] width 302 height 87
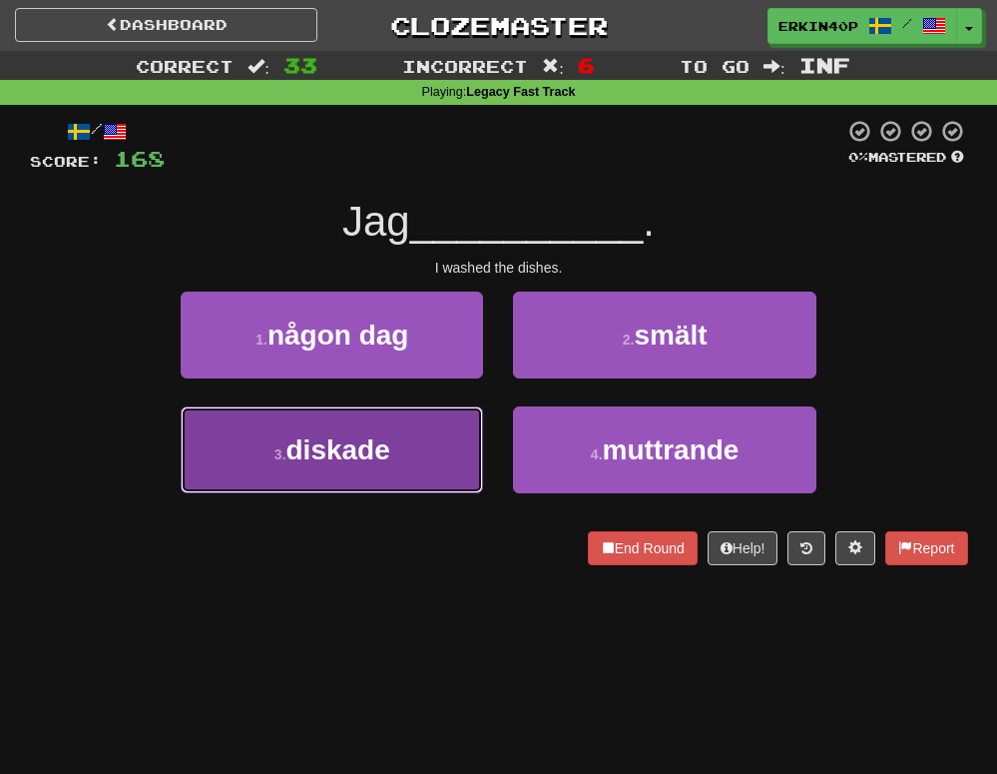
click at [436, 458] on button "3 . diskade" at bounding box center [332, 449] width 302 height 87
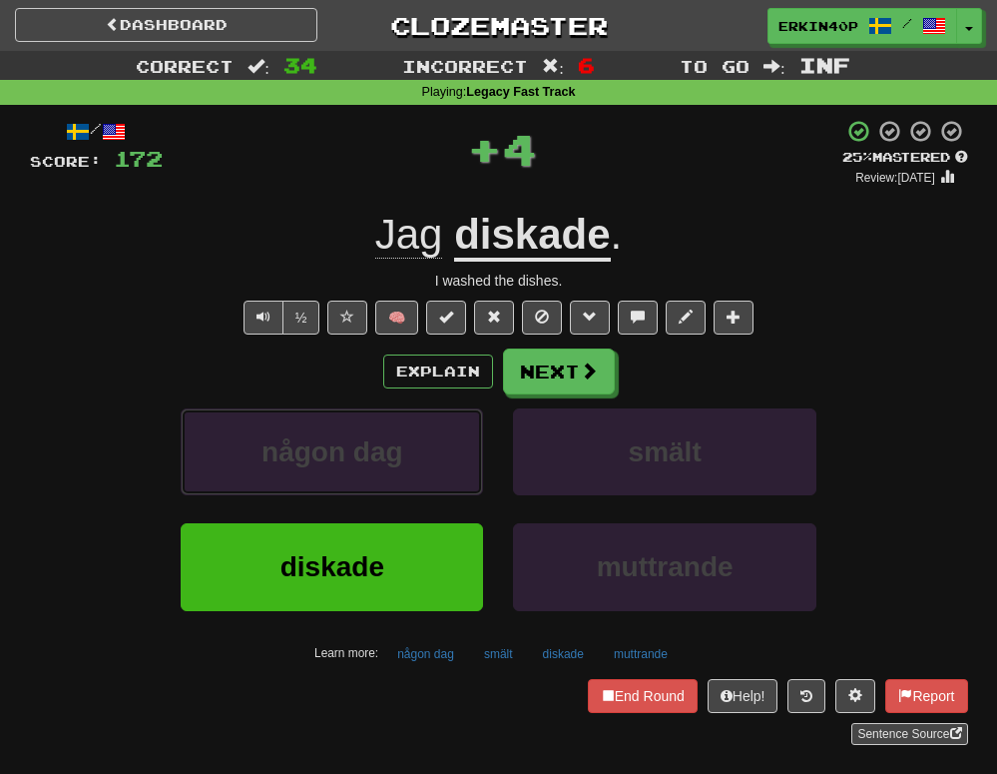
click at [436, 458] on button "någon dag" at bounding box center [332, 451] width 302 height 87
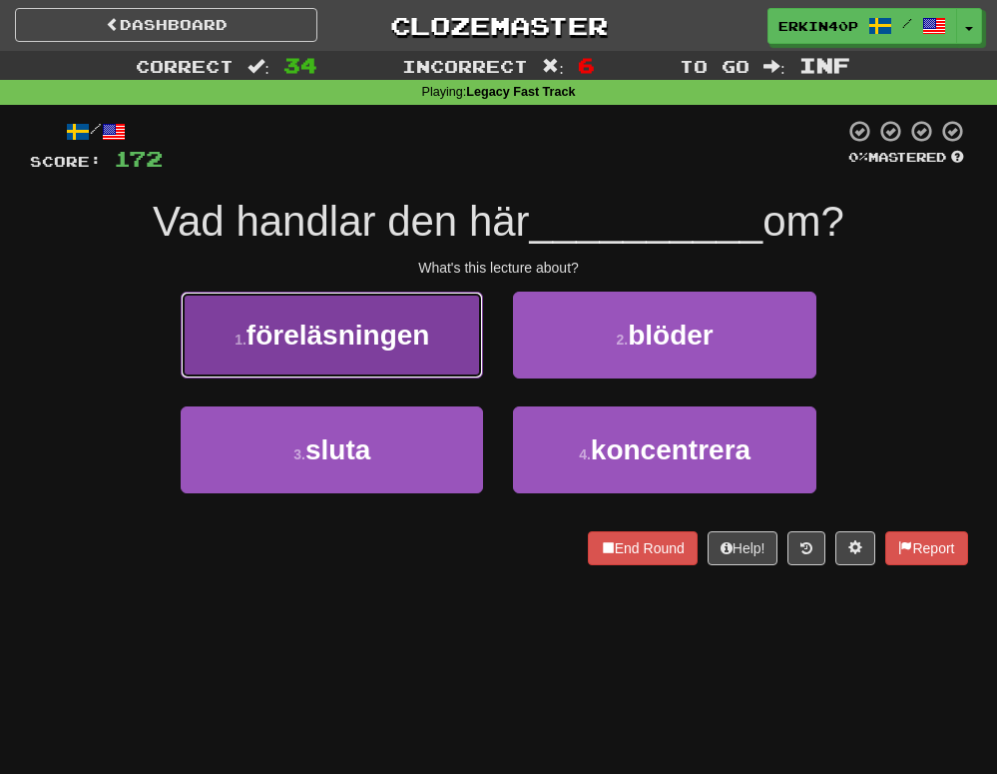
click at [350, 346] on span "föreläsningen" at bounding box center [339, 334] width 184 height 31
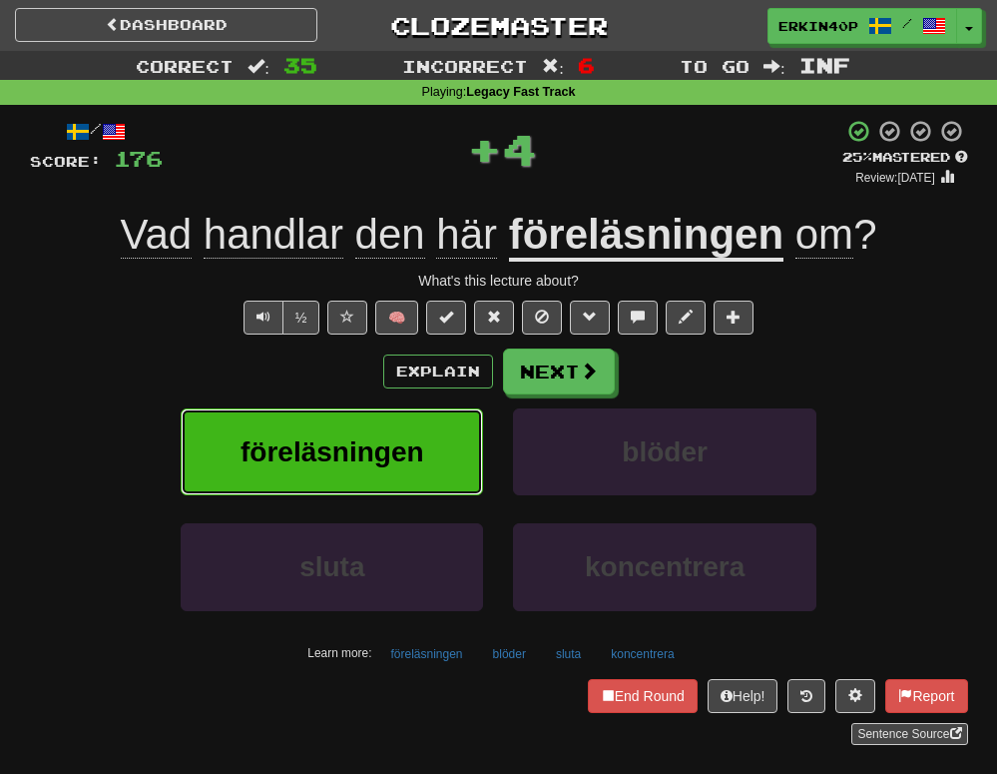
click at [366, 471] on button "föreläsningen" at bounding box center [332, 451] width 302 height 87
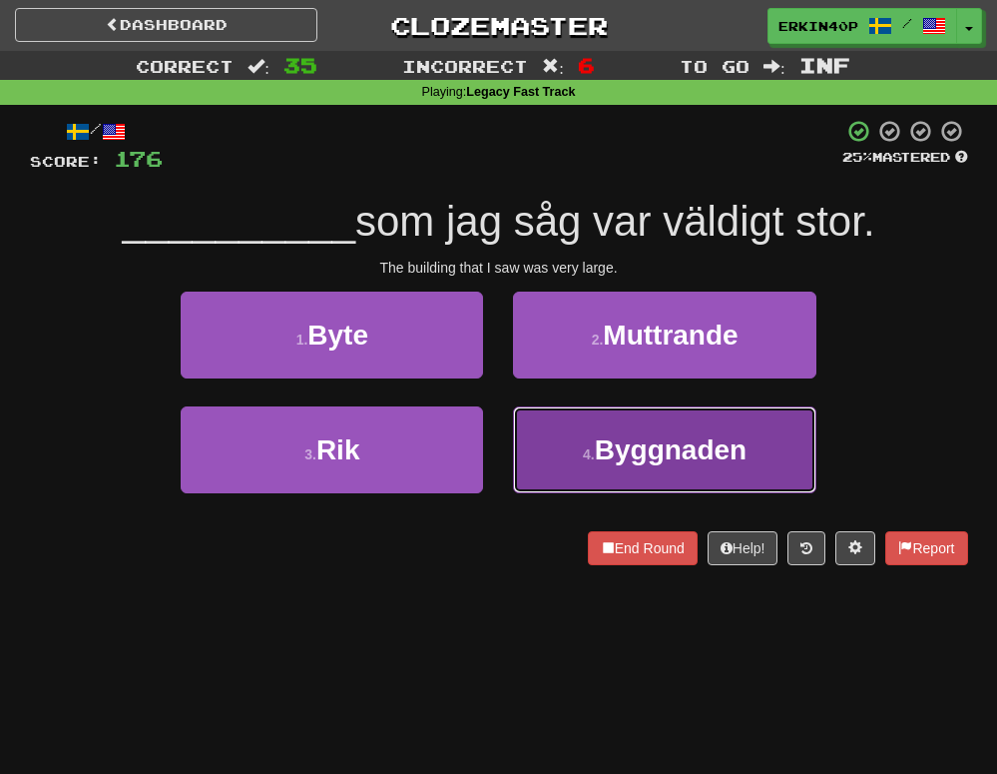
click at [614, 454] on span "Byggnaden" at bounding box center [671, 449] width 152 height 31
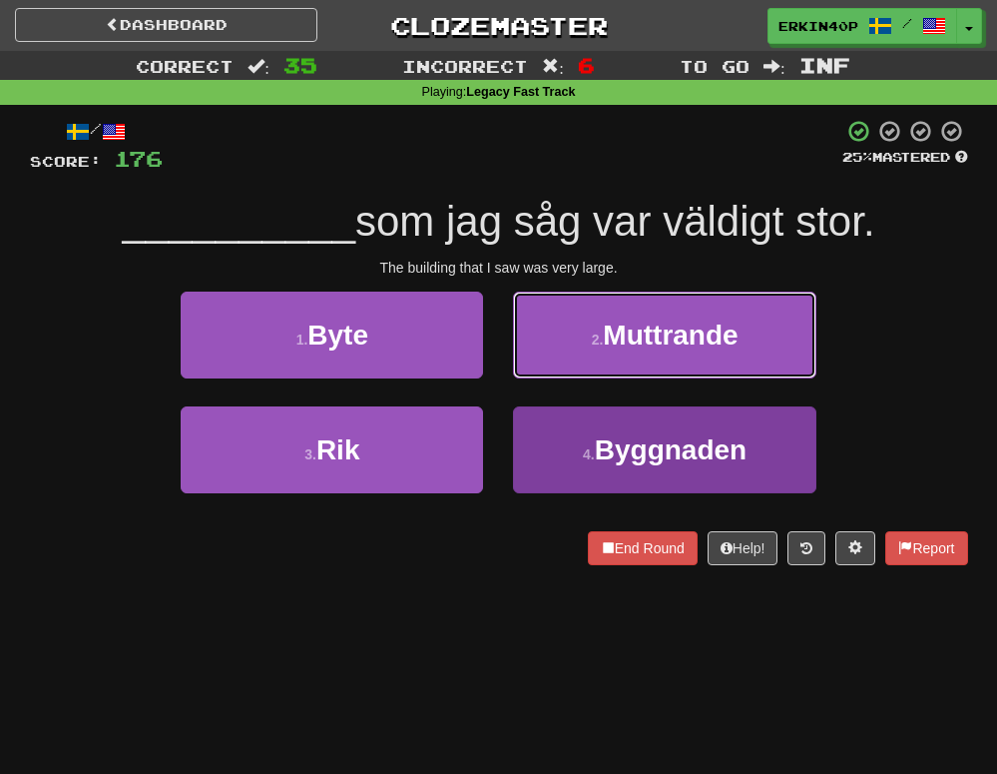
click at [614, 350] on span "Muttrande" at bounding box center [670, 334] width 135 height 31
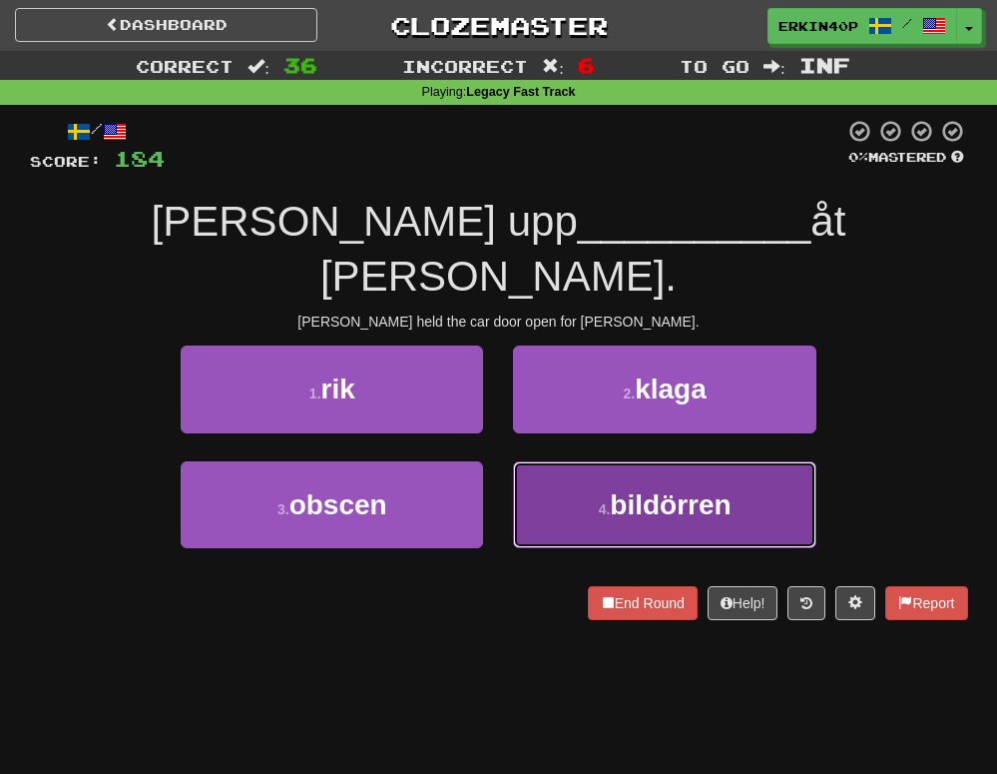
click at [640, 489] on span "bildörren" at bounding box center [670, 504] width 121 height 31
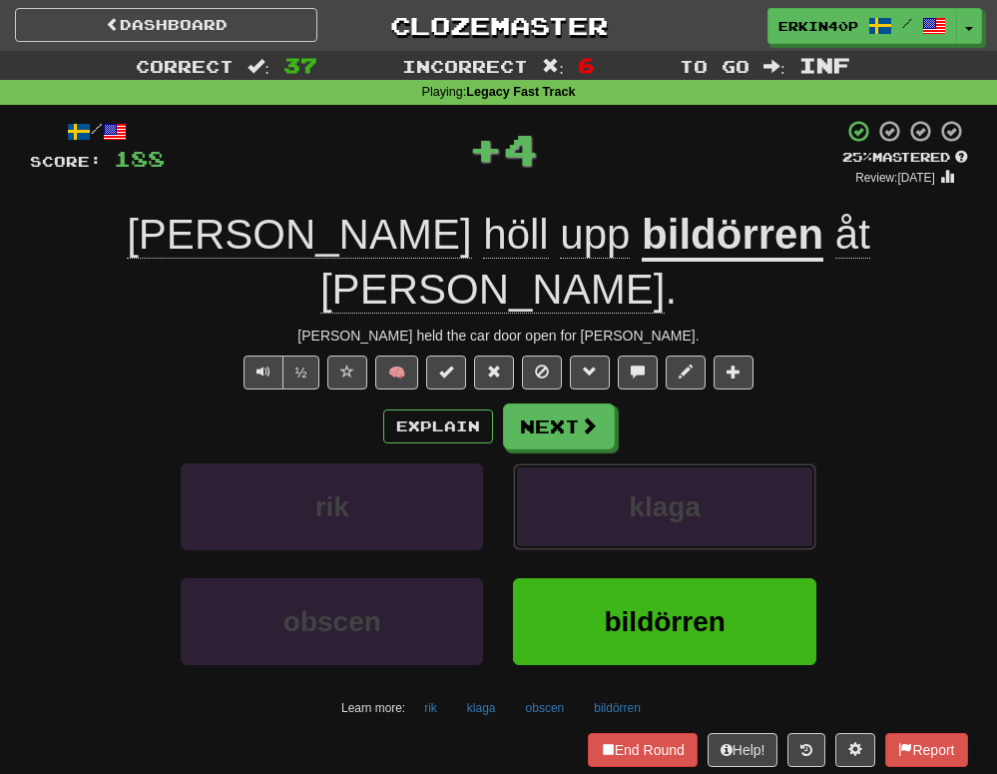
click at [640, 491] on span "klaga" at bounding box center [665, 506] width 72 height 31
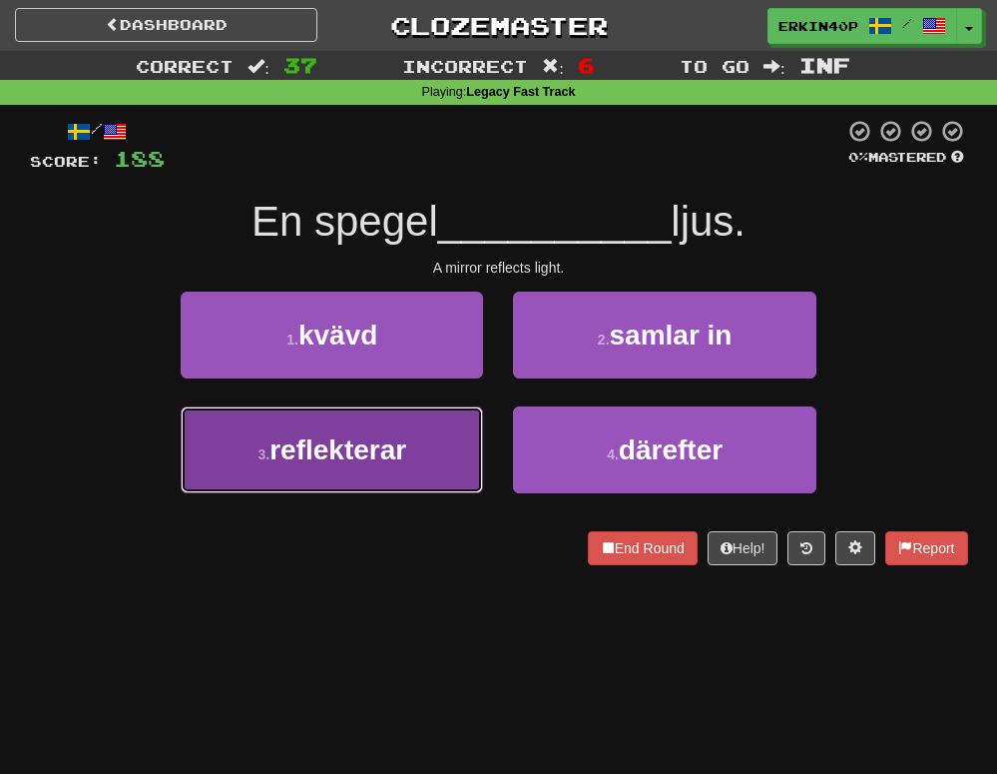
click at [453, 456] on button "3 . reflekterar" at bounding box center [332, 449] width 302 height 87
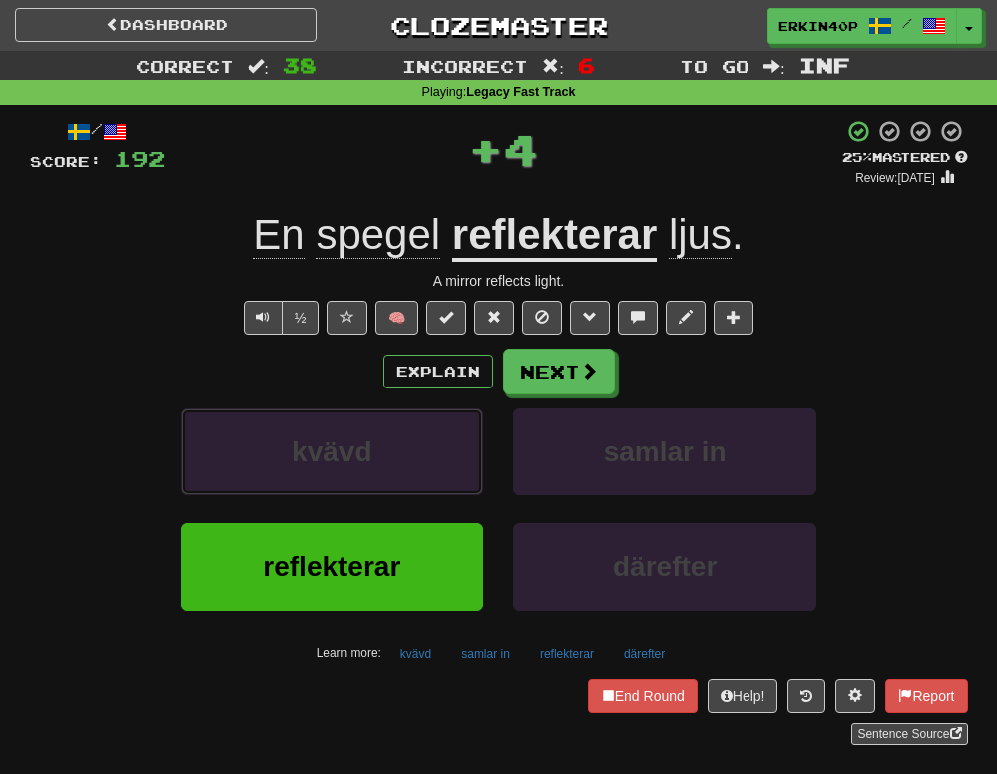
click at [453, 456] on button "kvävd" at bounding box center [332, 451] width 302 height 87
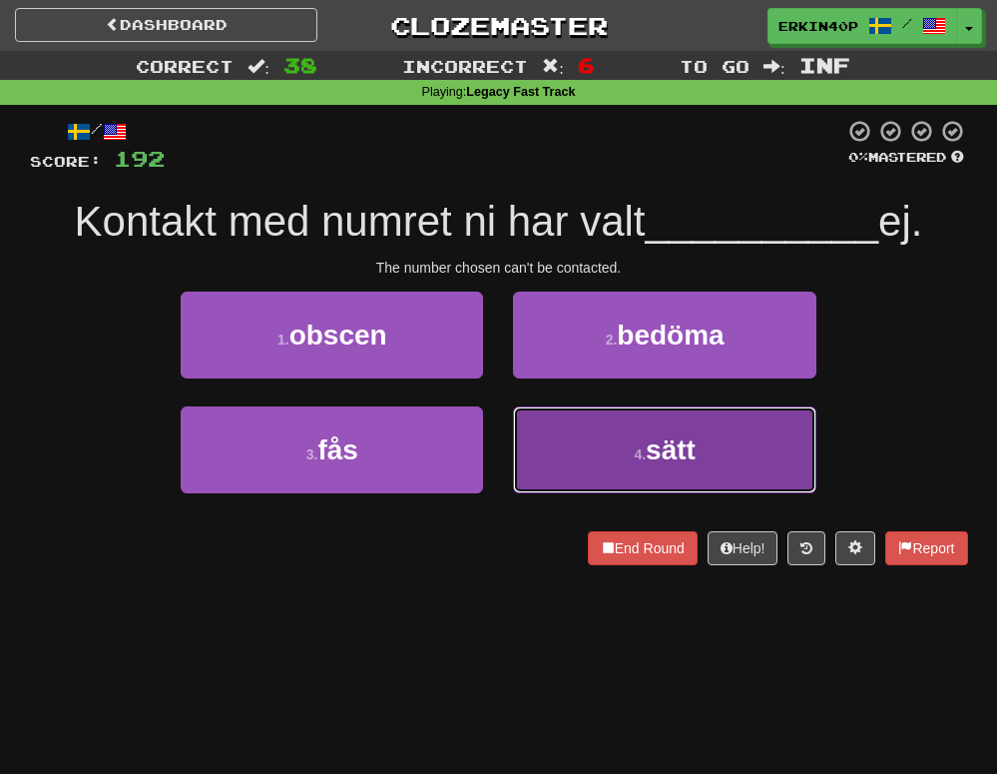
click at [539, 437] on button "4 . sätt" at bounding box center [664, 449] width 302 height 87
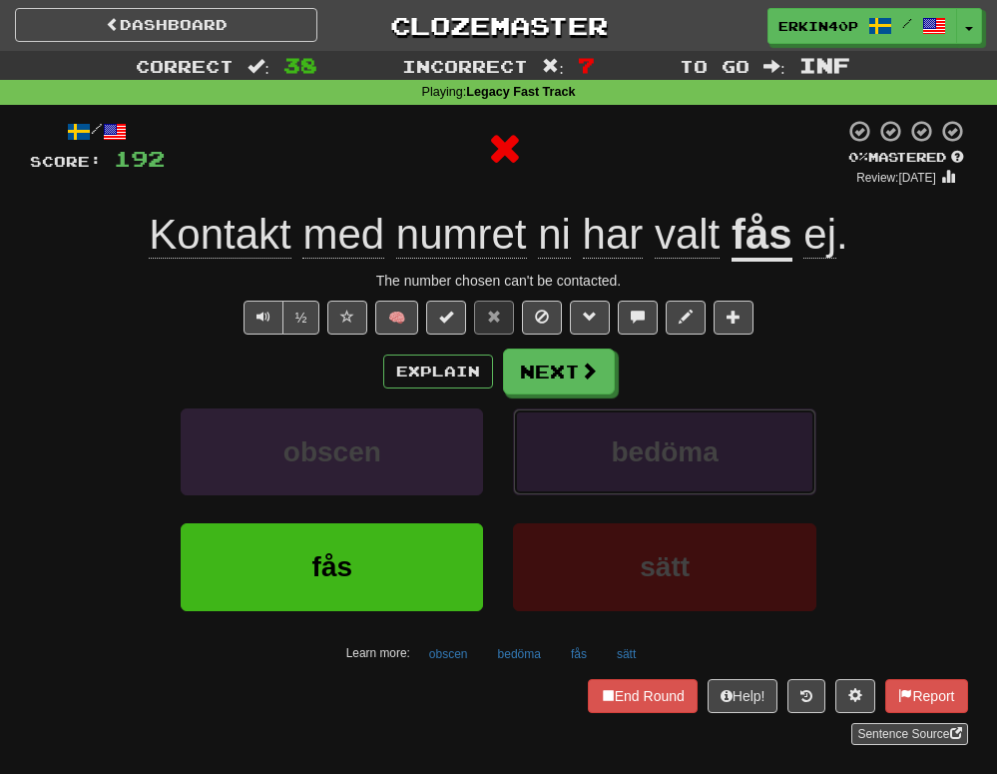
click at [538, 429] on button "bedöma" at bounding box center [664, 451] width 302 height 87
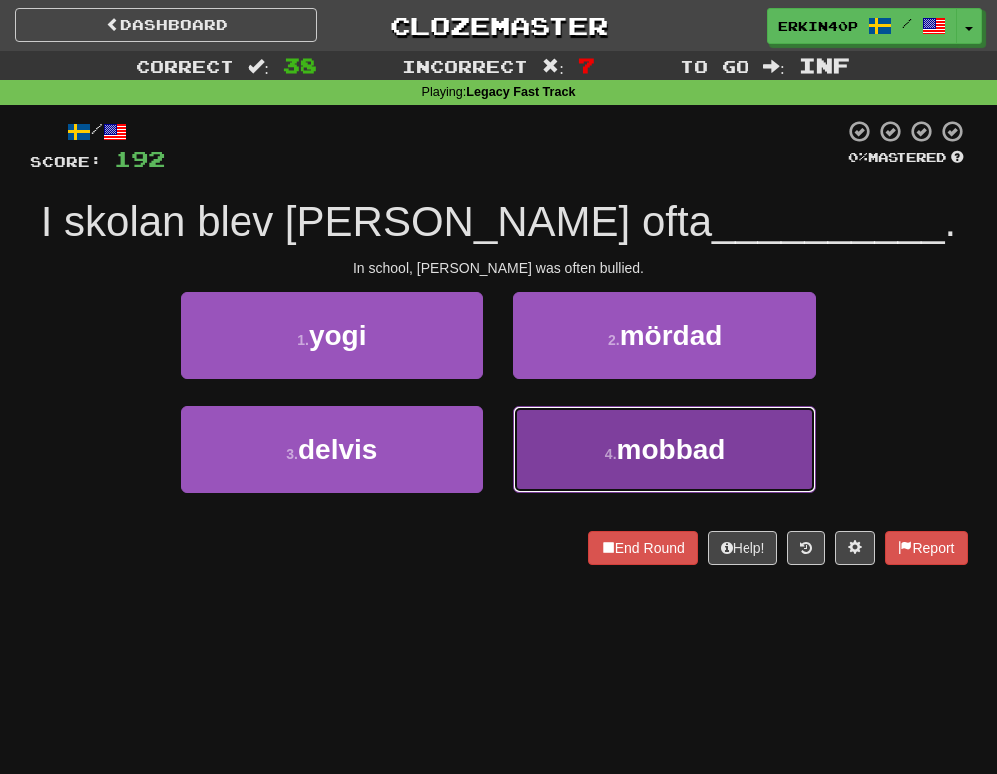
click at [692, 429] on button "4 . mobbad" at bounding box center [664, 449] width 302 height 87
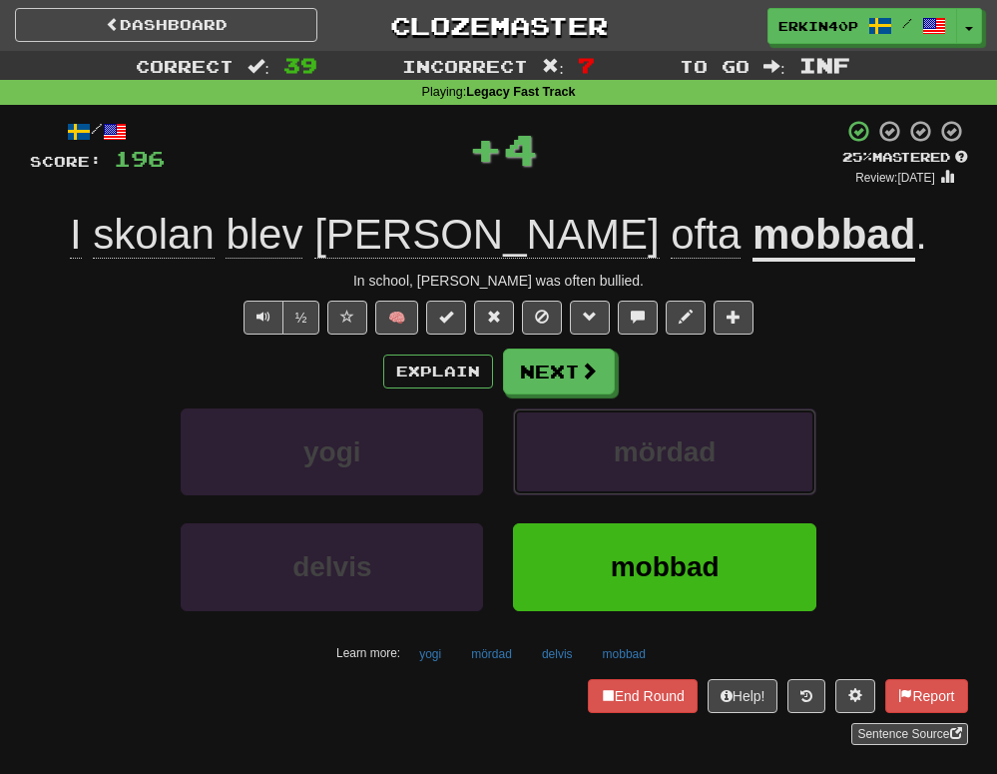
click at [692, 429] on button "mördad" at bounding box center [664, 451] width 302 height 87
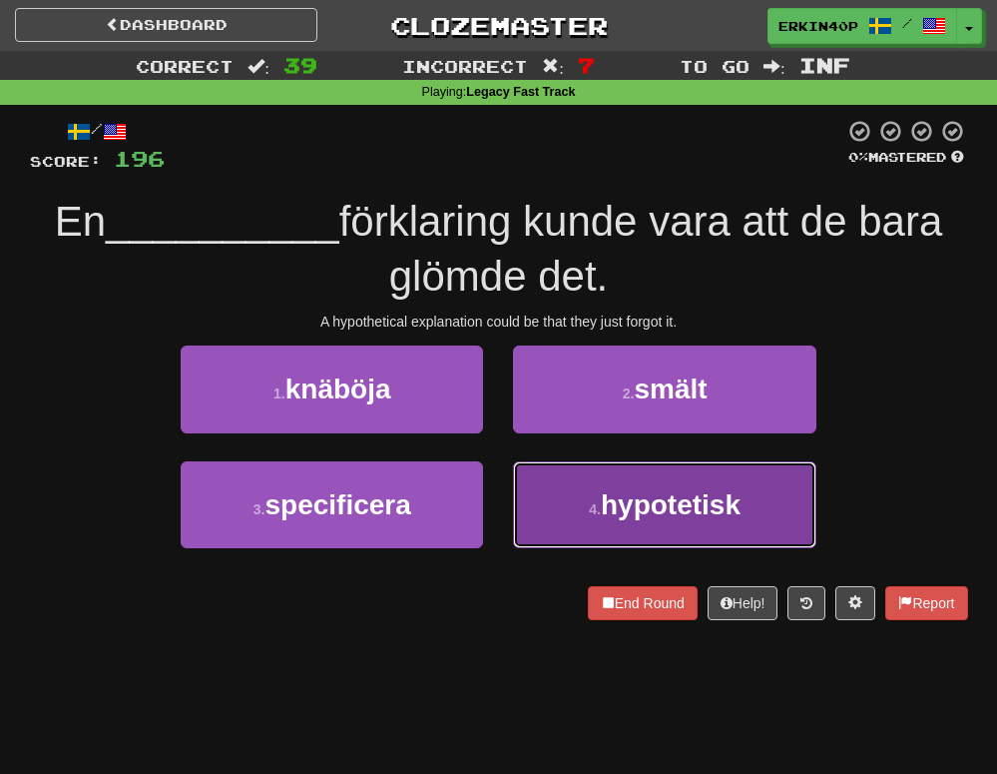
click at [576, 495] on button "4 . hypotetisk" at bounding box center [664, 504] width 302 height 87
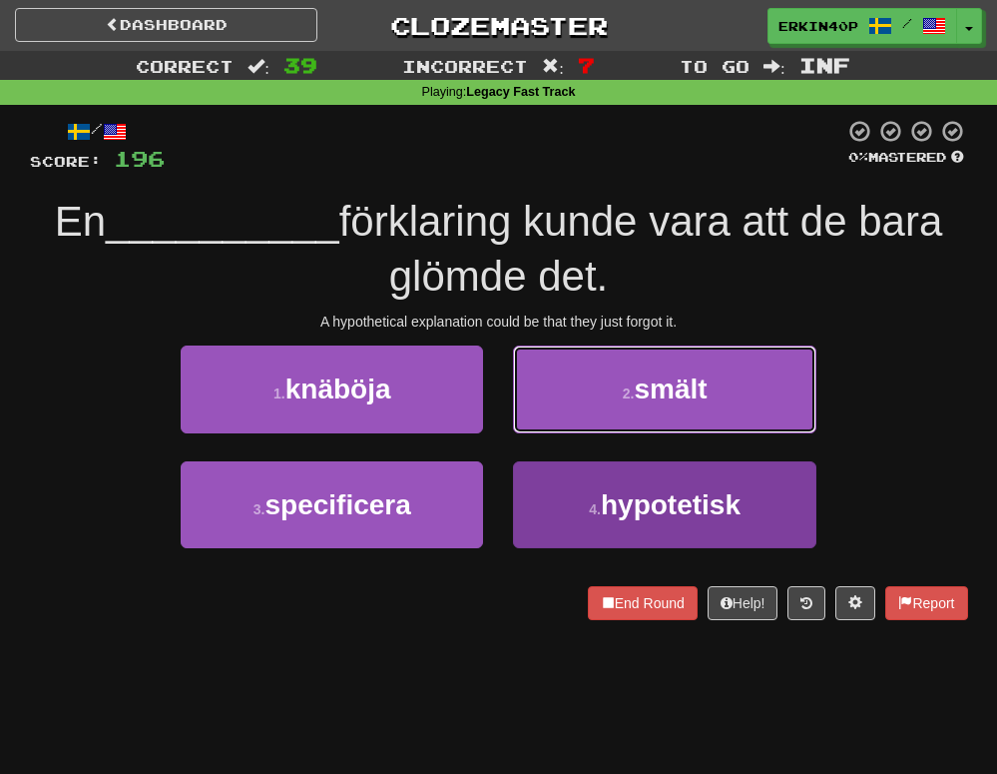
click at [576, 432] on button "2 . smält" at bounding box center [664, 388] width 302 height 87
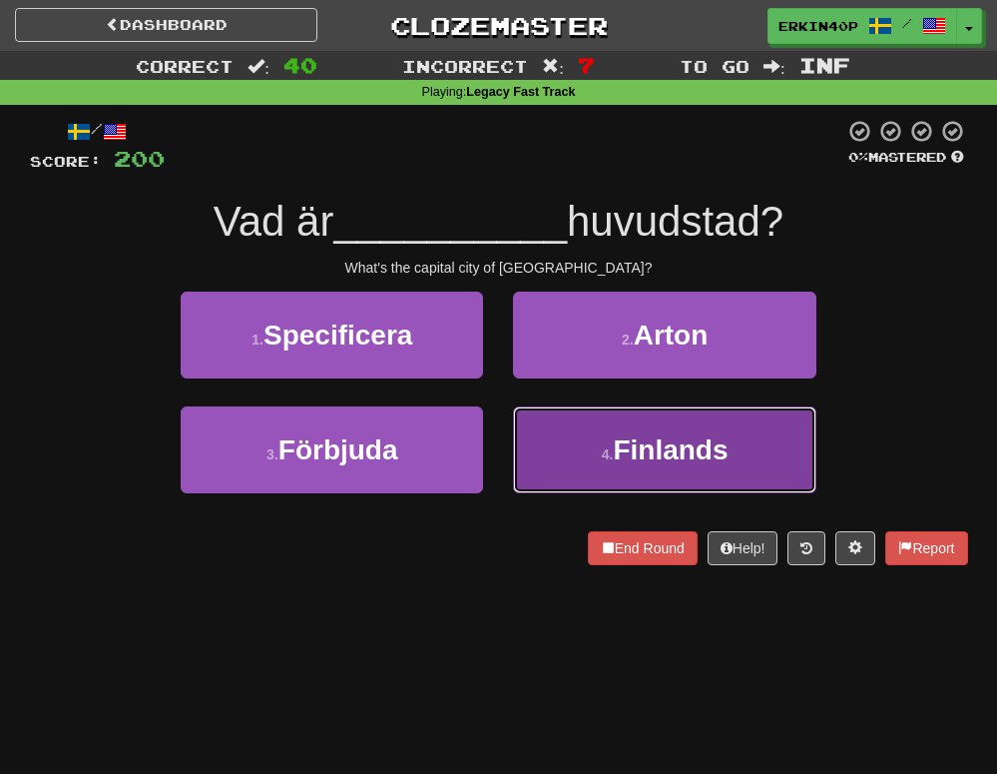
click at [606, 440] on button "4 . Finlands" at bounding box center [664, 449] width 302 height 87
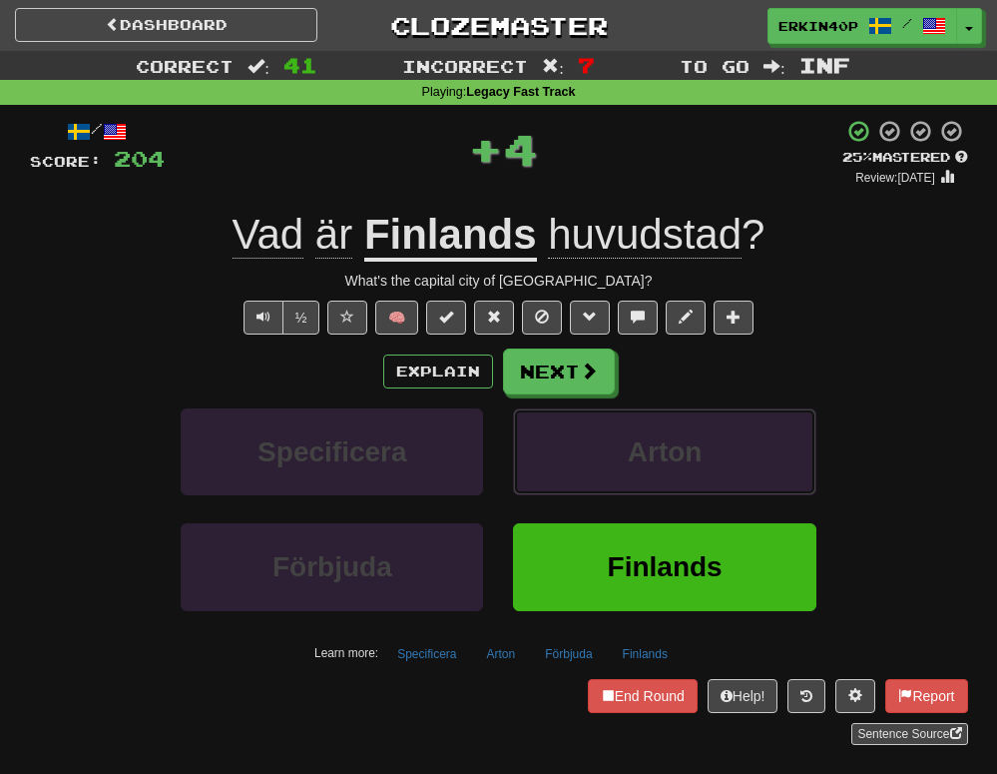
click at [606, 440] on button "Arton" at bounding box center [664, 451] width 302 height 87
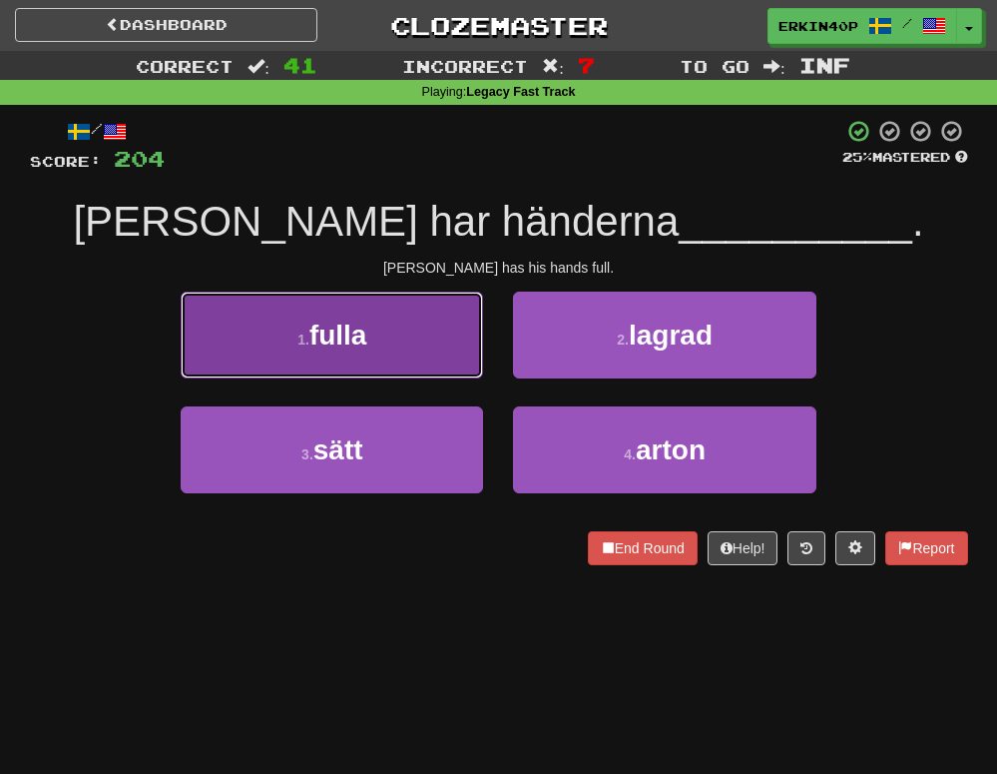
click at [401, 312] on button "1 . fulla" at bounding box center [332, 334] width 302 height 87
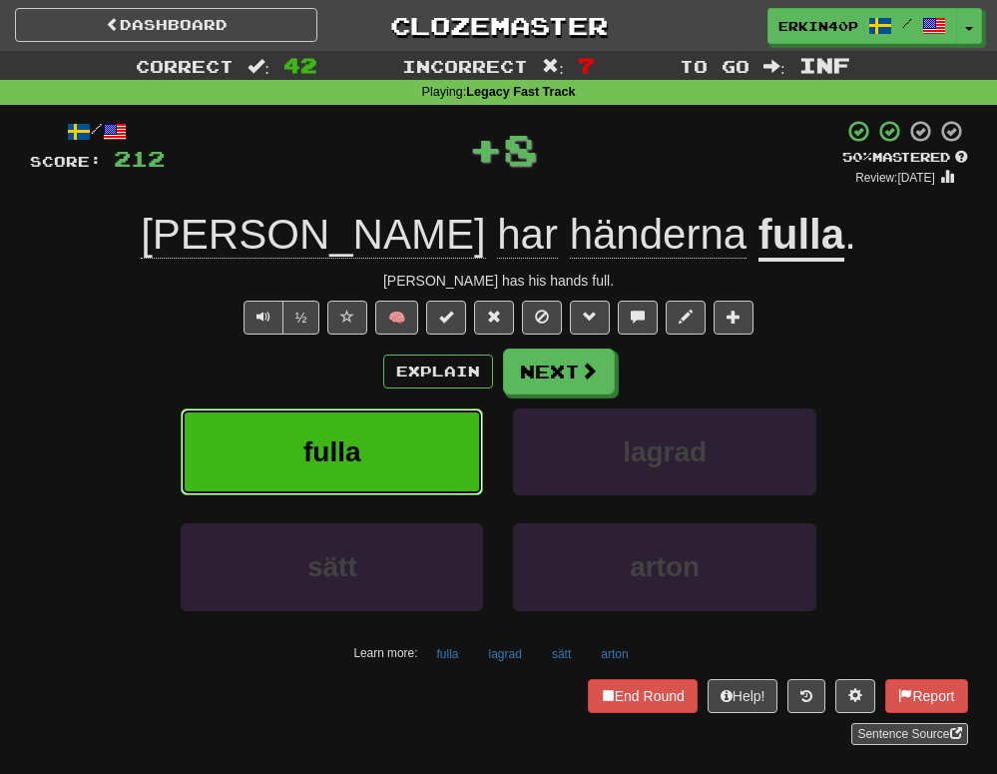
click at [410, 459] on button "fulla" at bounding box center [332, 451] width 302 height 87
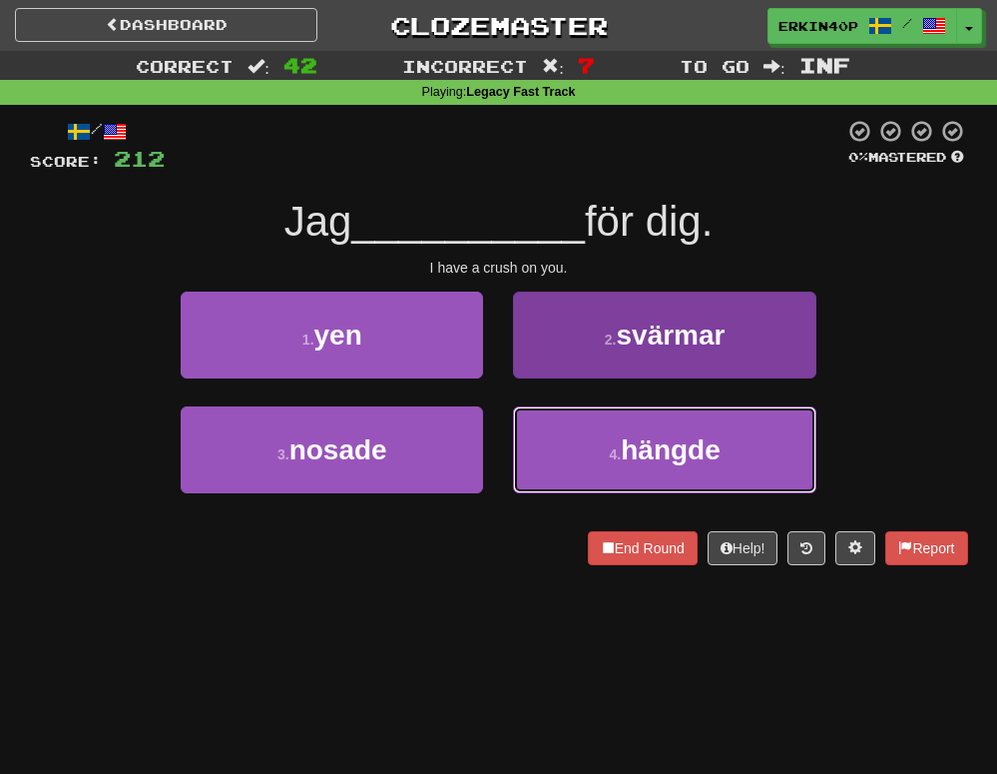
click at [614, 450] on small "4 ." at bounding box center [616, 454] width 12 height 16
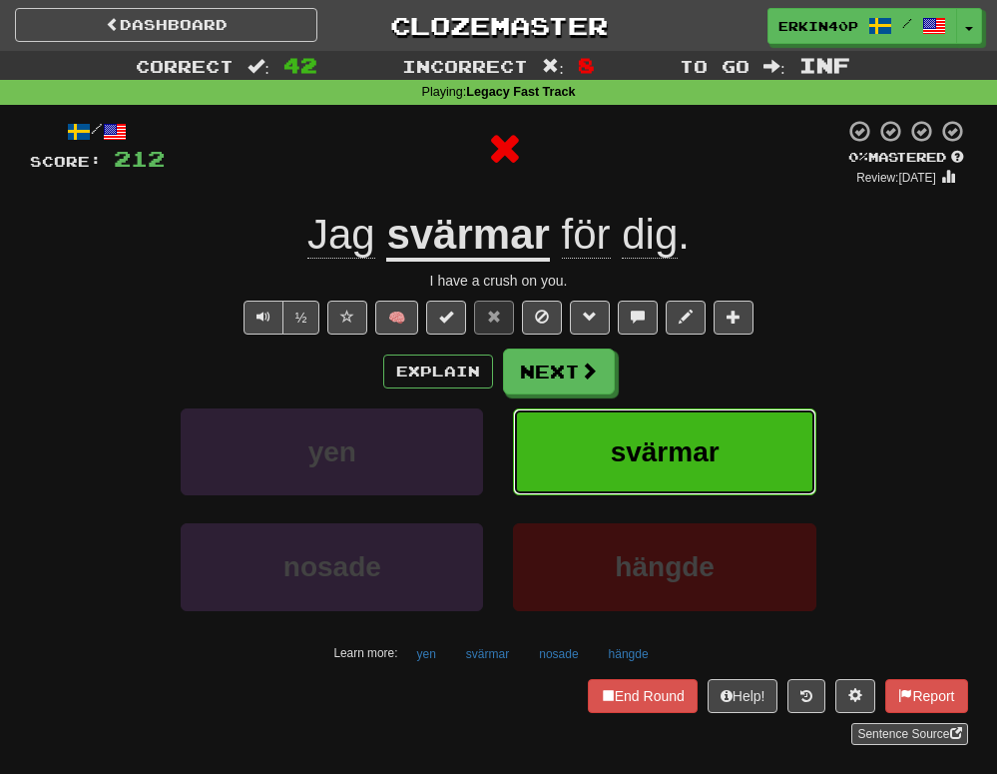
click at [614, 450] on span "svärmar" at bounding box center [665, 451] width 109 height 31
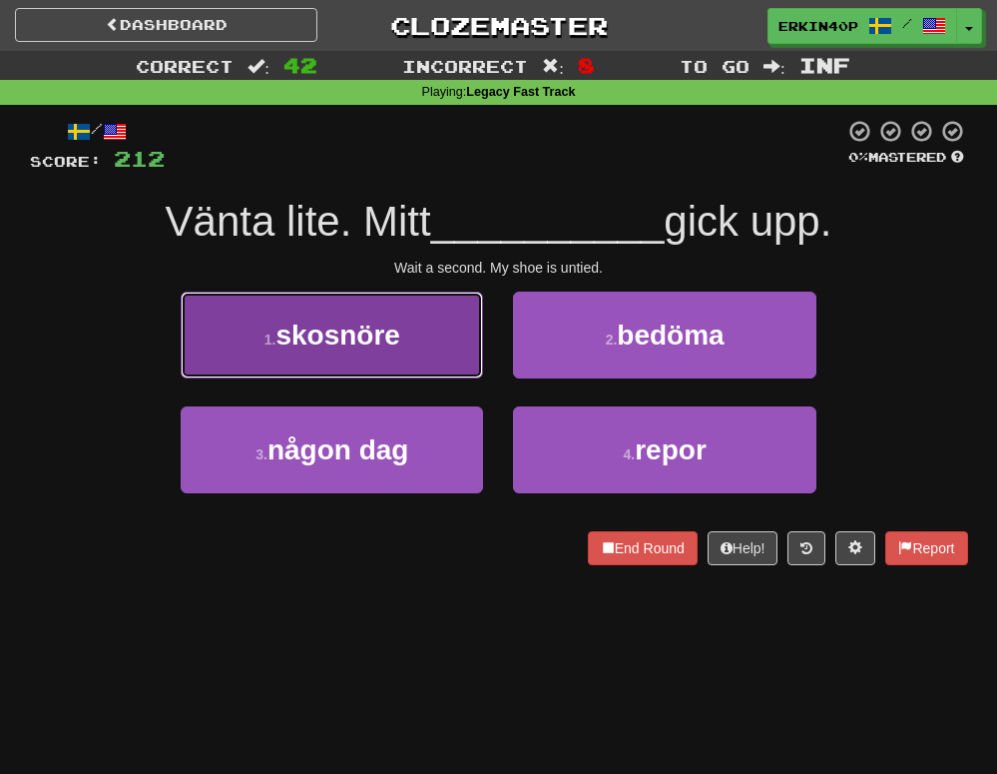
click at [437, 371] on button "1 . skosnöre" at bounding box center [332, 334] width 302 height 87
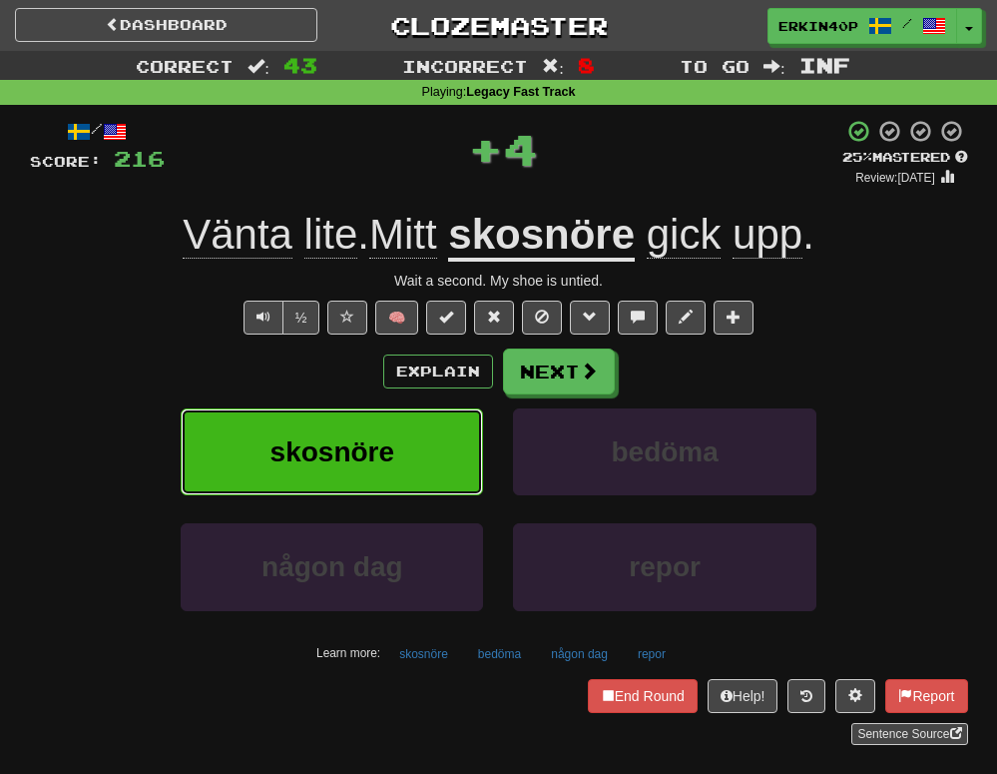
click at [454, 430] on button "skosnöre" at bounding box center [332, 451] width 302 height 87
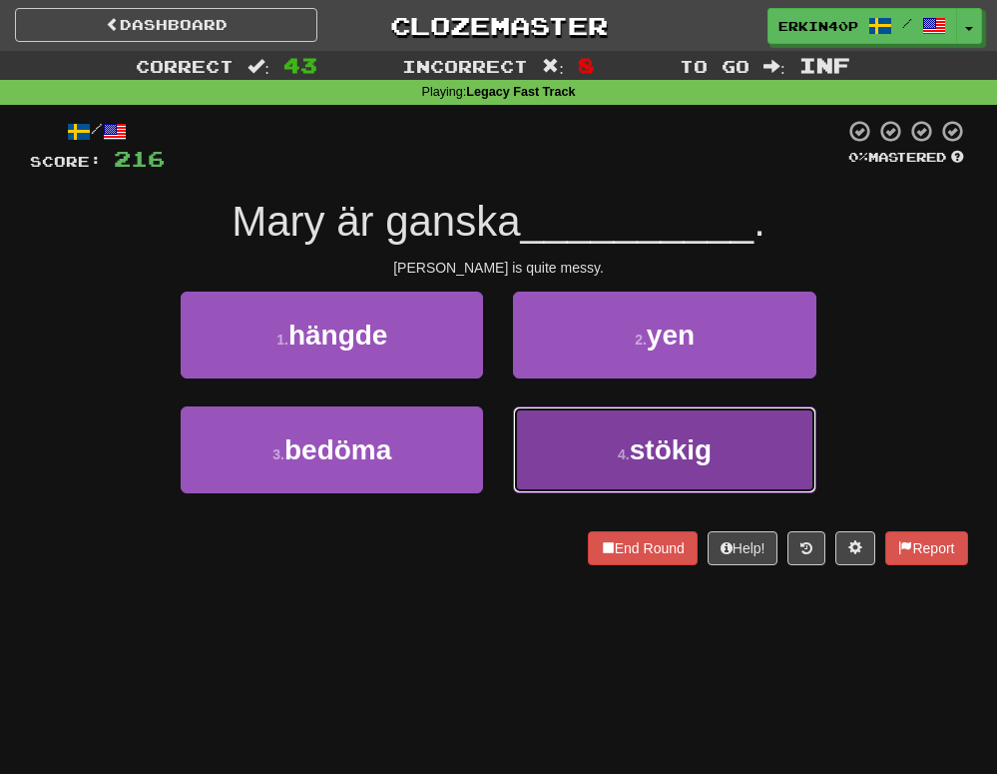
click at [649, 450] on span "stökig" at bounding box center [671, 449] width 82 height 31
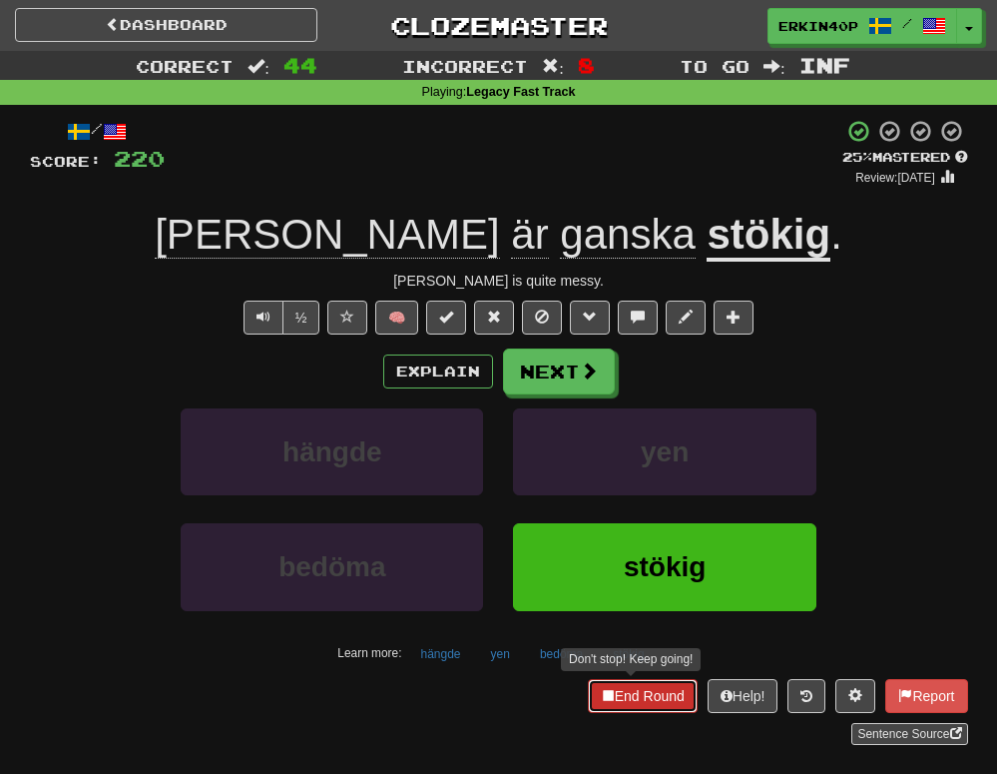
click at [641, 692] on button "End Round" at bounding box center [643, 696] width 110 height 34
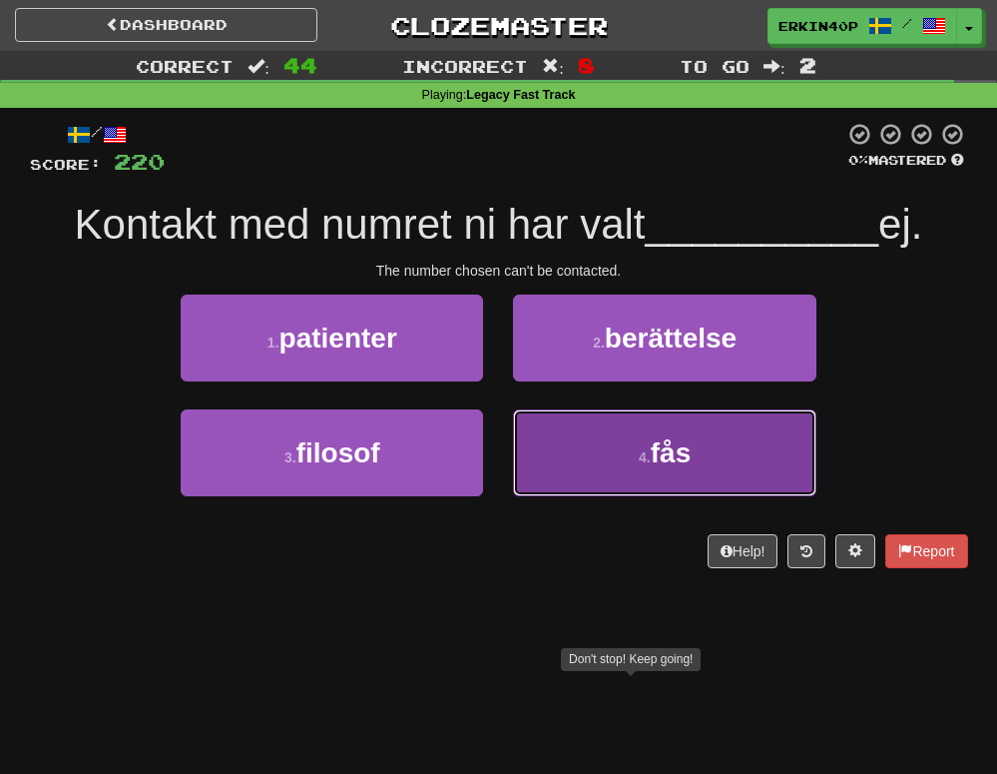
click at [563, 460] on button "4 . fås" at bounding box center [664, 452] width 302 height 87
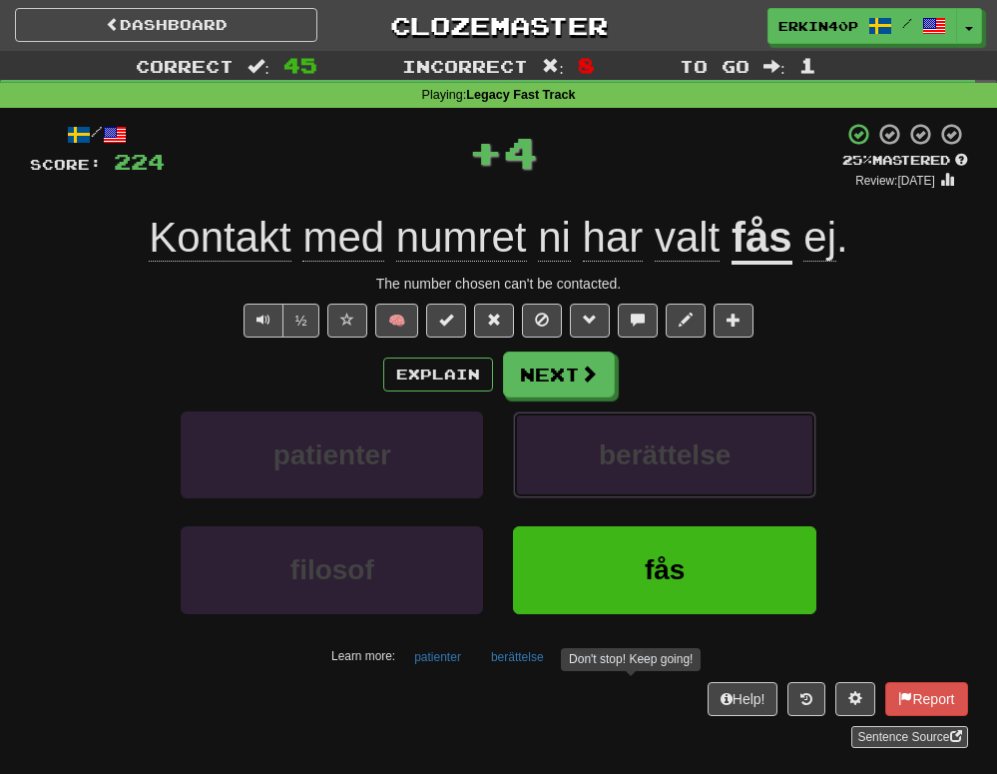
click at [563, 460] on button "berättelse" at bounding box center [664, 454] width 302 height 87
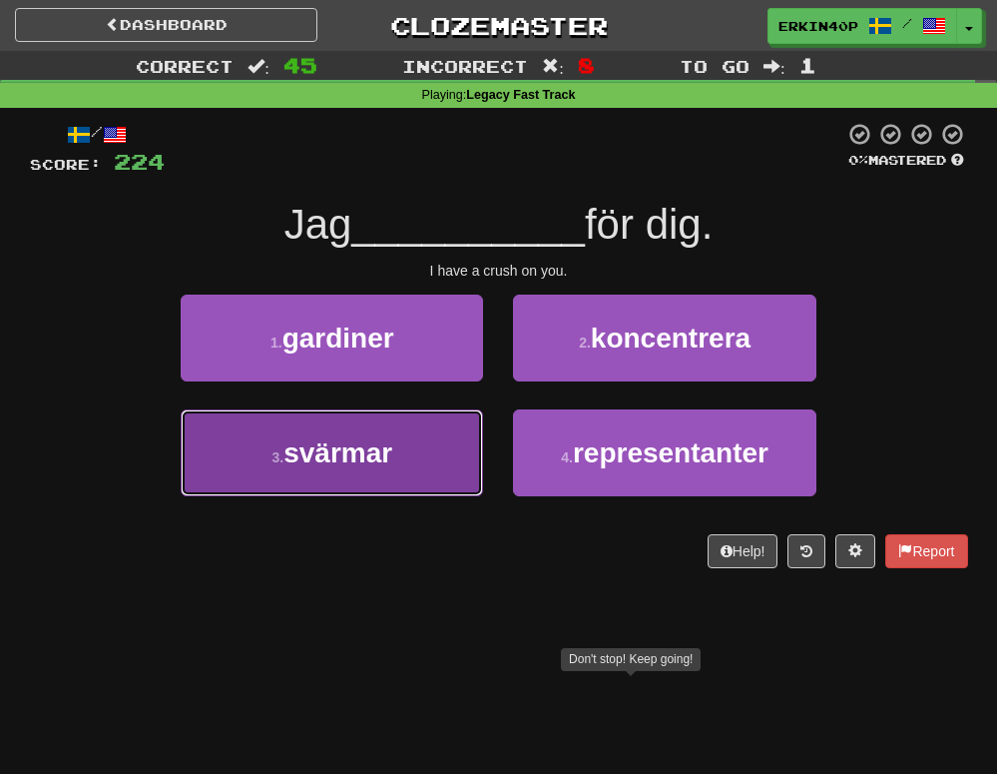
click at [430, 472] on button "3 . svärmar" at bounding box center [332, 452] width 302 height 87
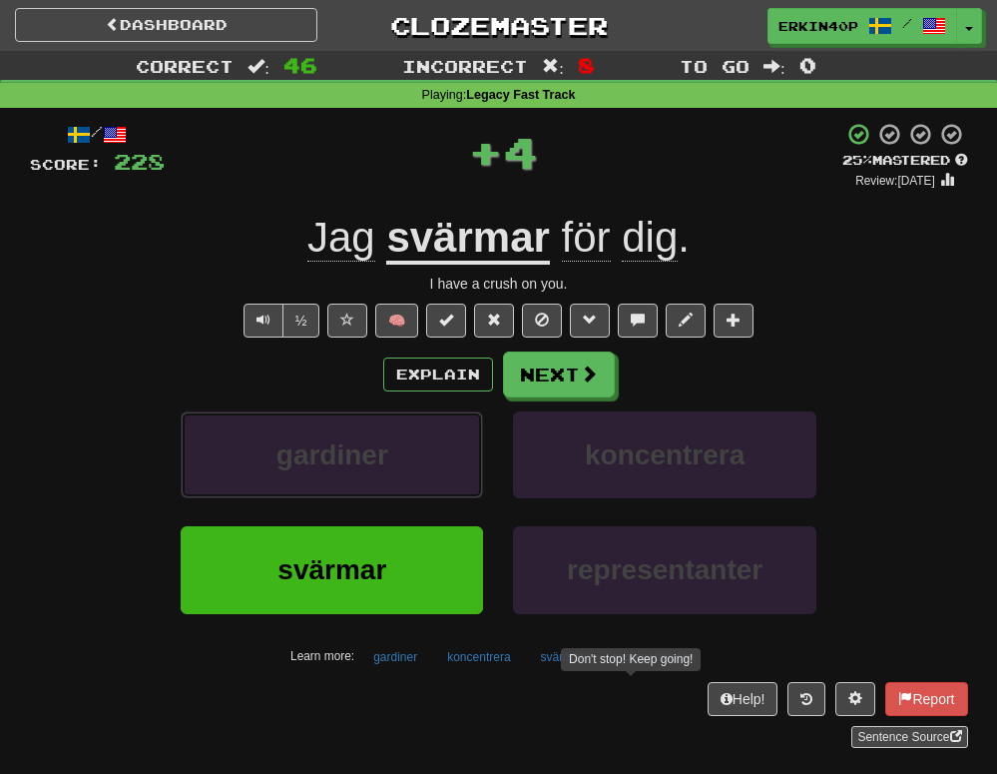
click at [430, 472] on button "gardiner" at bounding box center [332, 454] width 302 height 87
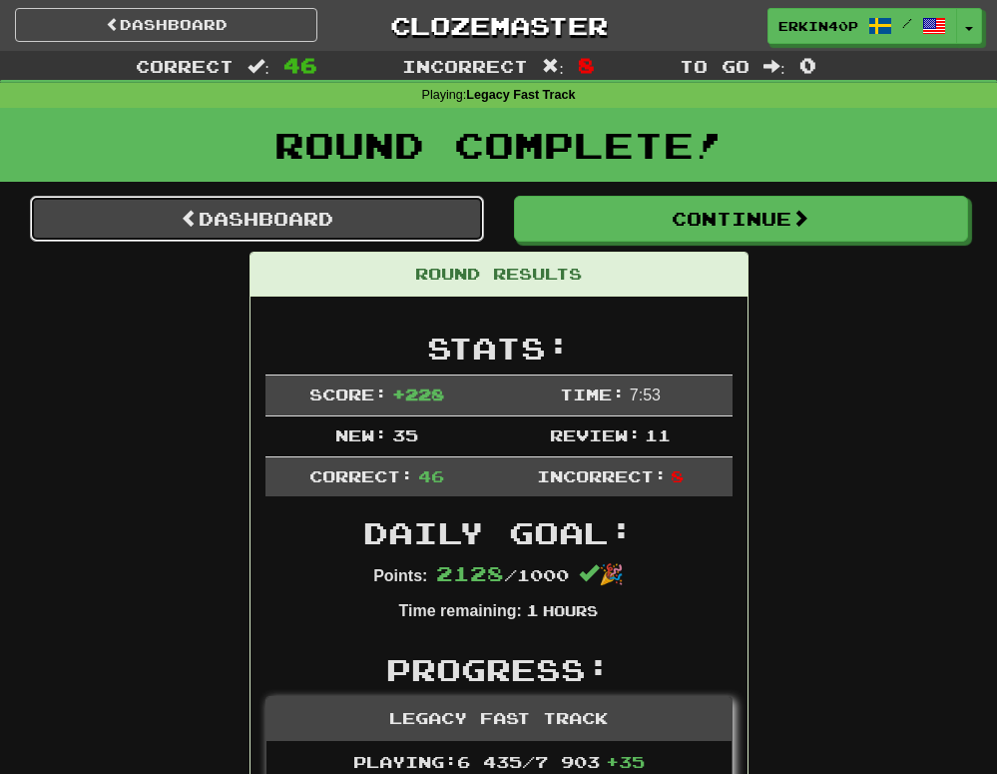
click at [331, 230] on link "Dashboard" at bounding box center [257, 219] width 454 height 46
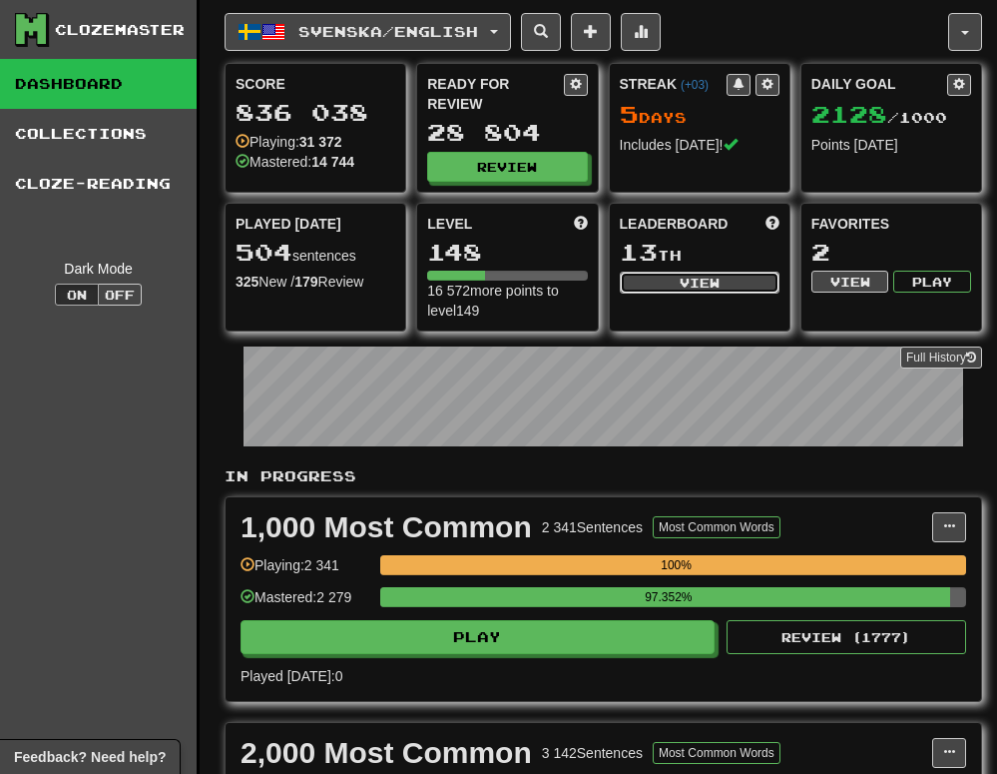
click at [682, 281] on button "View" at bounding box center [700, 283] width 160 height 22
select select "**********"
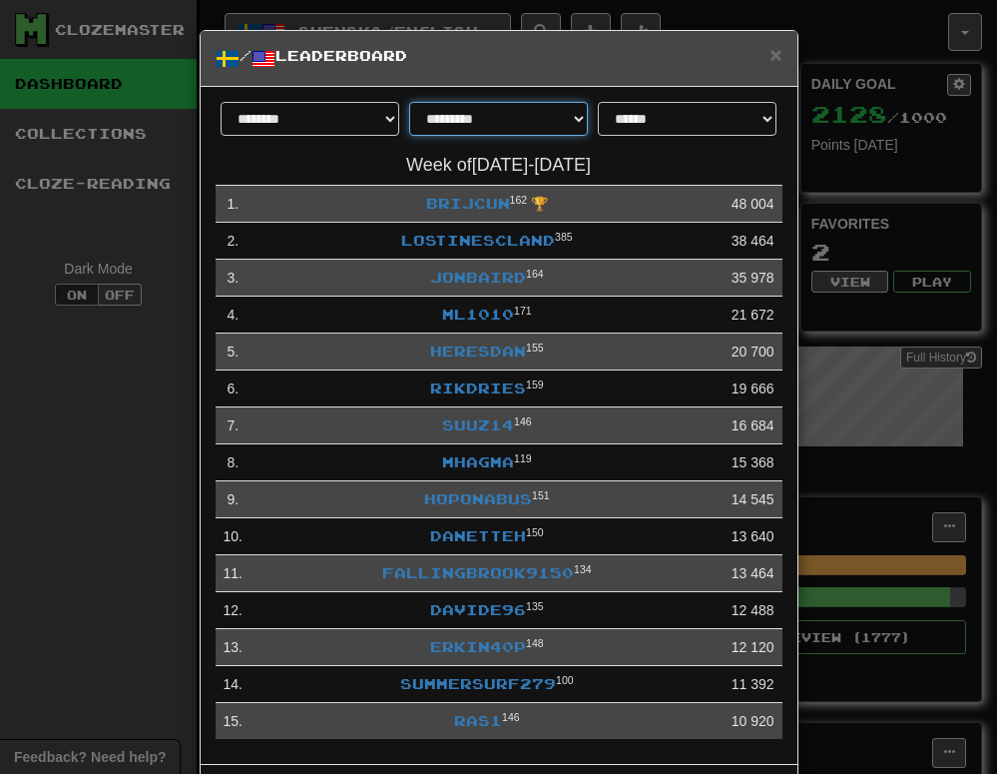
click at [560, 121] on select "**********" at bounding box center [498, 119] width 179 height 34
select select "********"
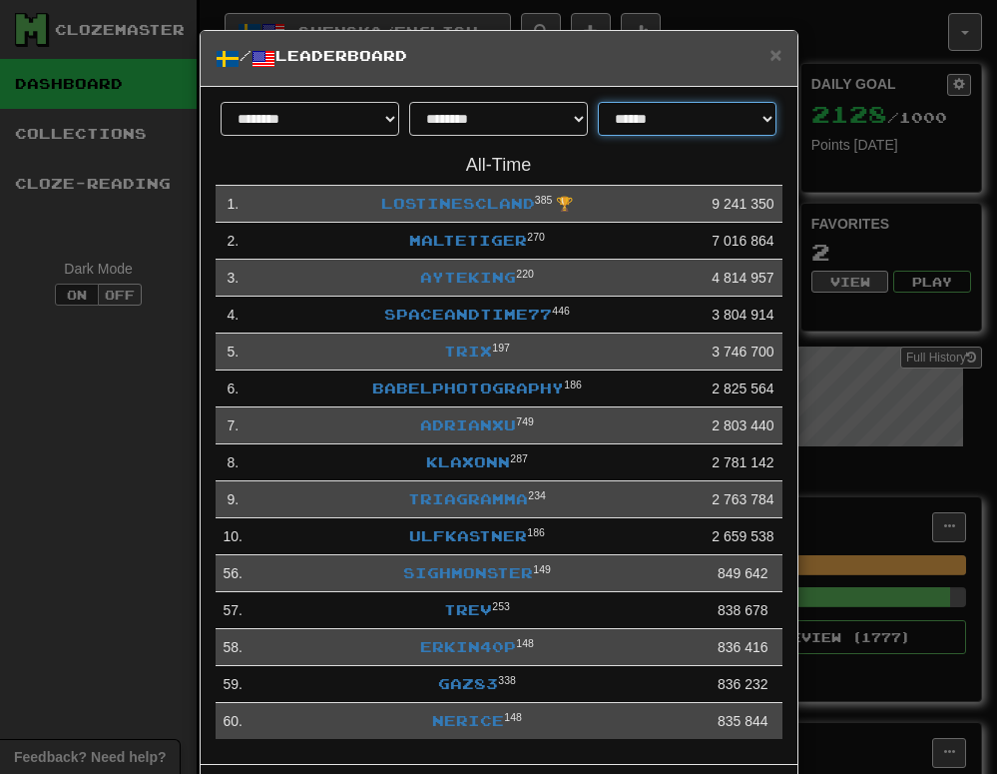
click at [671, 124] on select "**********" at bounding box center [687, 119] width 179 height 34
select select "**********"
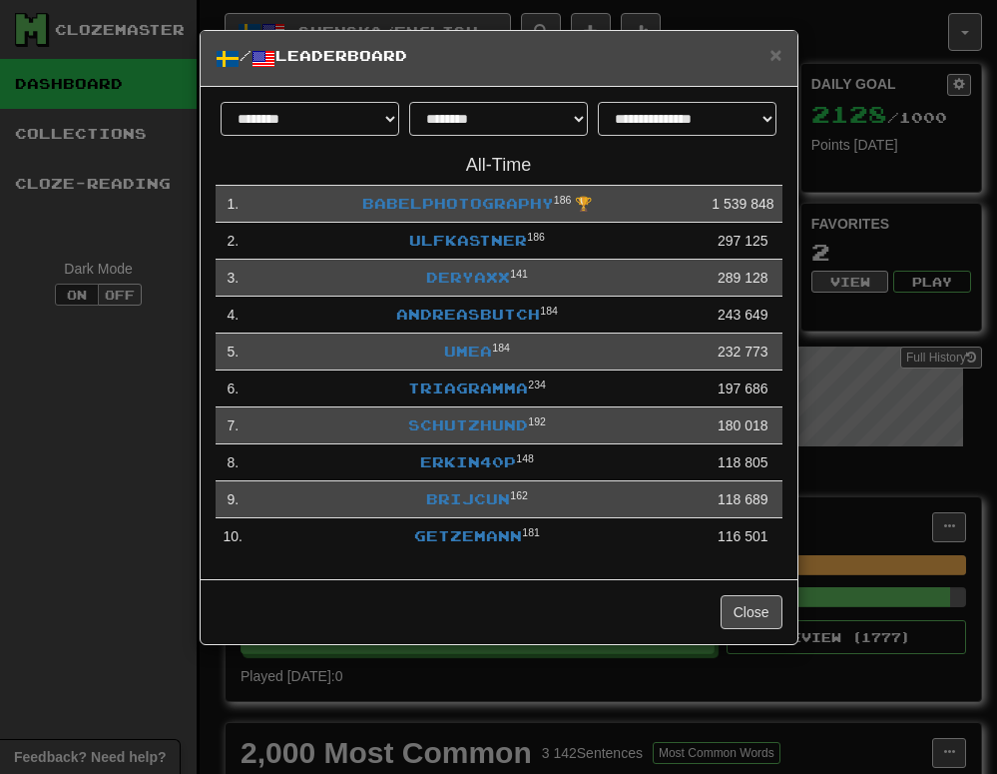
click at [128, 520] on div "**********" at bounding box center [498, 387] width 997 height 774
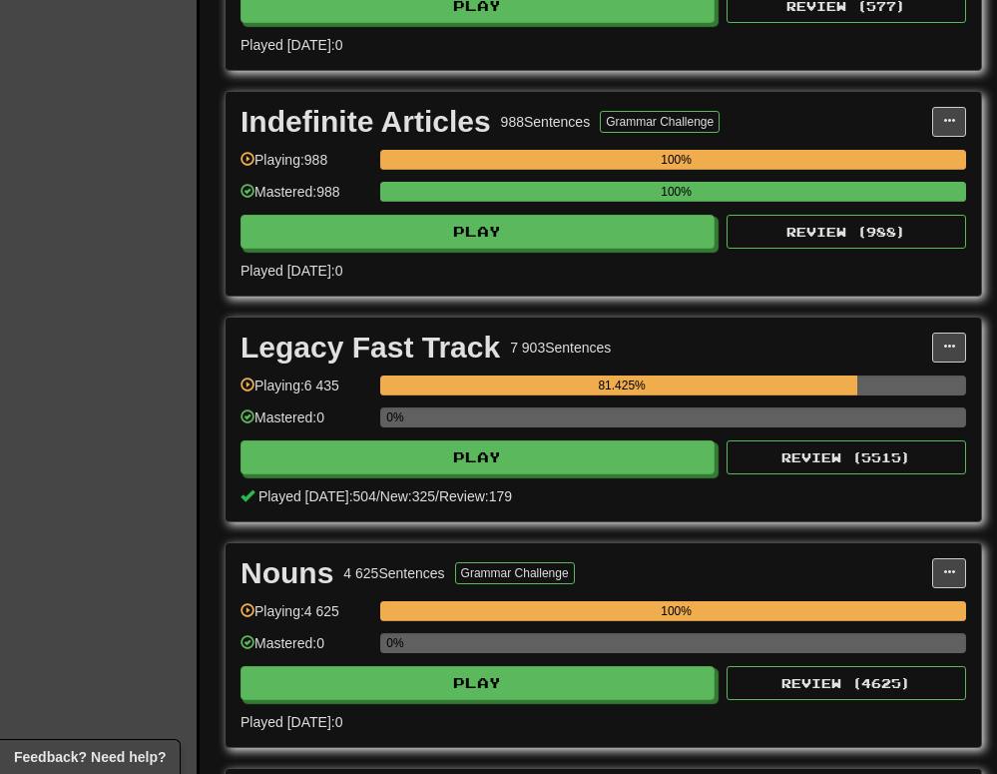
scroll to position [3115, 0]
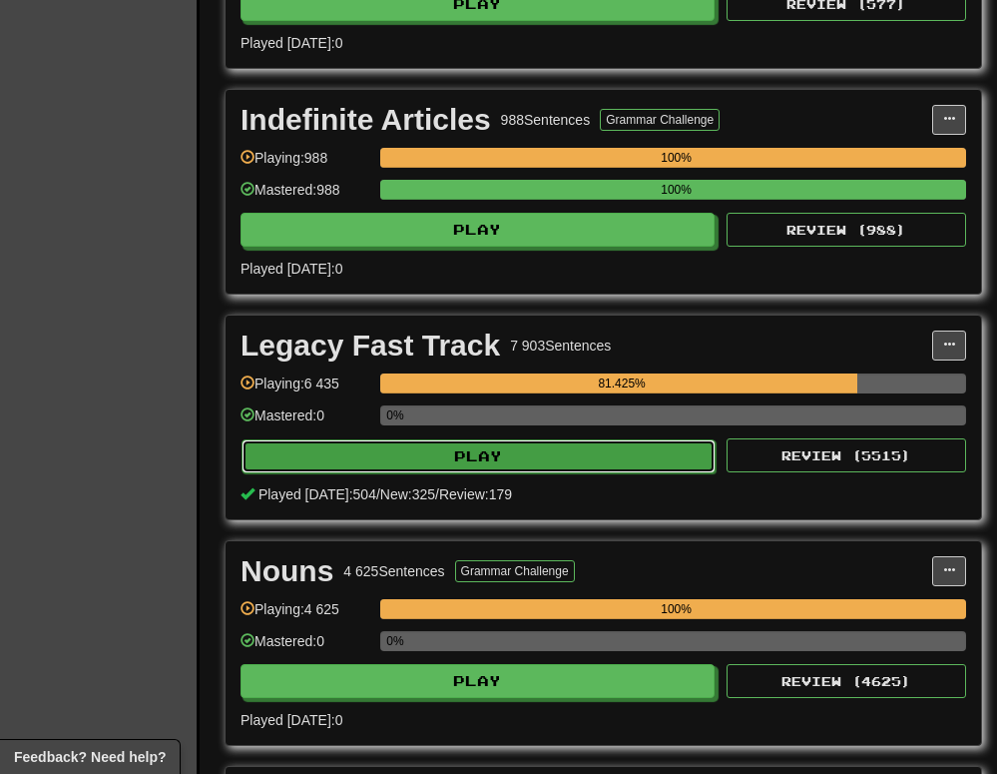
click at [561, 455] on button "Play" at bounding box center [479, 456] width 474 height 34
select select "********"
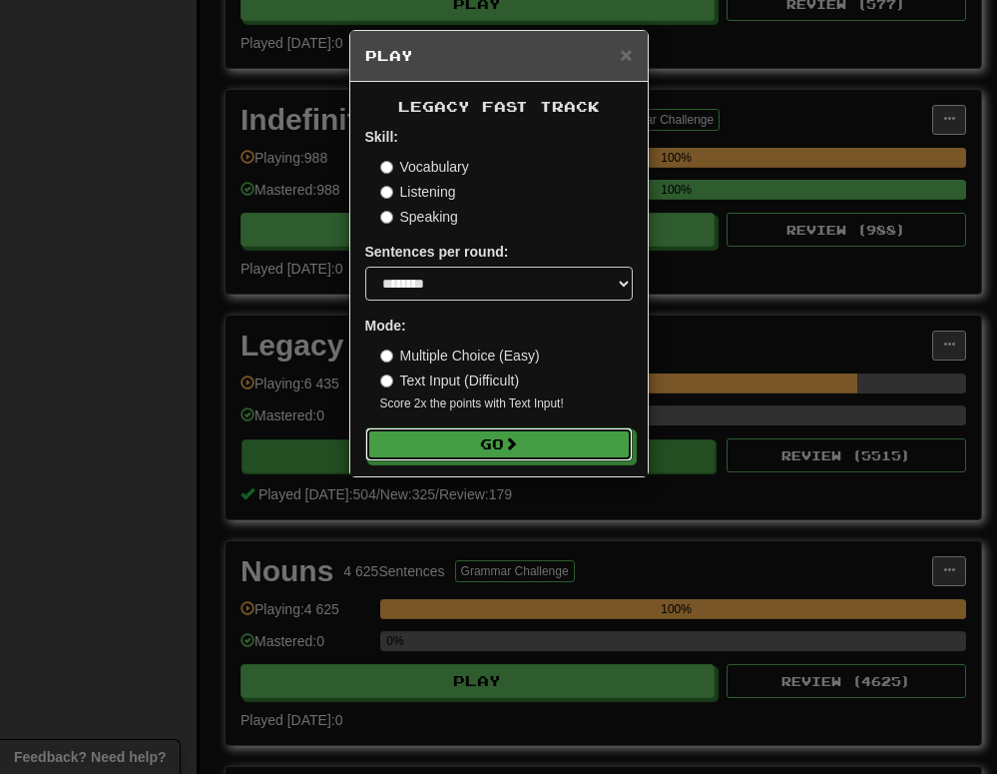
click at [561, 455] on button "Go" at bounding box center [499, 444] width 268 height 34
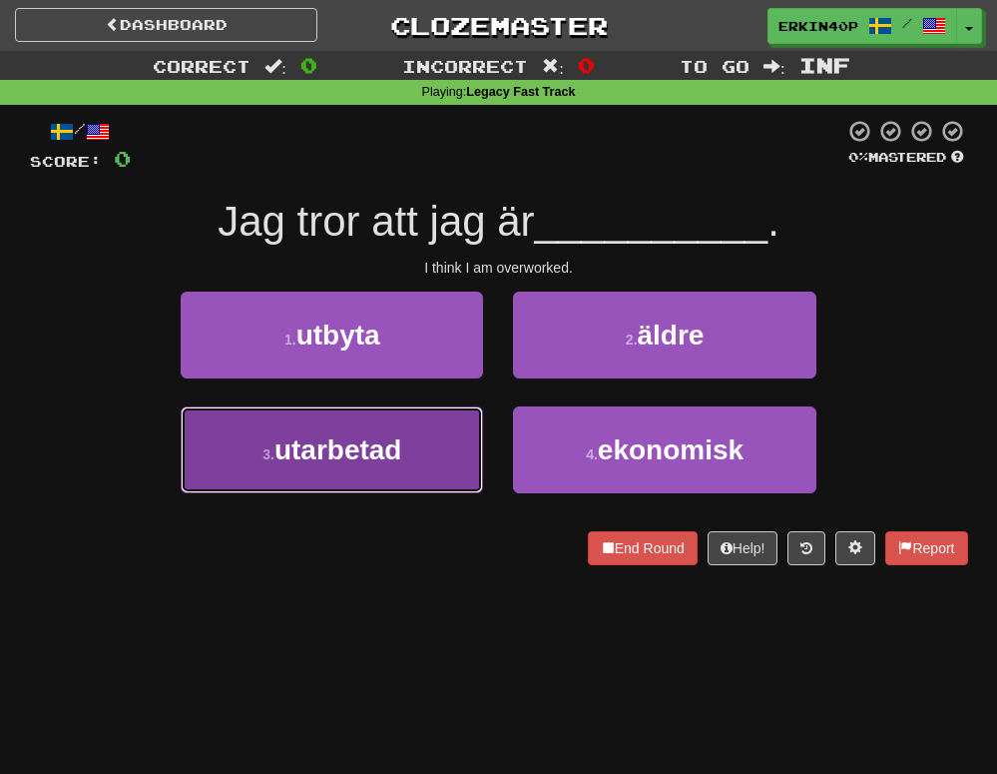
click at [402, 453] on span "utarbetad" at bounding box center [339, 449] width 128 height 31
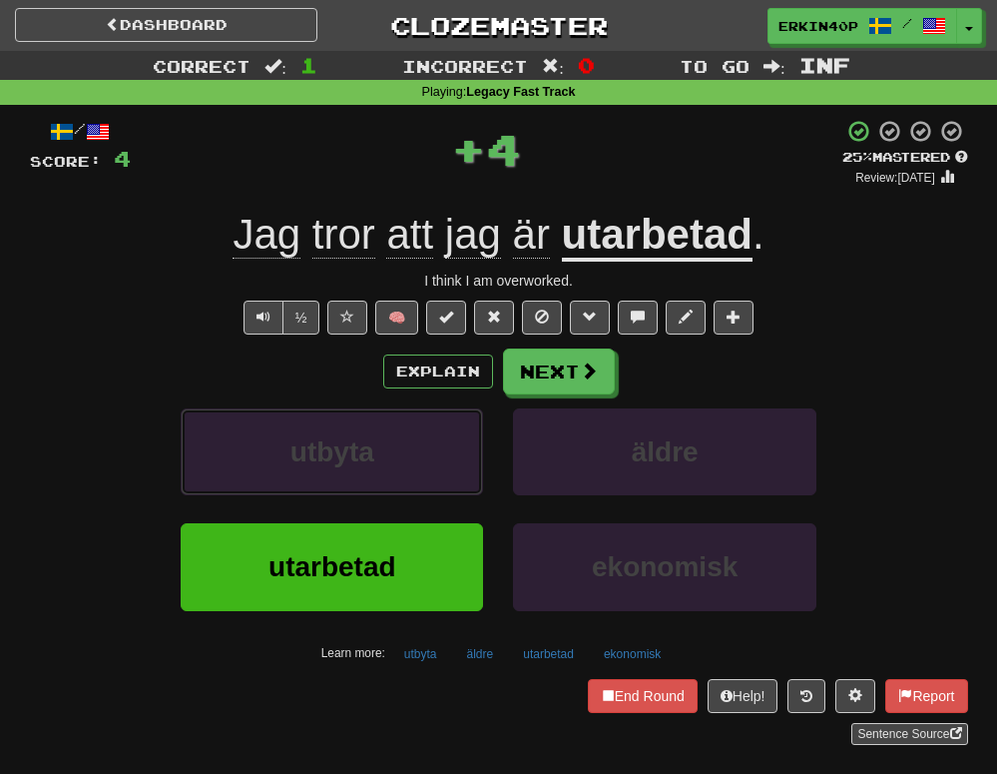
click at [402, 453] on button "utbyta" at bounding box center [332, 451] width 302 height 87
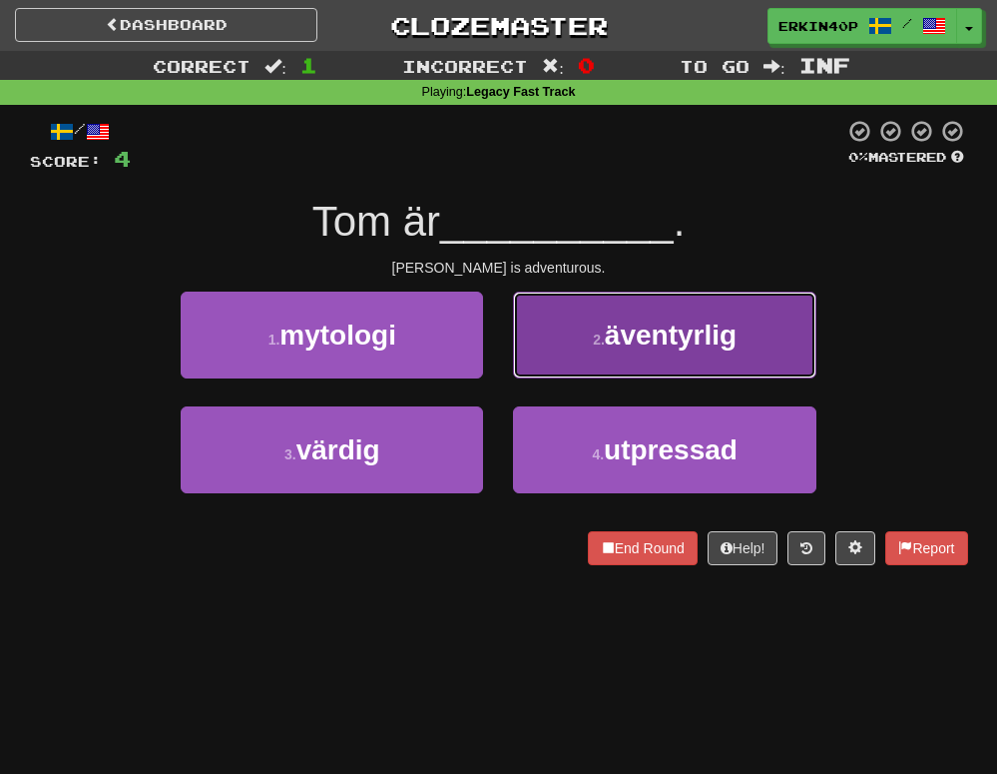
click at [669, 363] on button "2 . äventyrlig" at bounding box center [664, 334] width 302 height 87
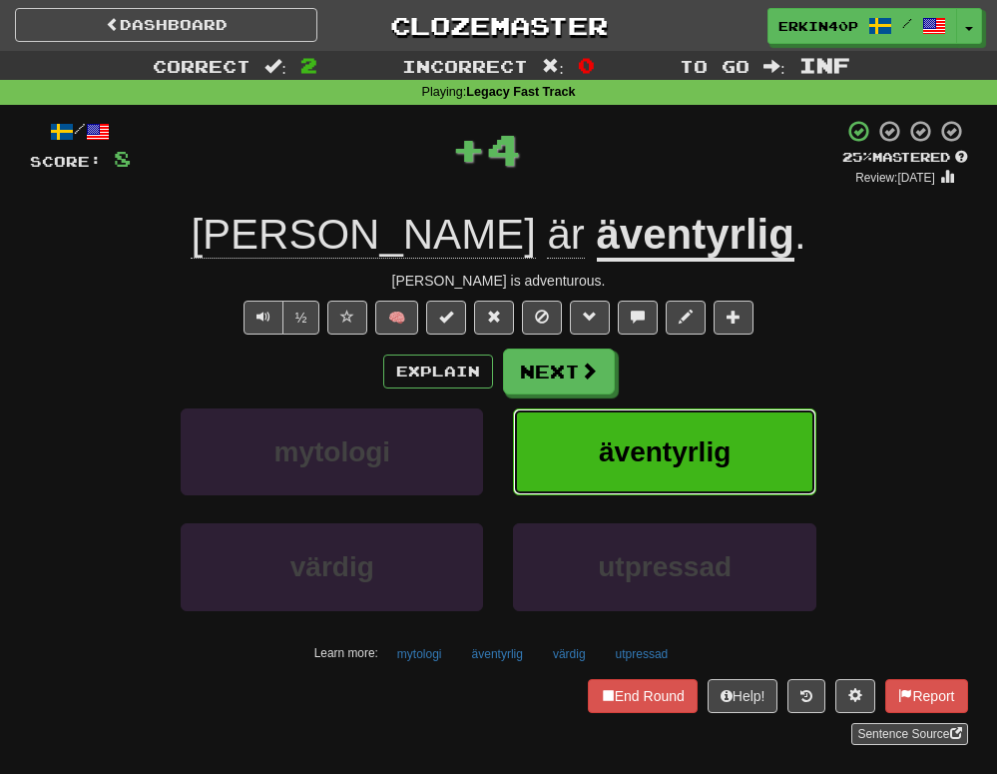
click at [649, 479] on button "äventyrlig" at bounding box center [664, 451] width 302 height 87
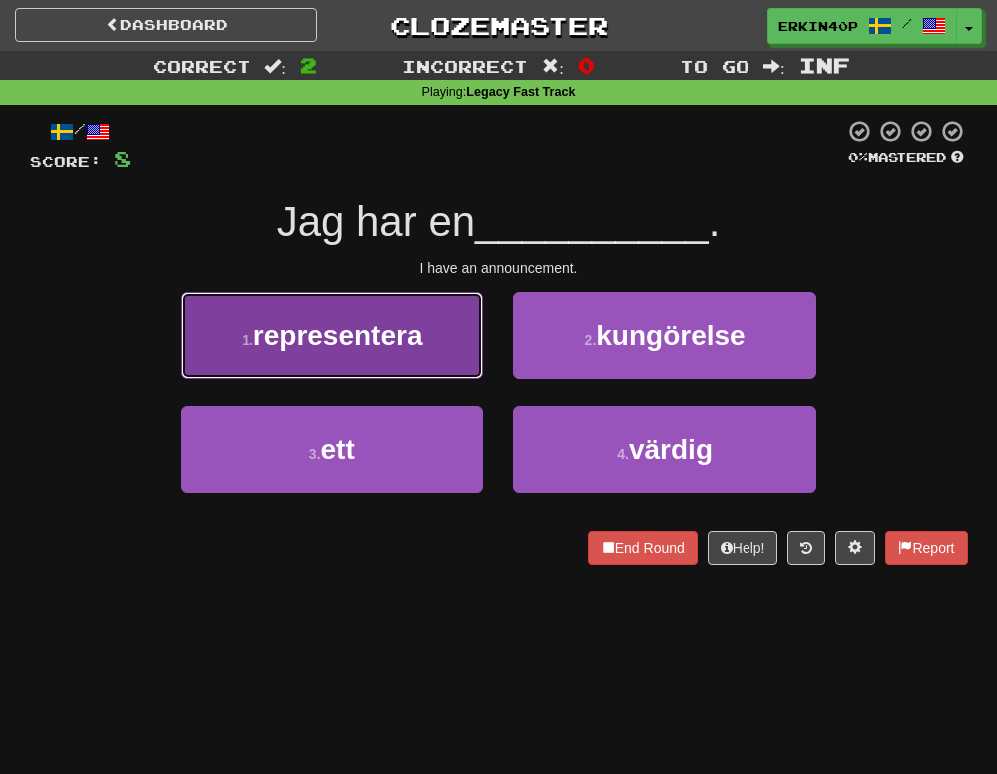
click at [433, 367] on button "1 . representera" at bounding box center [332, 334] width 302 height 87
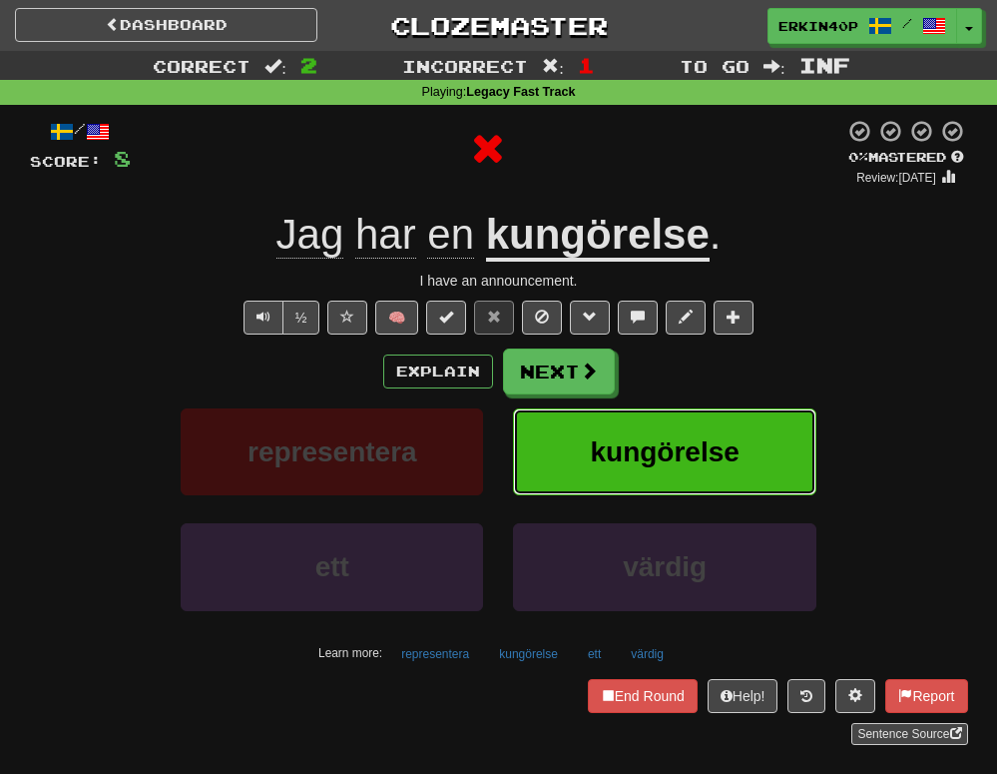
click at [627, 486] on button "kungörelse" at bounding box center [664, 451] width 302 height 87
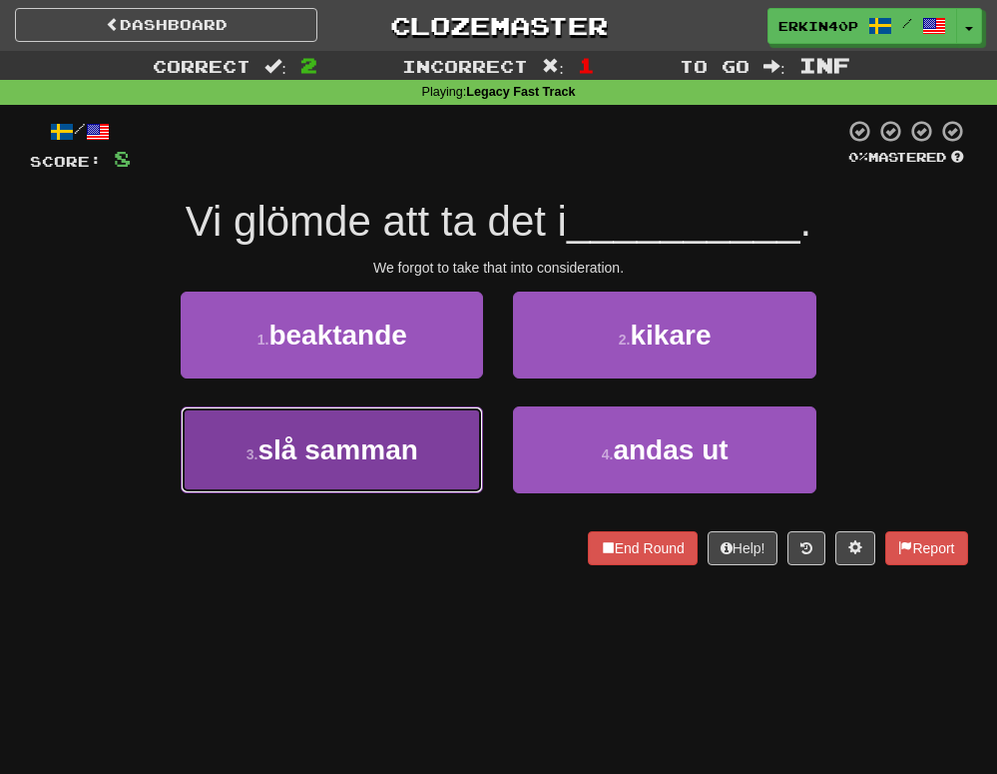
click at [391, 456] on span "slå samman" at bounding box center [339, 449] width 160 height 31
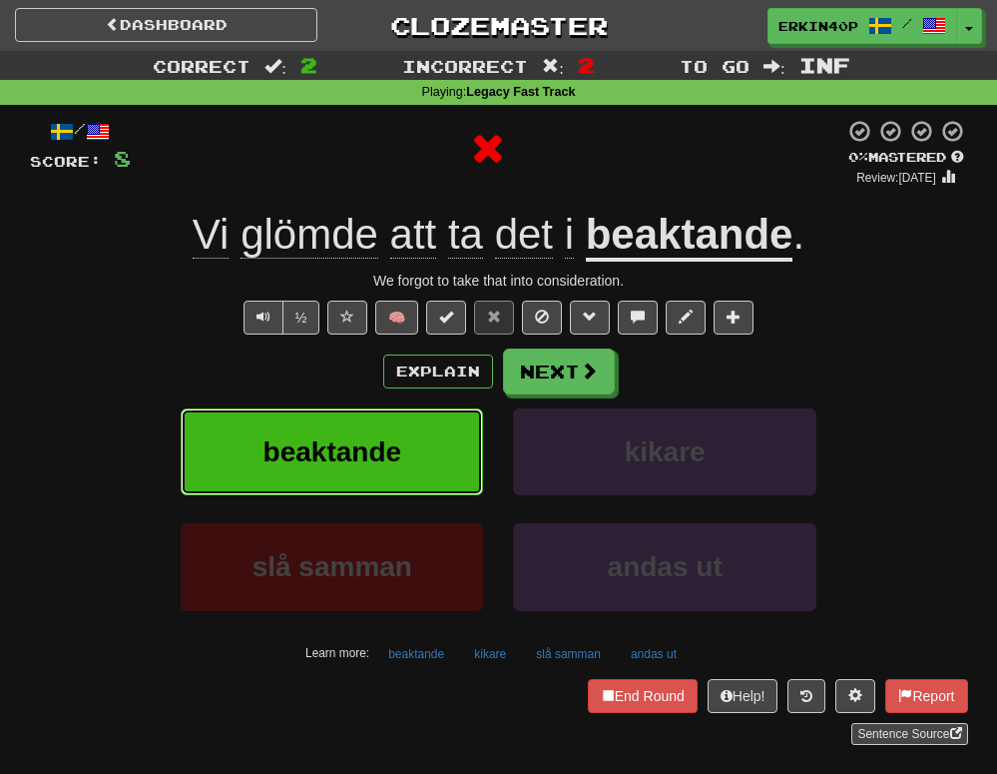
click at [391, 456] on span "beaktande" at bounding box center [333, 451] width 139 height 31
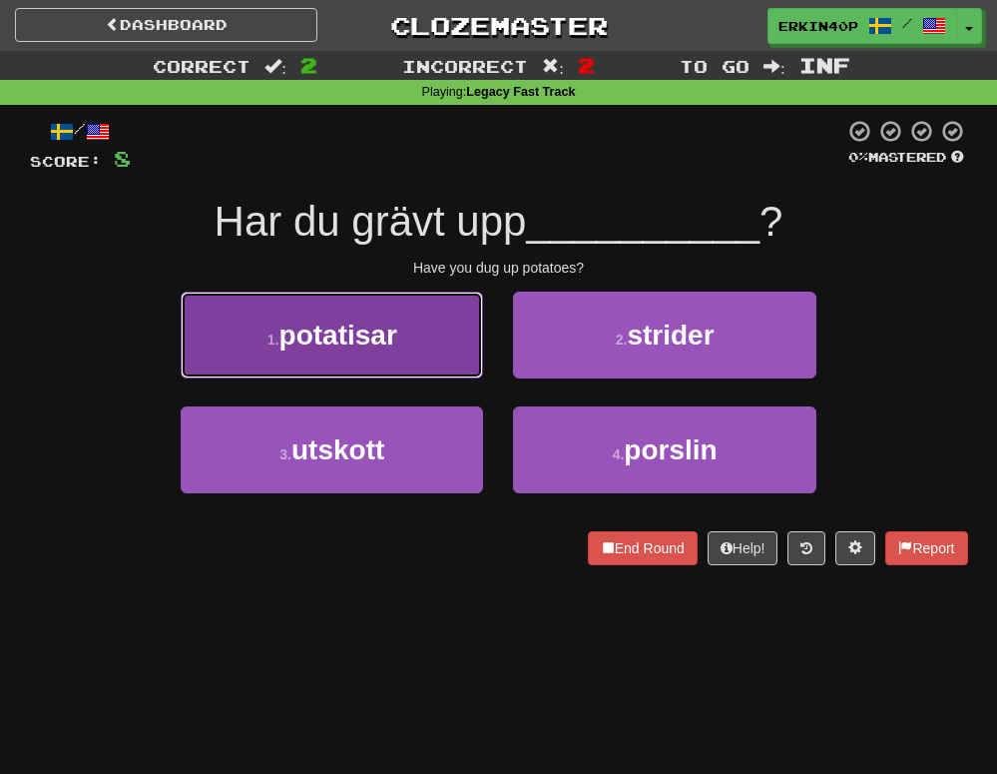
click at [380, 338] on span "potatisar" at bounding box center [339, 334] width 118 height 31
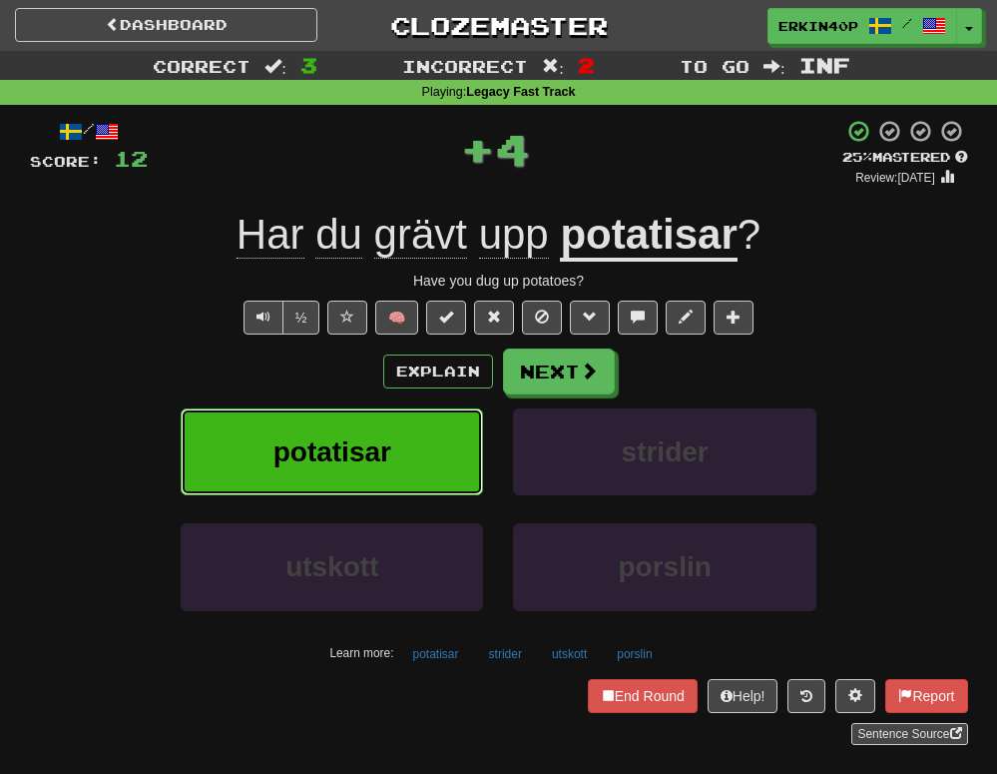
click at [447, 478] on button "potatisar" at bounding box center [332, 451] width 302 height 87
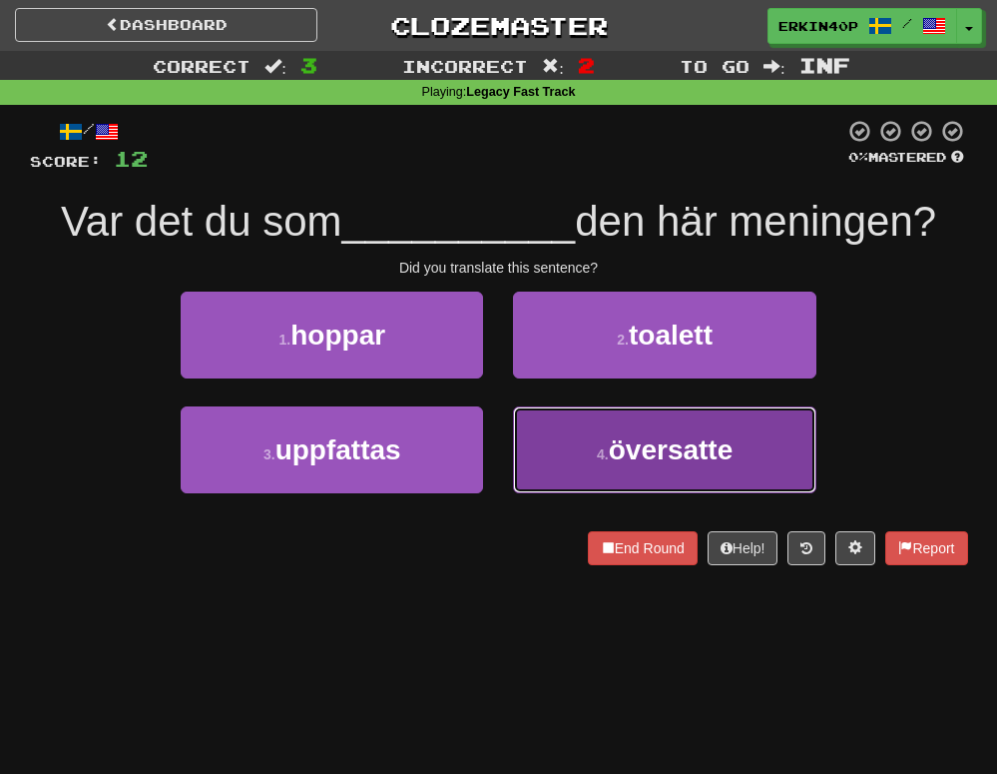
click at [588, 458] on button "4 . översatte" at bounding box center [664, 449] width 302 height 87
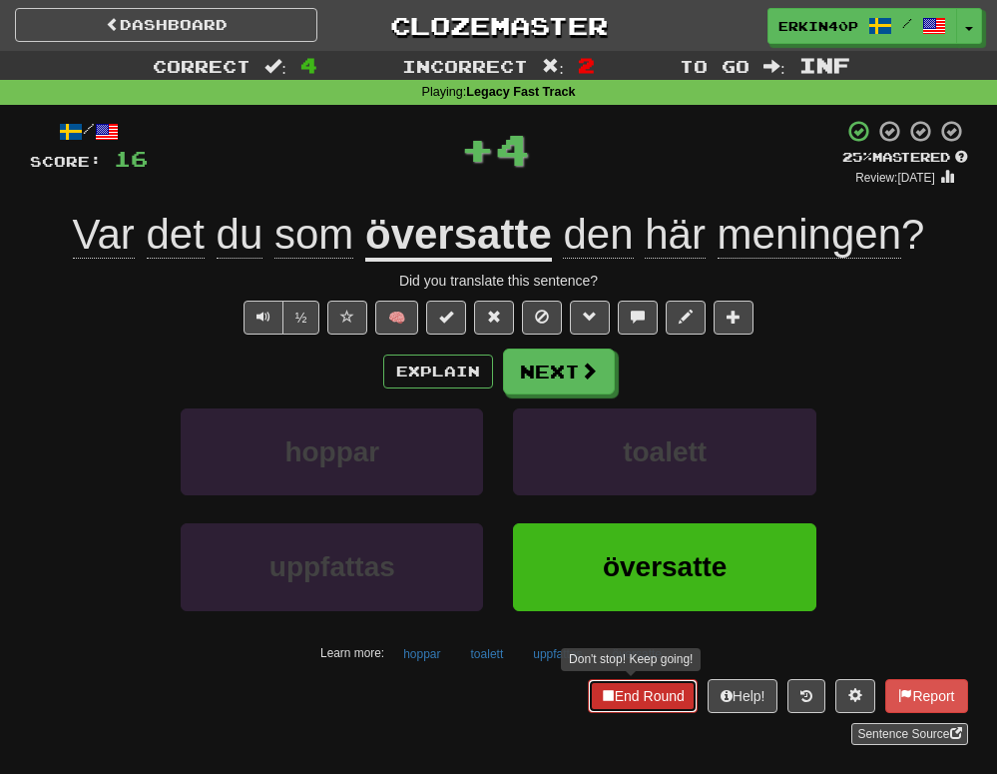
click at [624, 702] on button "End Round" at bounding box center [643, 696] width 110 height 34
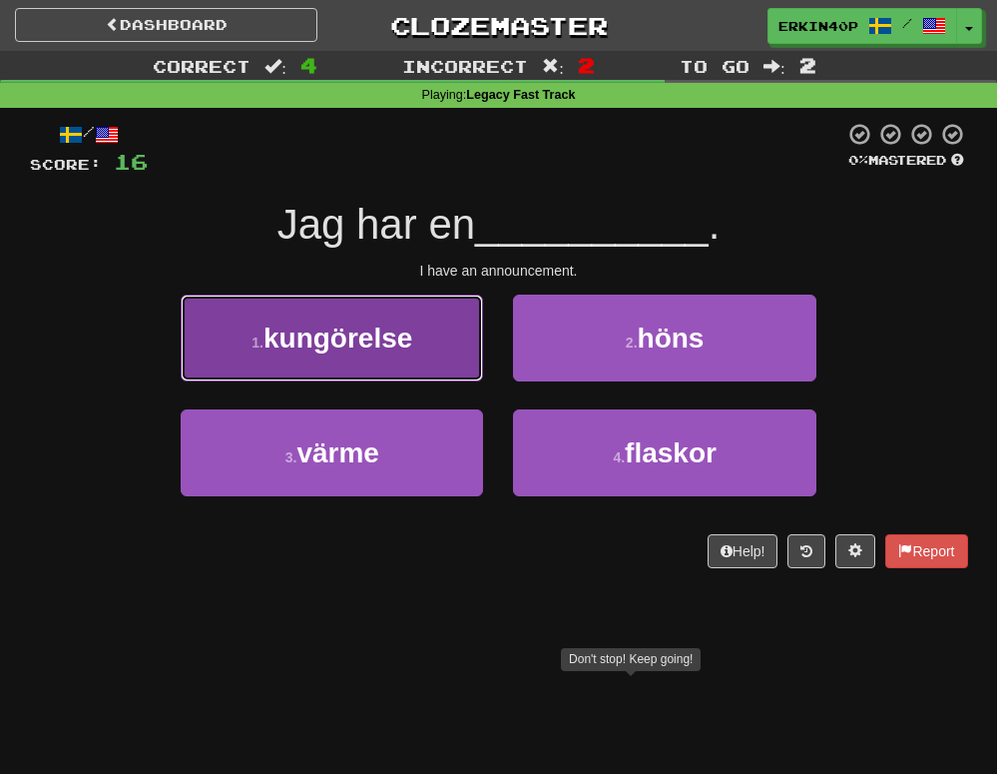
click at [422, 332] on button "1 . kungörelse" at bounding box center [332, 337] width 302 height 87
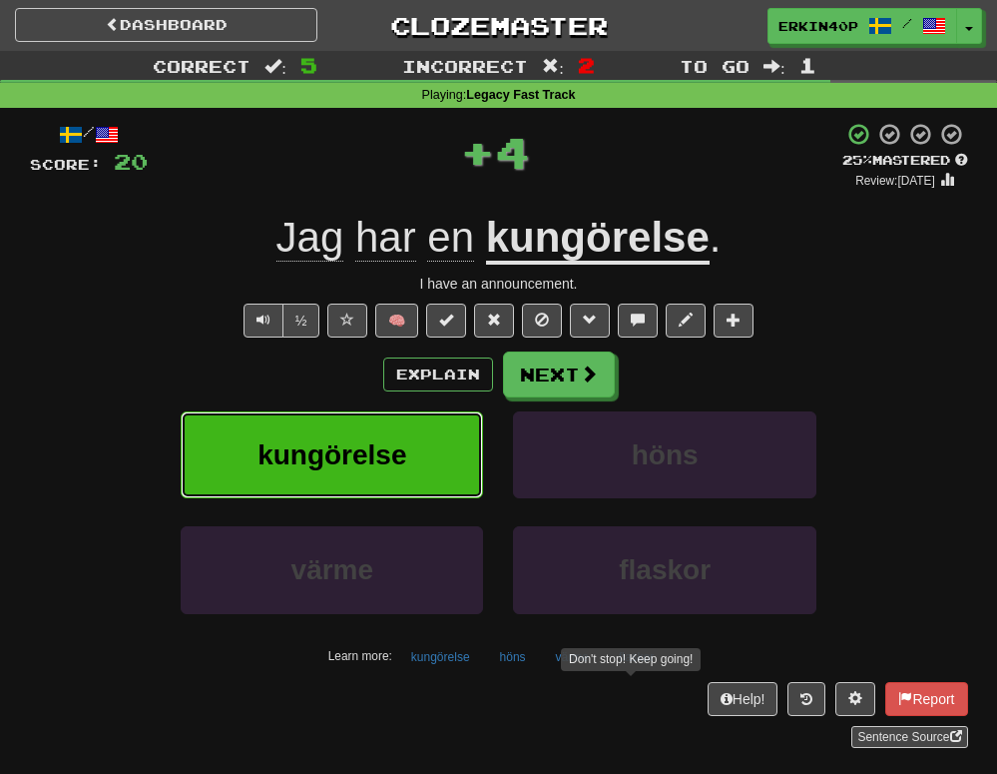
click at [400, 471] on button "kungörelse" at bounding box center [332, 454] width 302 height 87
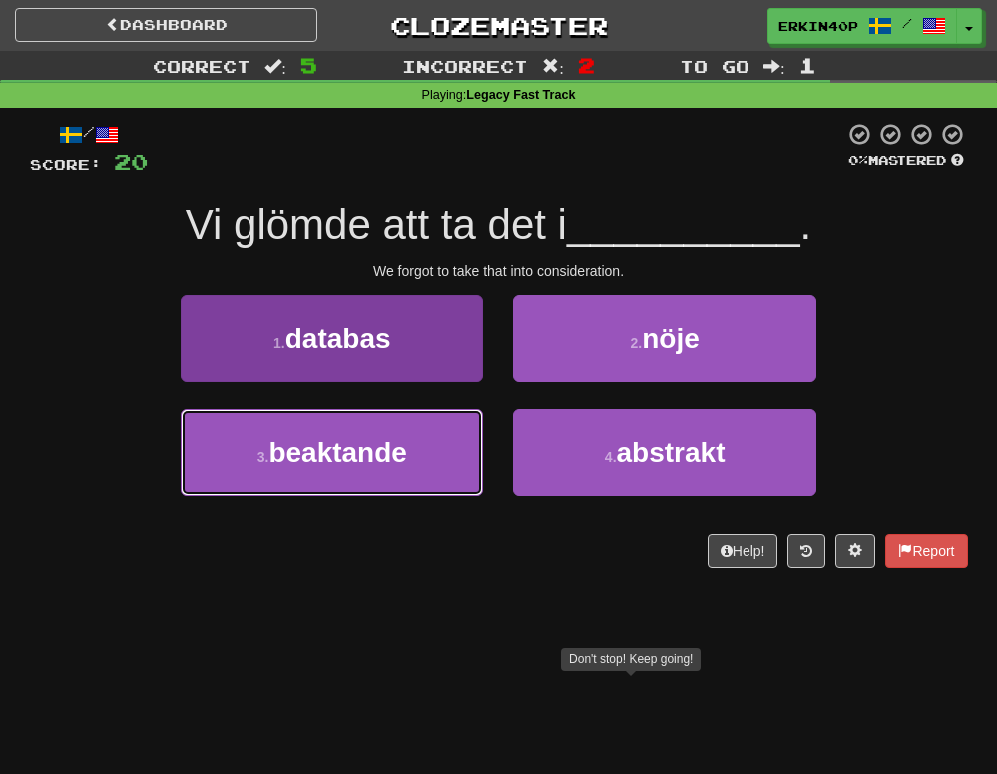
click at [415, 472] on button "3 . beaktande" at bounding box center [332, 452] width 302 height 87
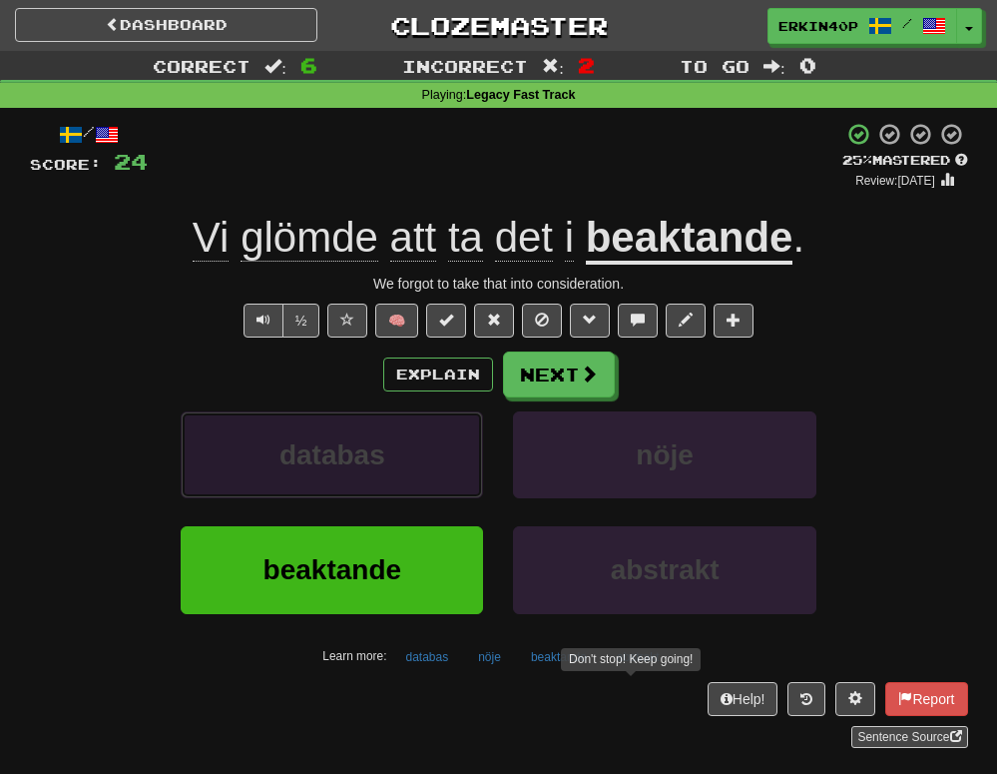
click at [414, 469] on button "databas" at bounding box center [332, 454] width 302 height 87
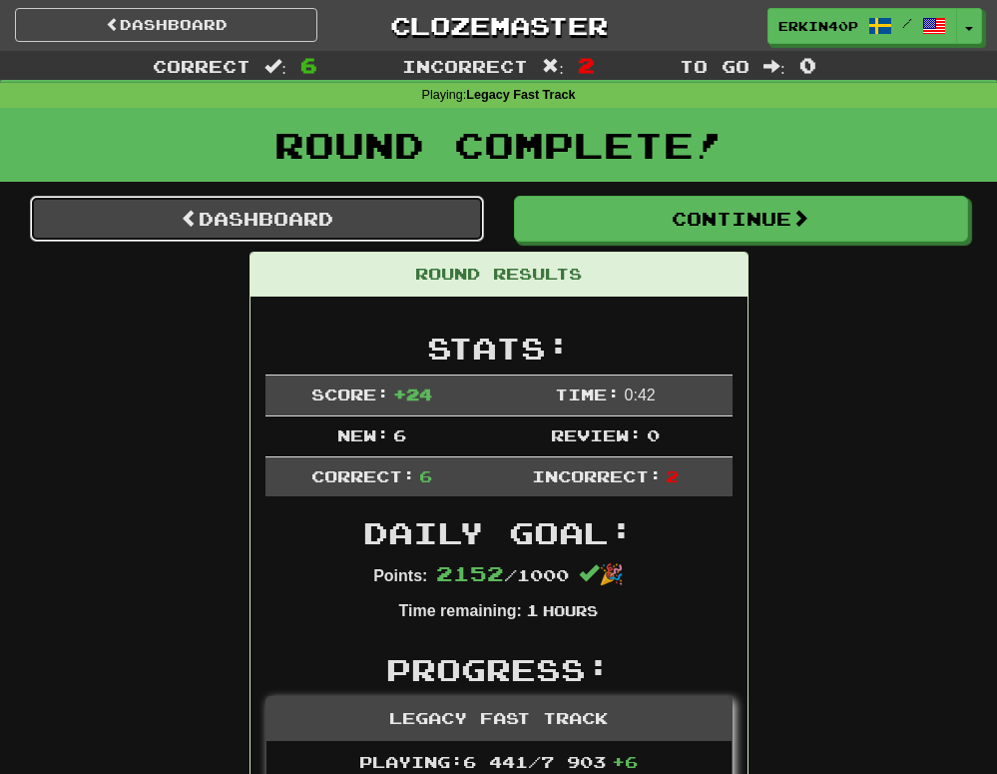
click at [286, 215] on link "Dashboard" at bounding box center [257, 219] width 454 height 46
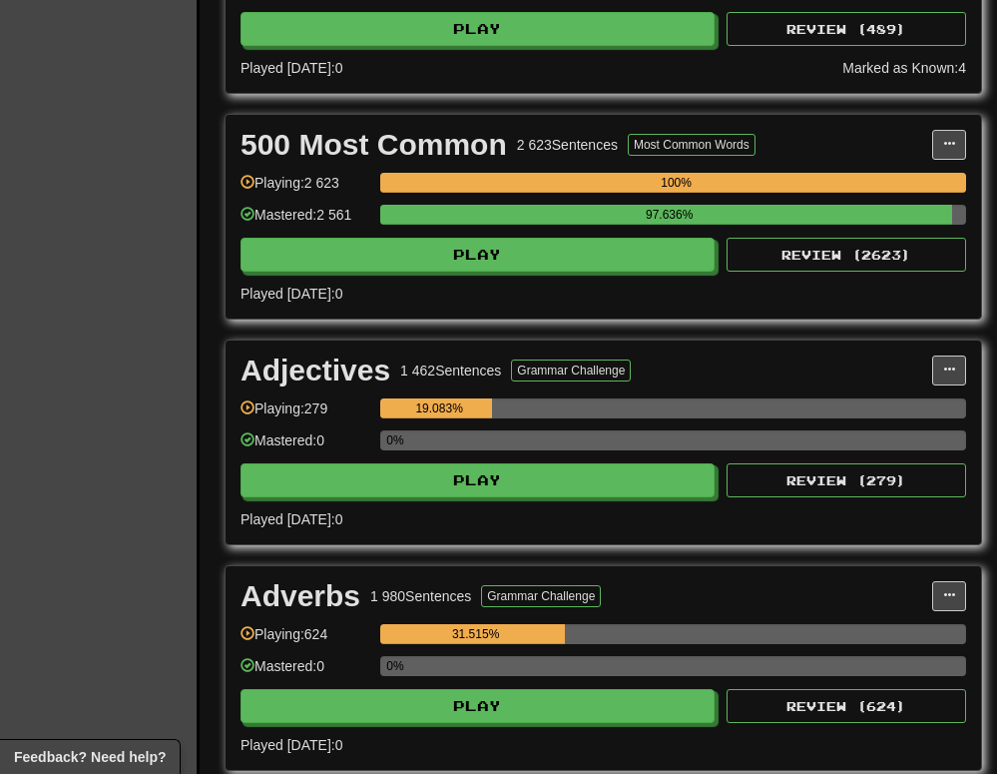
scroll to position [2948, 0]
